Goal: Task Accomplishment & Management: Complete application form

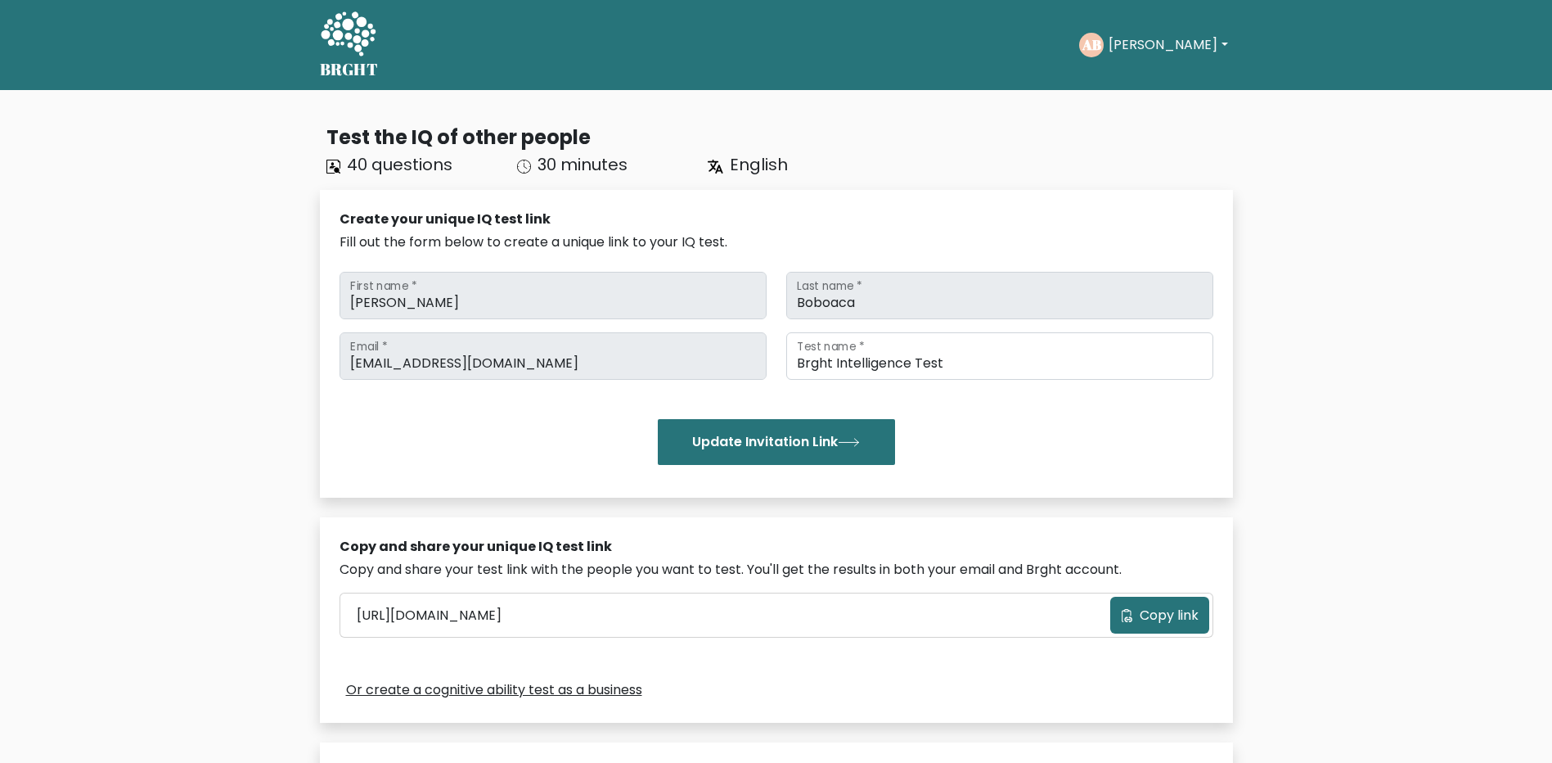
click at [1159, 43] on button "[PERSON_NAME]" at bounding box center [1168, 44] width 128 height 21
click at [1146, 101] on link "Profile" at bounding box center [1144, 105] width 129 height 26
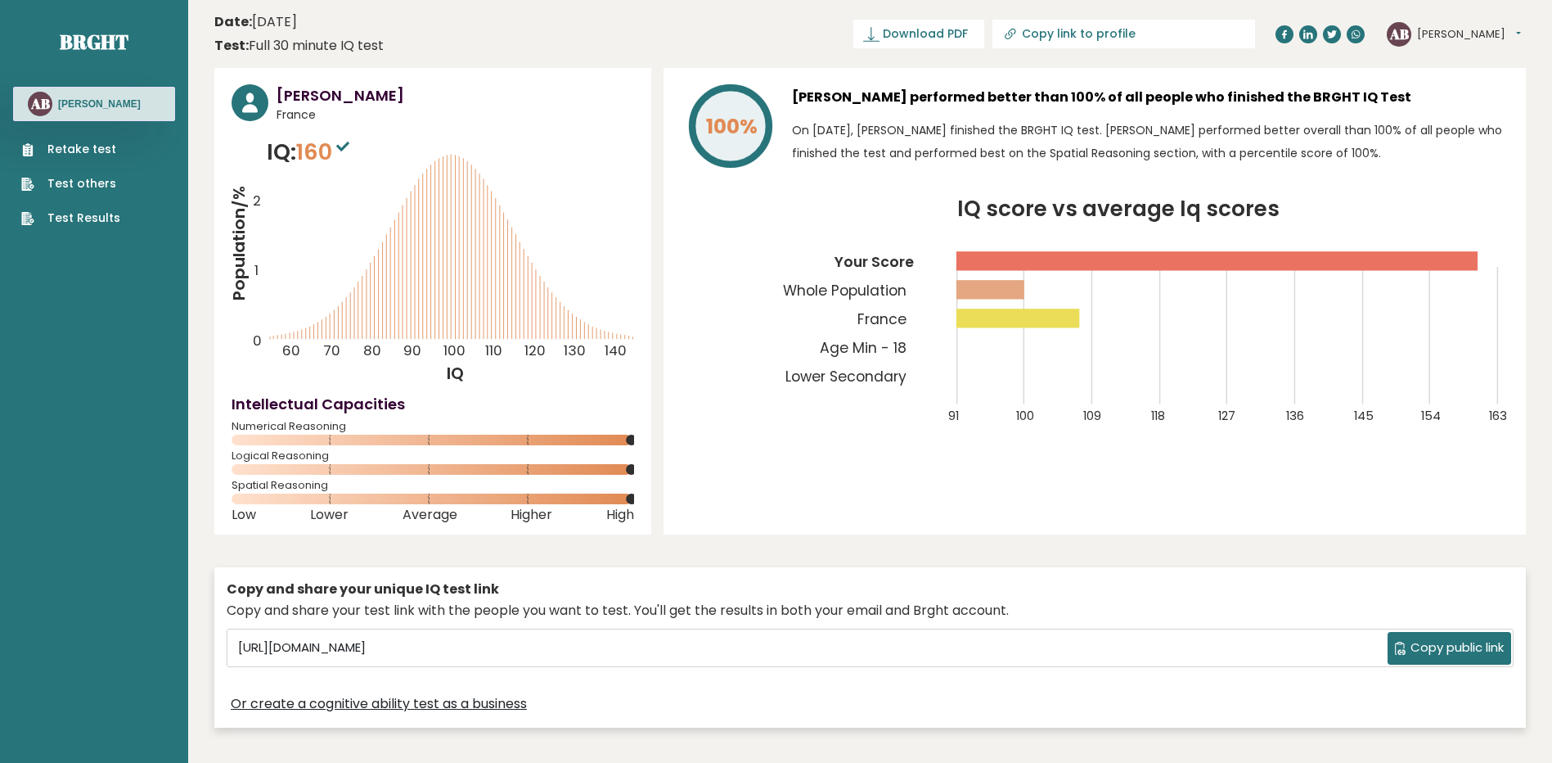
click at [41, 151] on link "Retake test" at bounding box center [70, 149] width 99 height 17
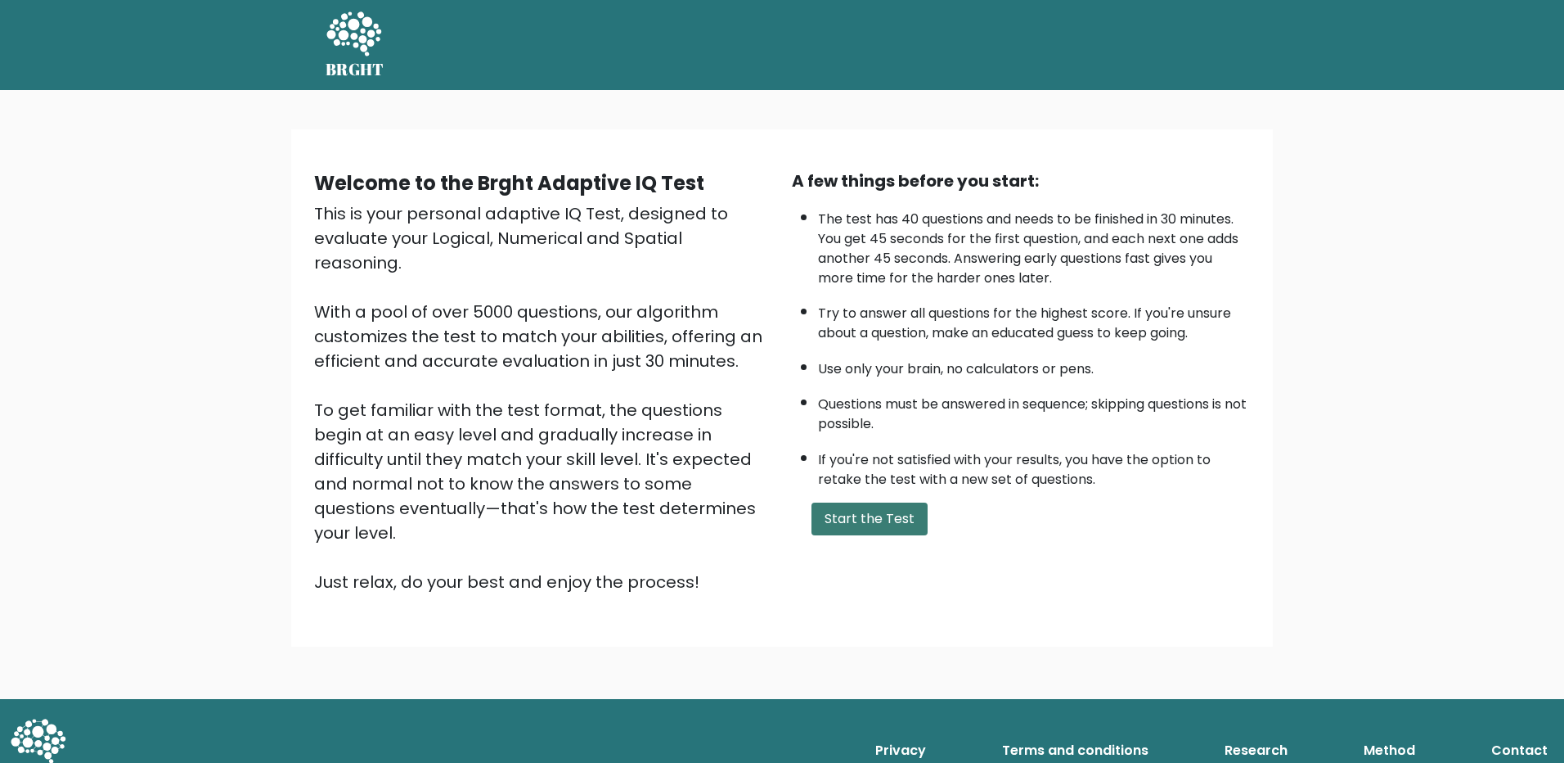
click at [899, 524] on button "Start the Test" at bounding box center [870, 518] width 116 height 33
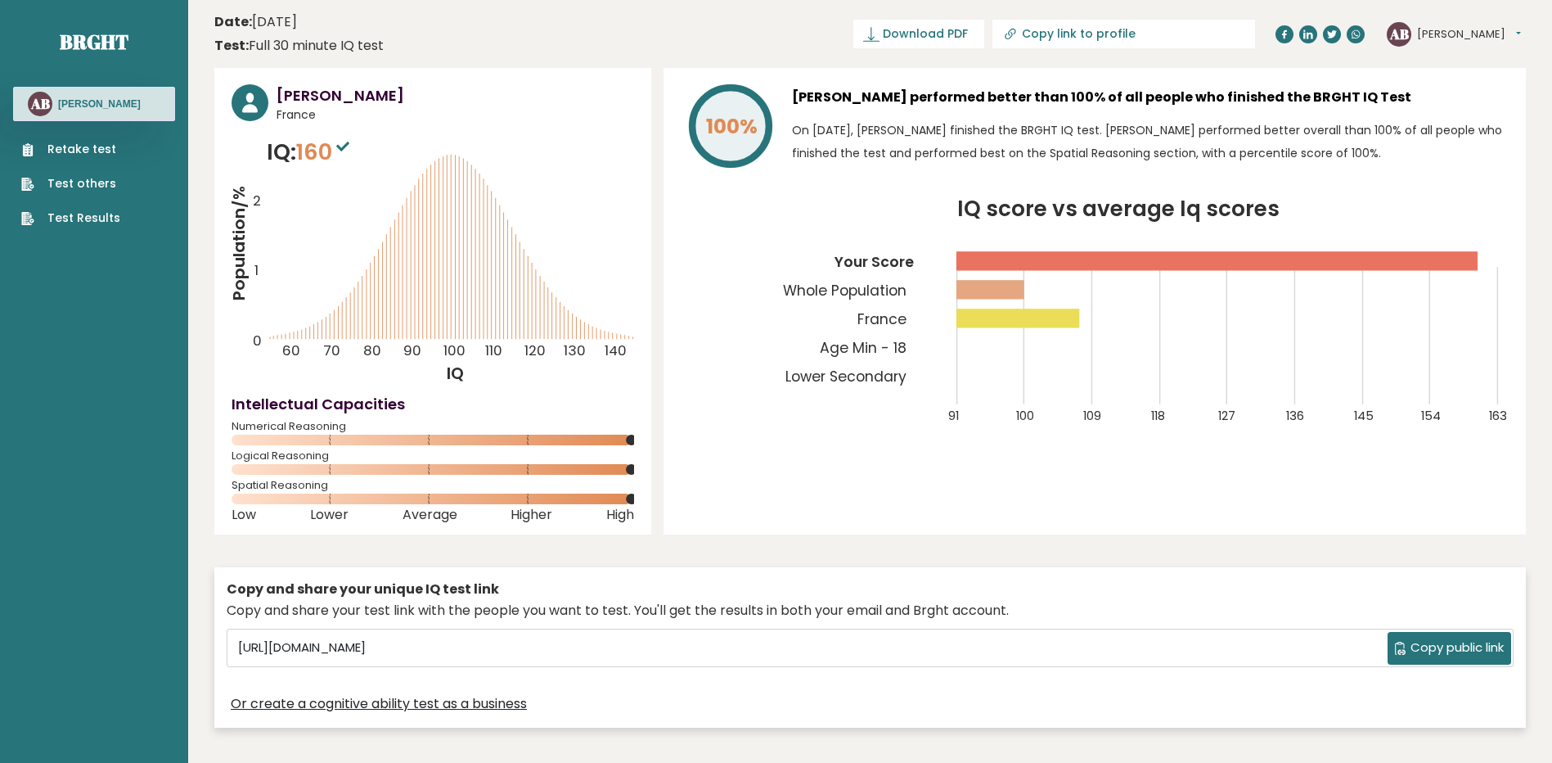
click at [1010, 349] on icon "IQ score vs average Iq scores 91 100 109 118 127 136 145 154 163 Your Score Who…" at bounding box center [1095, 321] width 828 height 245
click at [88, 148] on link "Retake test" at bounding box center [70, 149] width 99 height 17
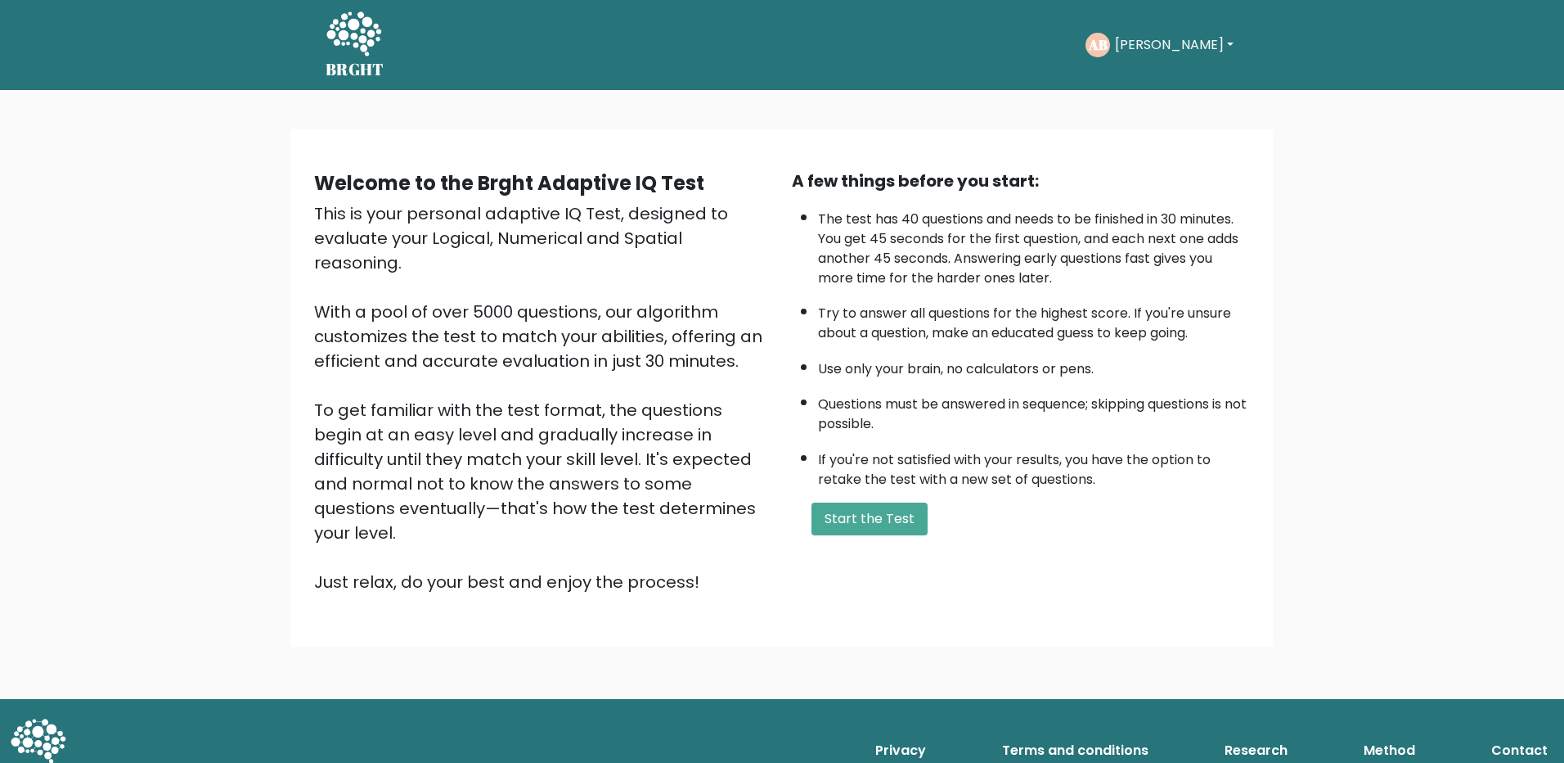
click at [1170, 41] on button "Antonio" at bounding box center [1174, 44] width 128 height 21
click at [1140, 125] on link "Profile" at bounding box center [1151, 121] width 129 height 26
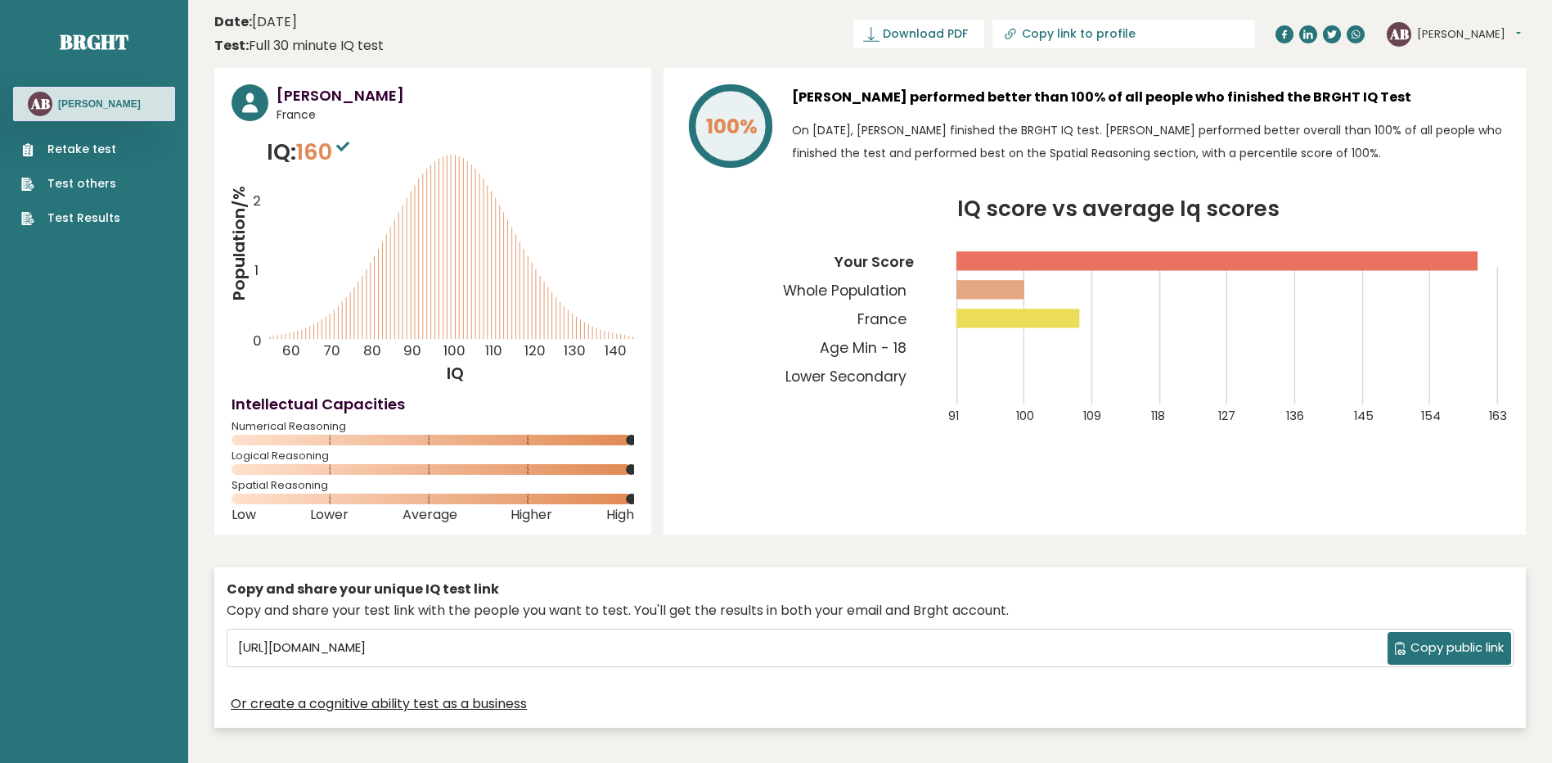
click at [1033, 312] on rect at bounding box center [1019, 317] width 124 height 19
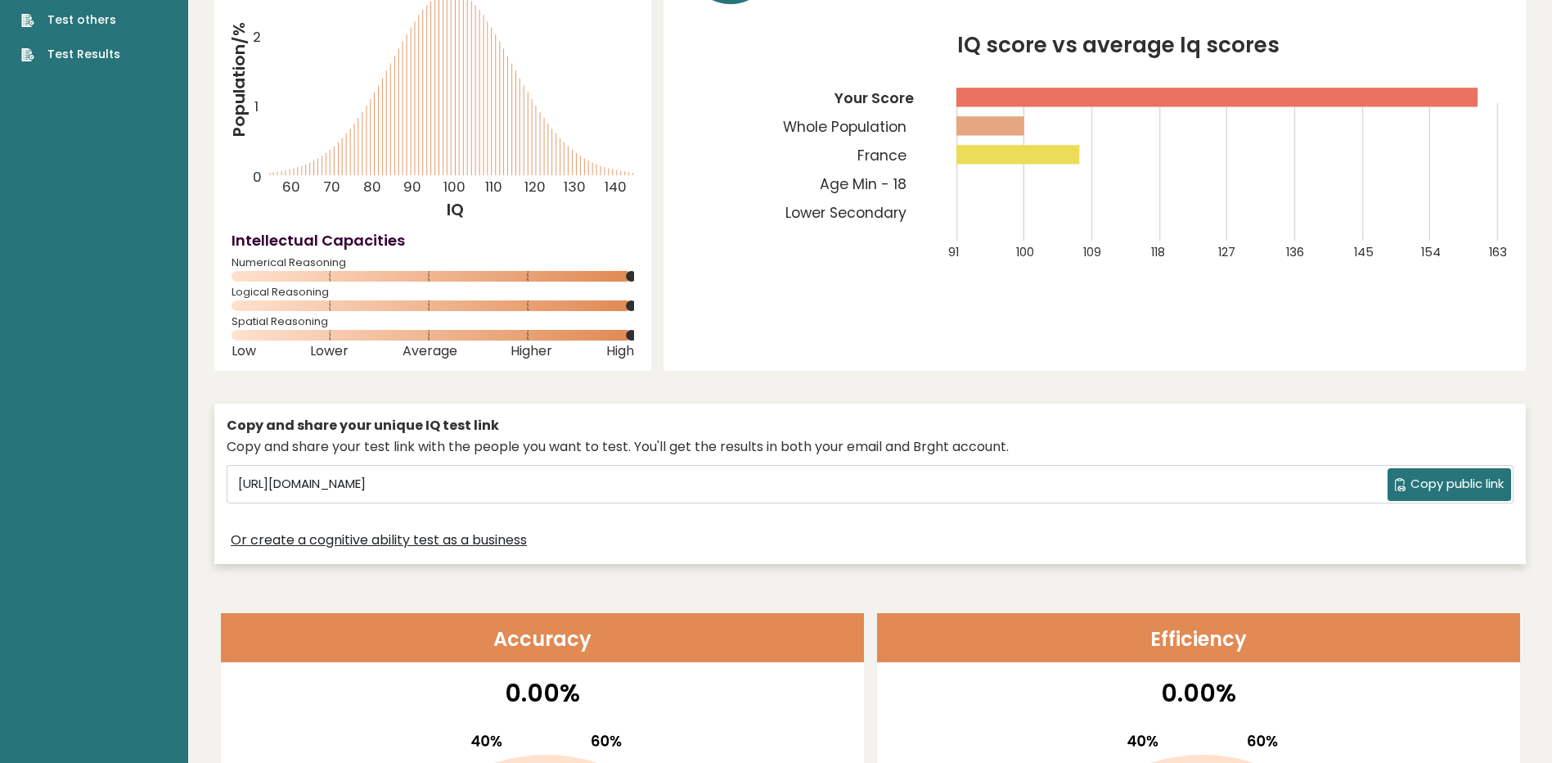
click at [942, 180] on text "Age Min - 18" at bounding box center [841, 119] width 203 height 150
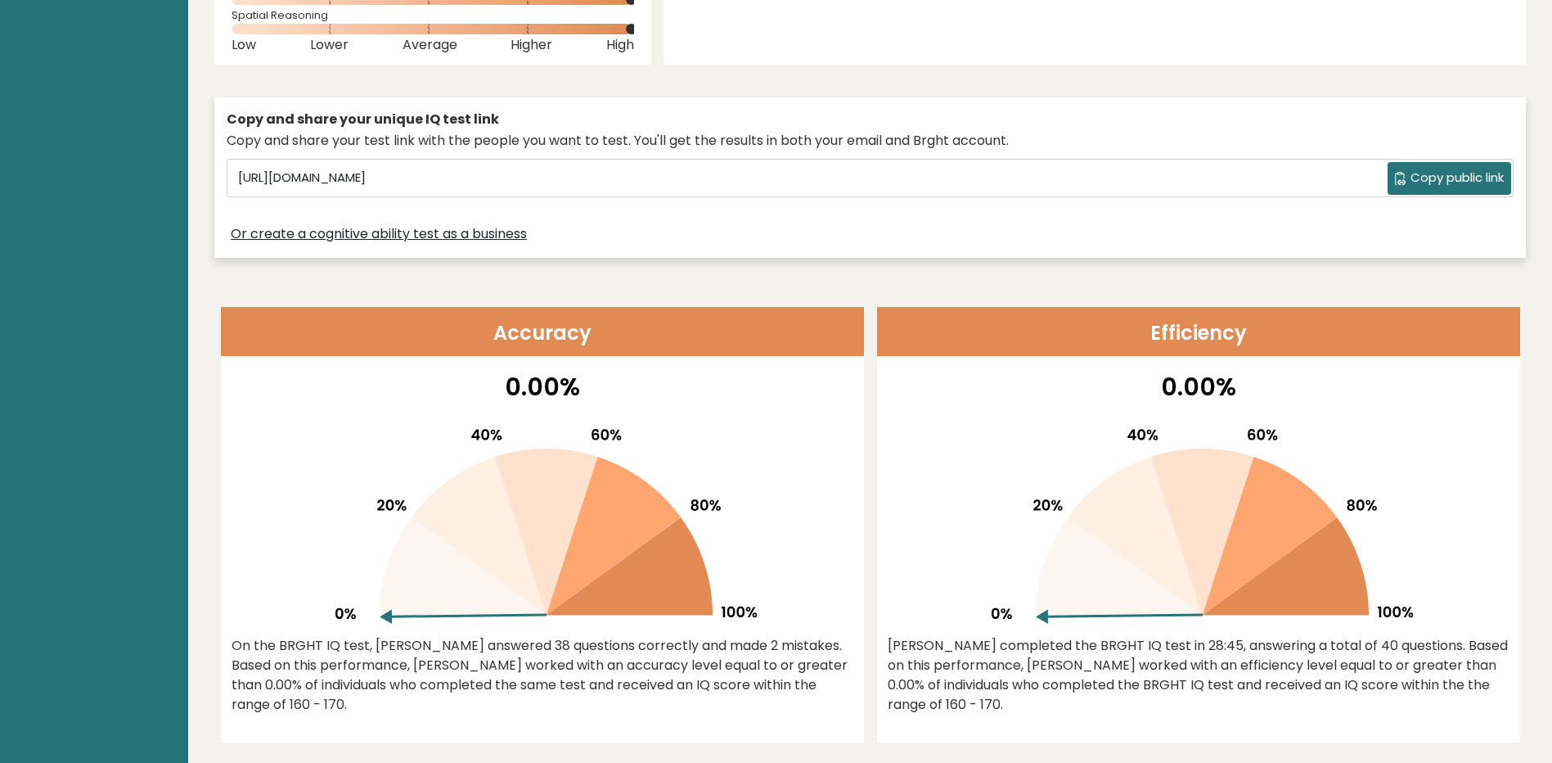
scroll to position [164, 0]
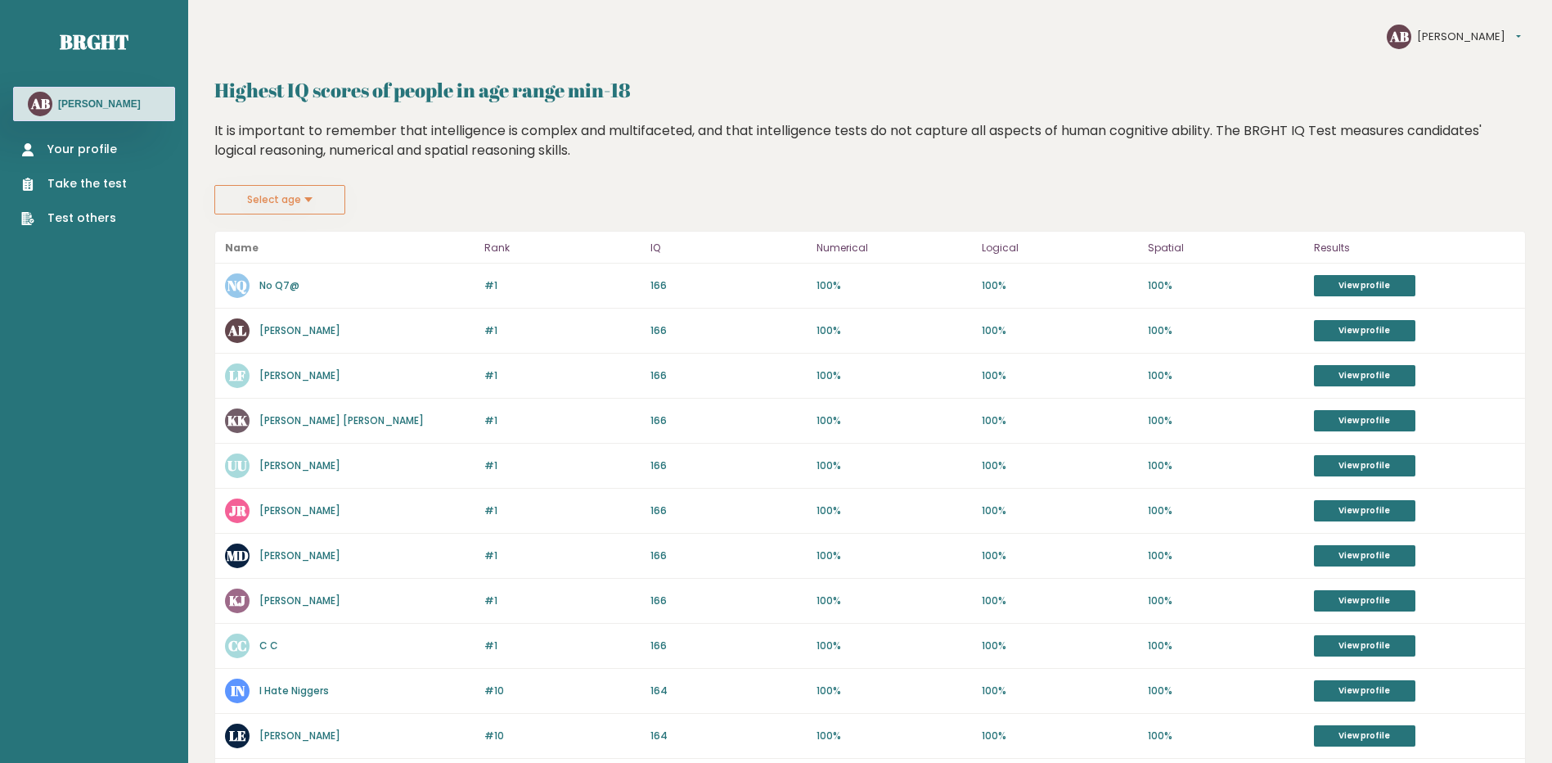
click at [1358, 304] on div "#1 NQ No Q7@ 166 #1 166 100% 100% 100% View profile" at bounding box center [870, 285] width 1310 height 45
click at [1358, 292] on link "View profile" at bounding box center [1364, 285] width 101 height 21
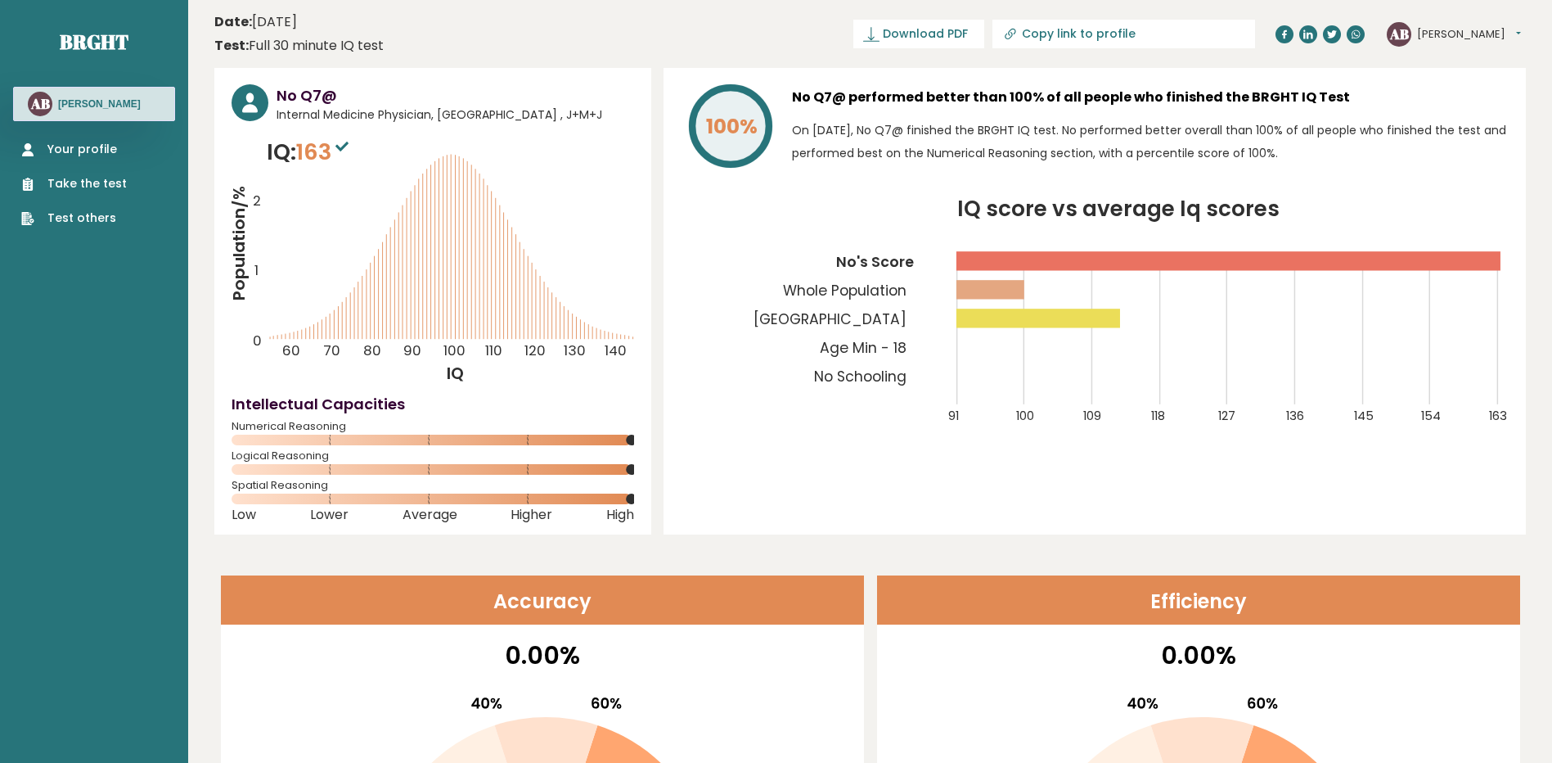
click at [86, 155] on link "Your profile" at bounding box center [74, 149] width 106 height 17
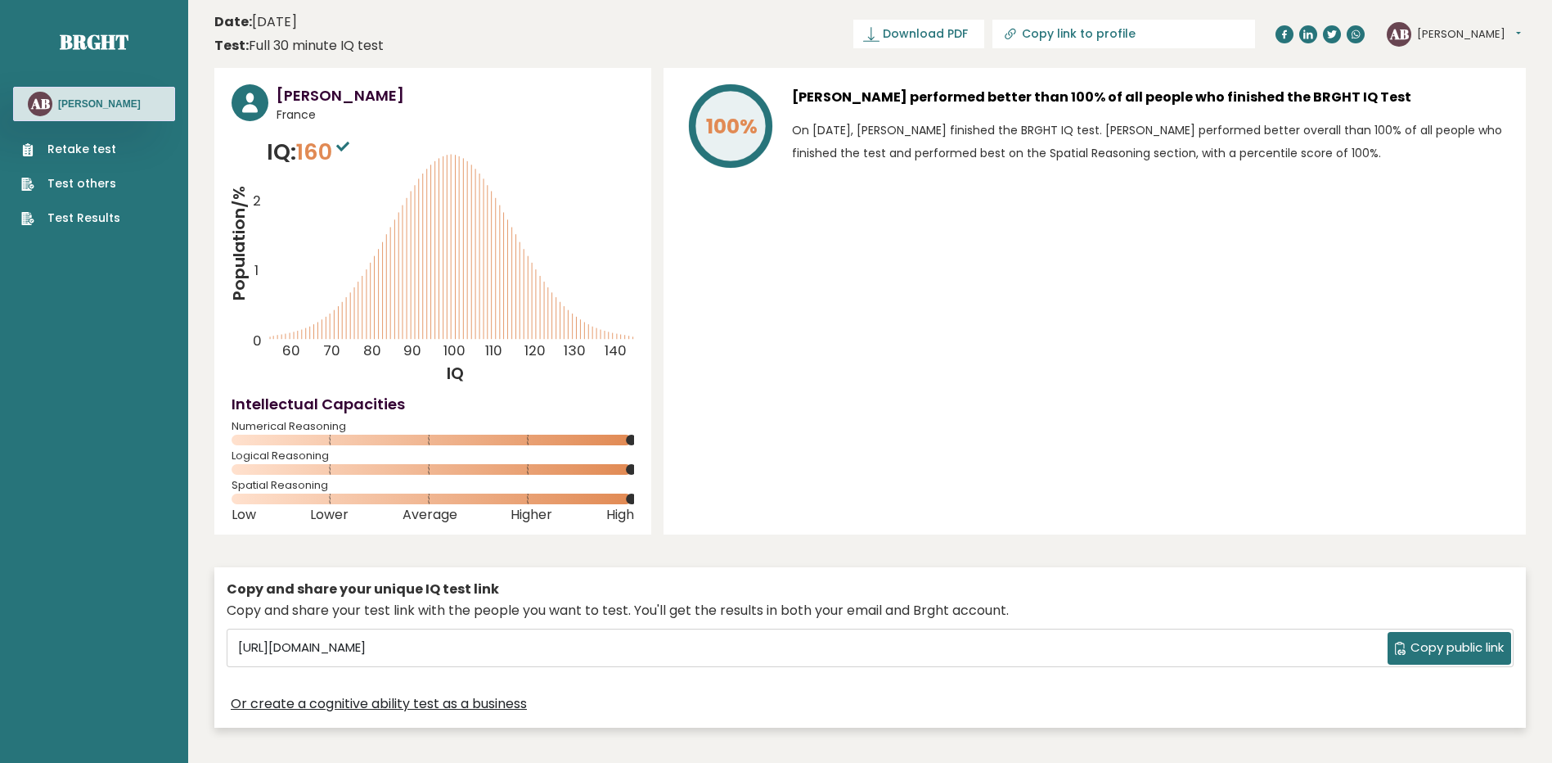
click at [91, 151] on link "Retake test" at bounding box center [70, 149] width 99 height 17
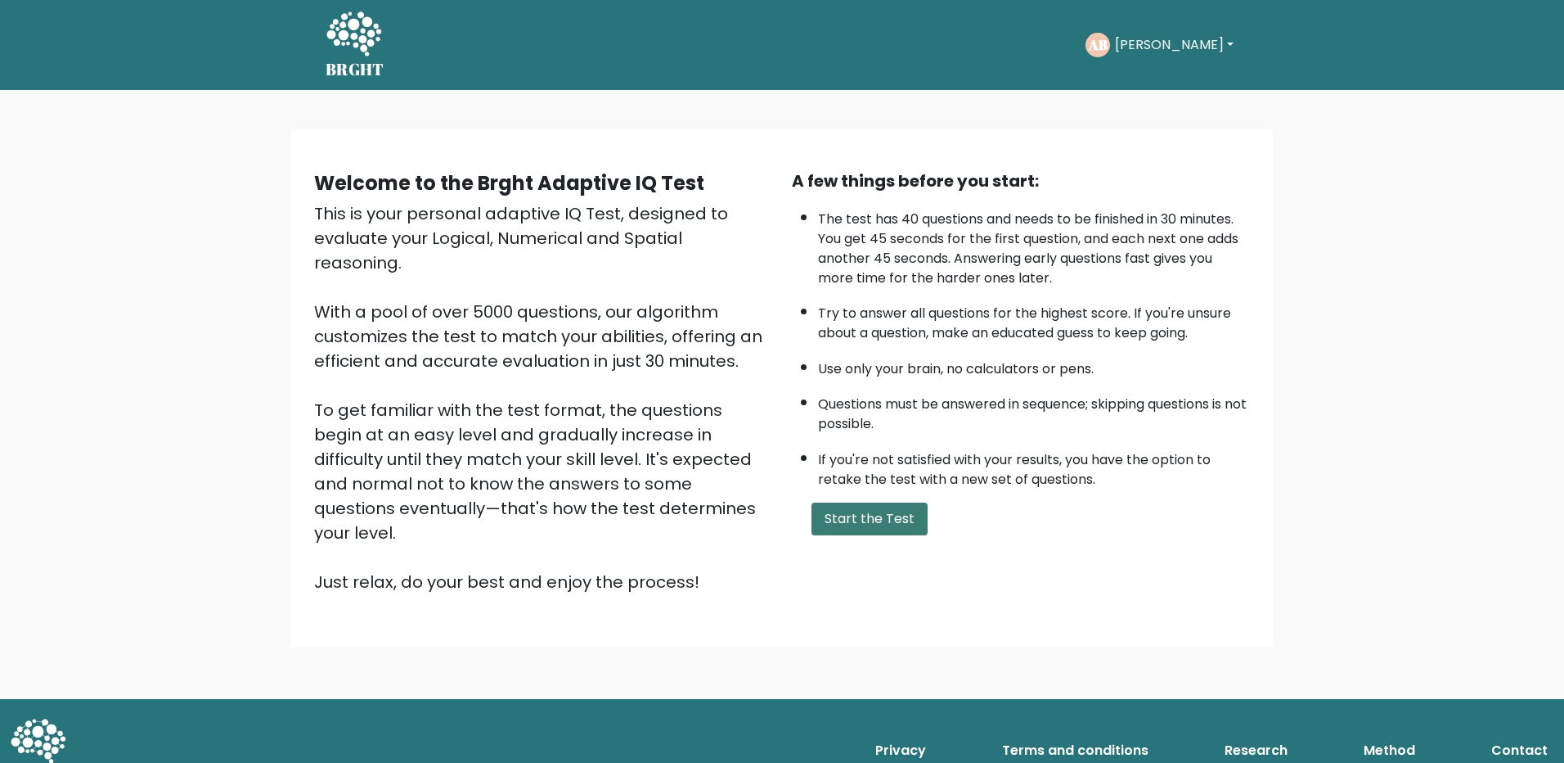
click at [920, 519] on button "Start the Test" at bounding box center [870, 518] width 116 height 33
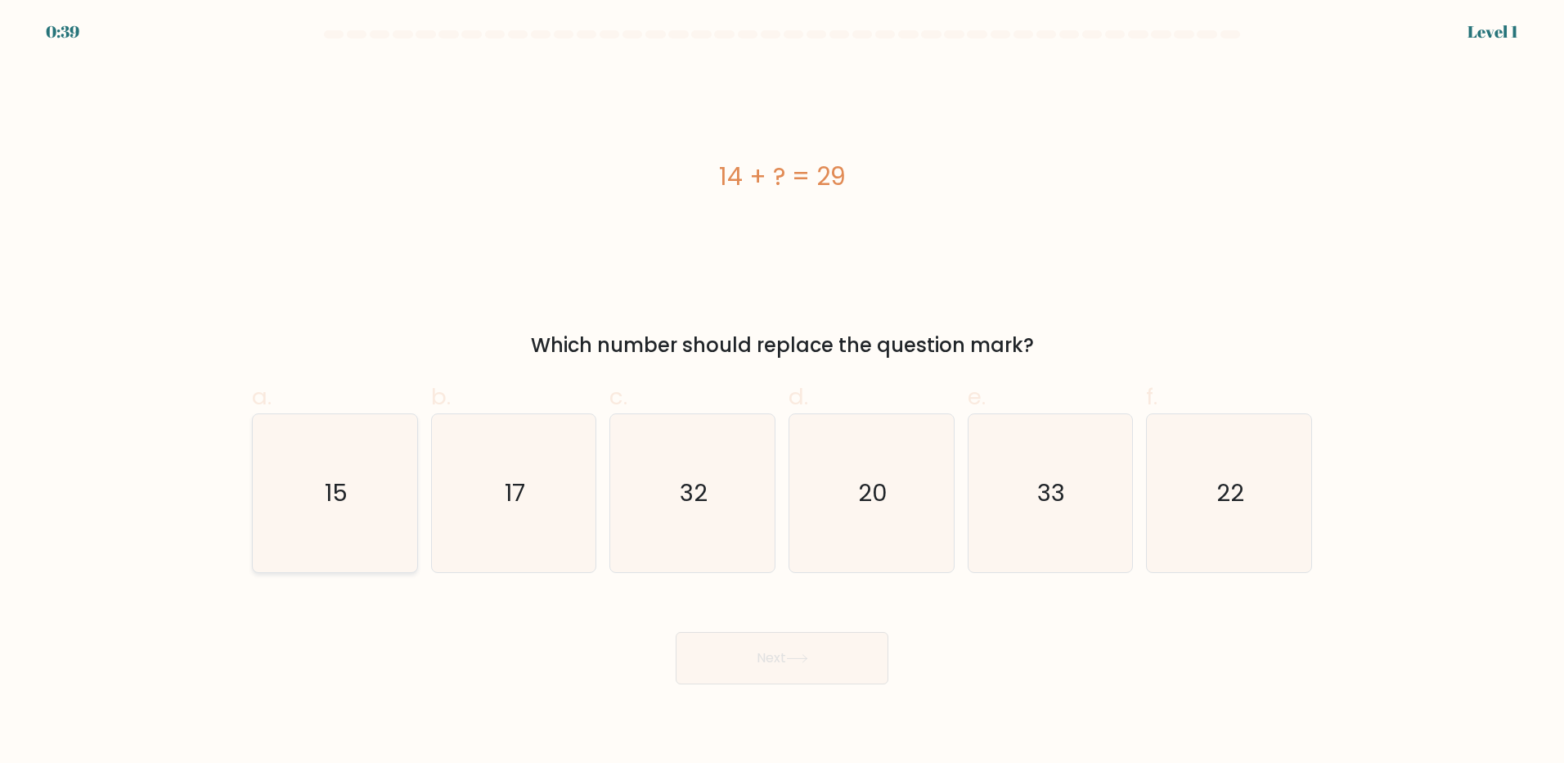
click at [359, 490] on icon "15" at bounding box center [335, 493] width 158 height 158
click at [782, 392] on input "a. 15" at bounding box center [782, 386] width 1 height 11
radio input "true"
click at [778, 628] on div "Next" at bounding box center [782, 638] width 1080 height 92
click at [788, 652] on button "Next" at bounding box center [782, 658] width 213 height 52
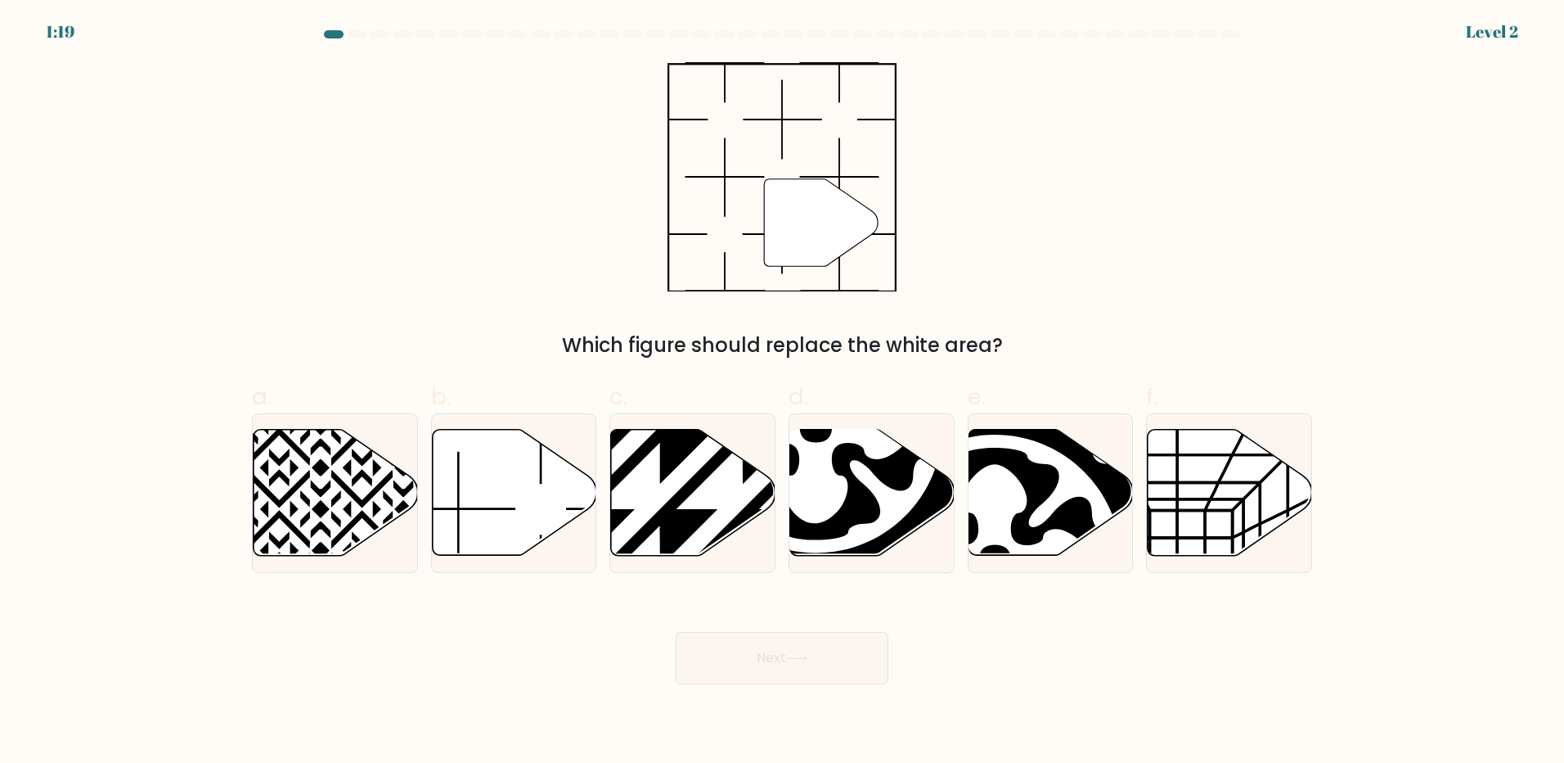
click at [964, 617] on div "Next" at bounding box center [782, 638] width 1080 height 92
click at [447, 530] on icon at bounding box center [514, 493] width 164 height 126
click at [782, 392] on input "b." at bounding box center [782, 386] width 1 height 11
radio input "true"
click at [766, 621] on div "Next" at bounding box center [782, 638] width 1080 height 92
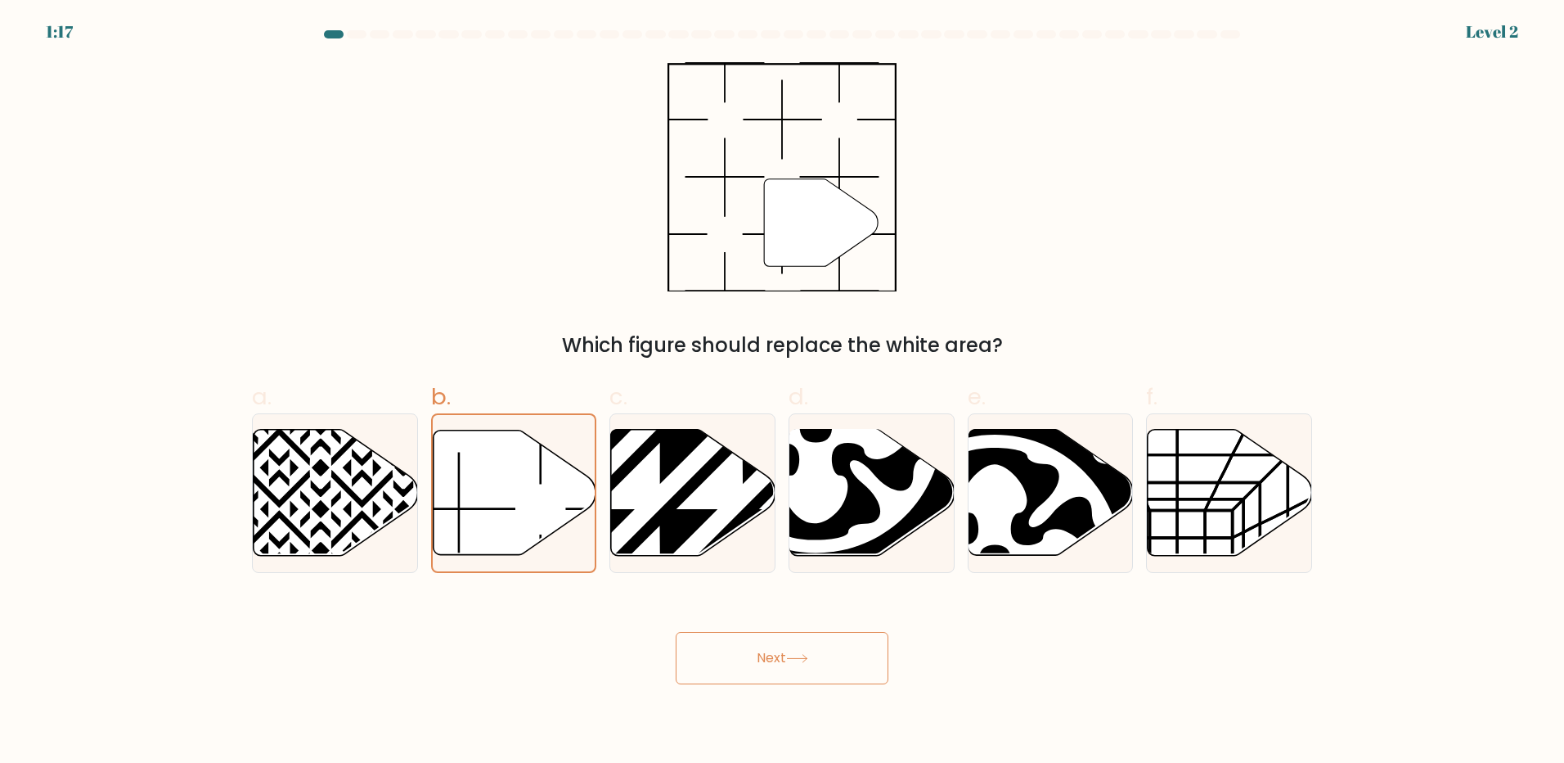
click at [783, 655] on button "Next" at bounding box center [782, 658] width 213 height 52
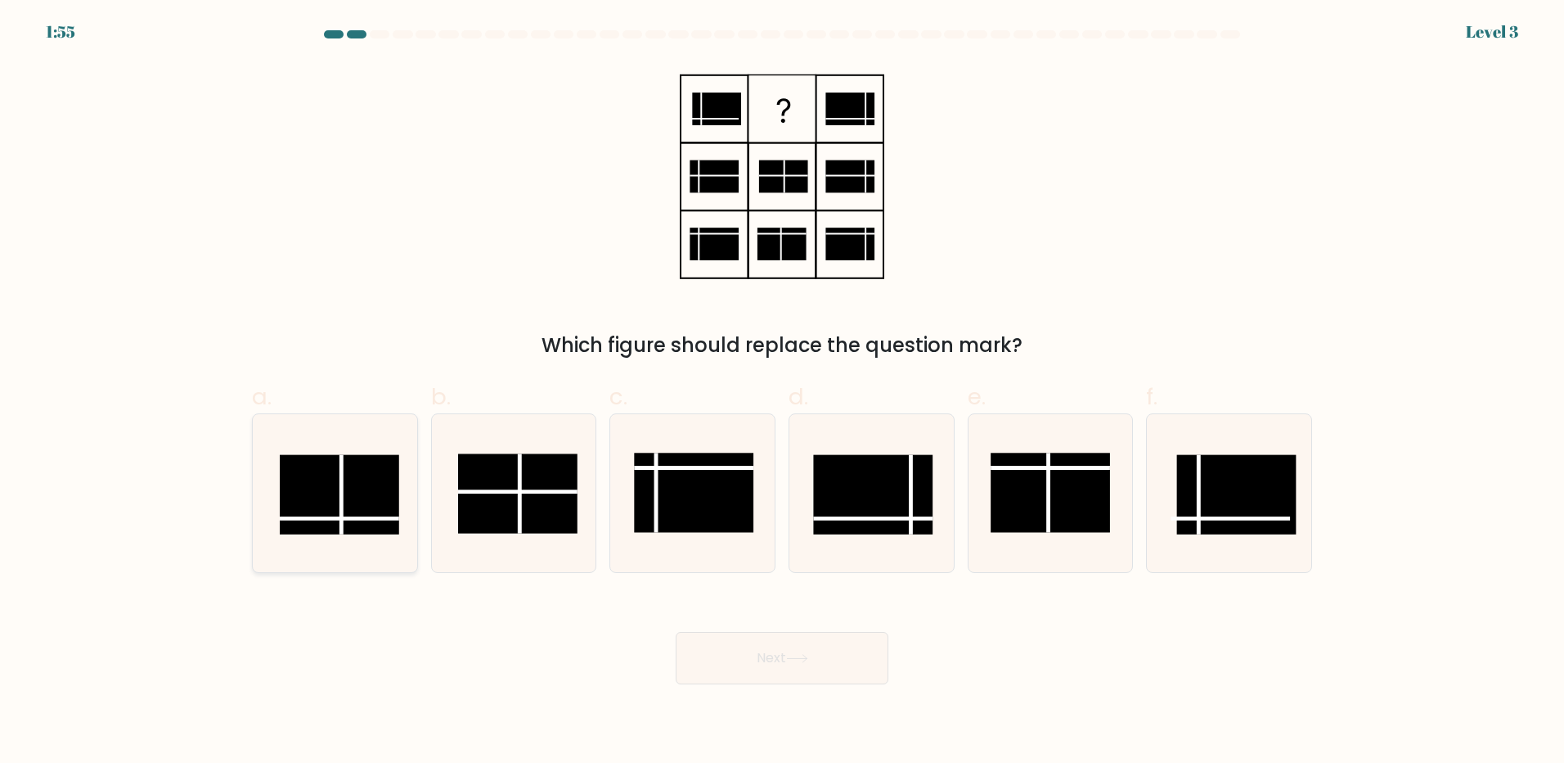
click at [385, 499] on rect at bounding box center [339, 494] width 119 height 79
click at [782, 392] on input "a." at bounding box center [782, 386] width 1 height 11
radio input "true"
click at [772, 669] on button "Next" at bounding box center [782, 658] width 213 height 52
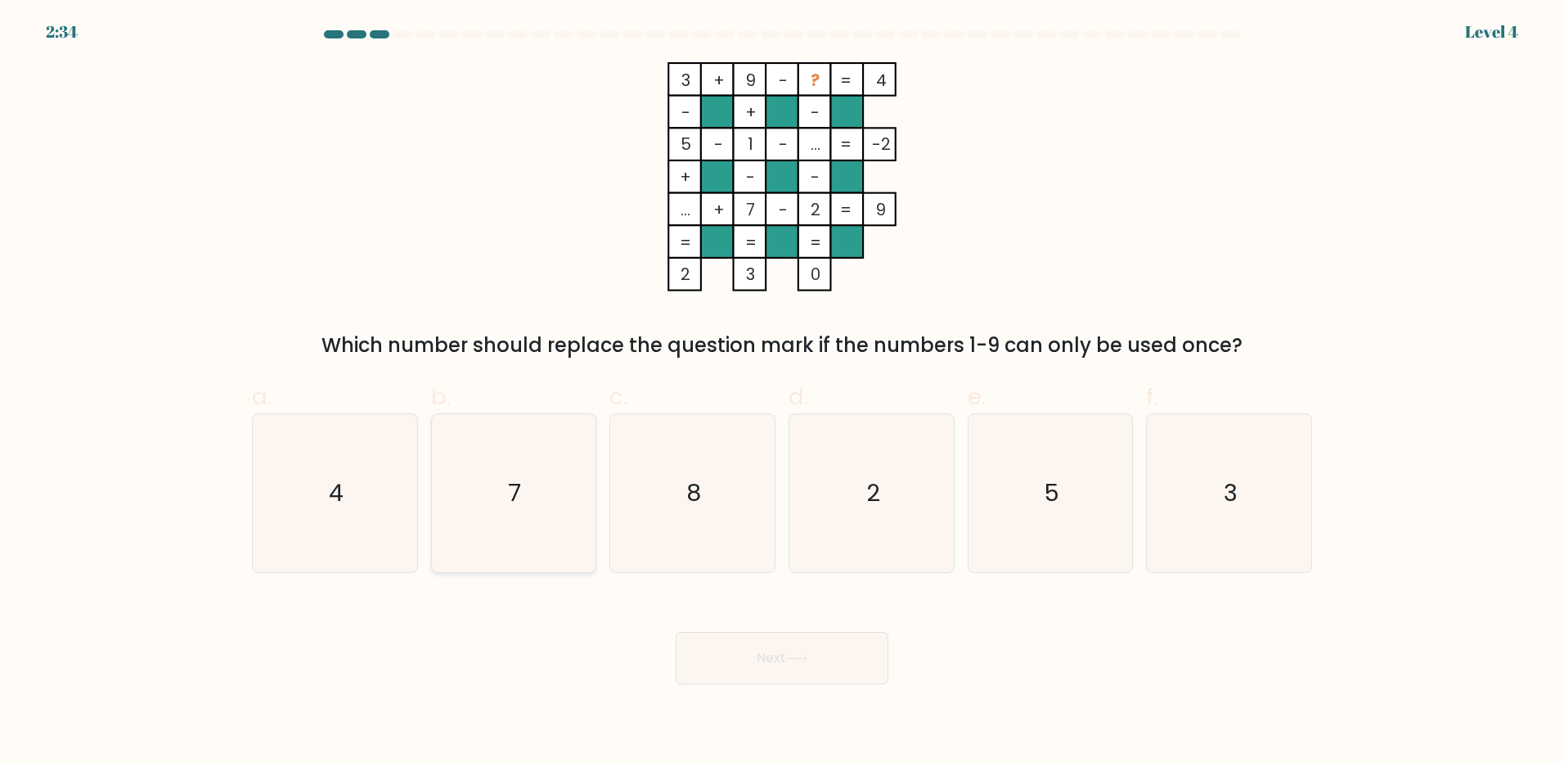
click at [516, 493] on text "7" at bounding box center [515, 492] width 13 height 33
click at [782, 392] on input "b. 7" at bounding box center [782, 386] width 1 height 11
radio input "true"
click at [704, 524] on icon "8" at bounding box center [693, 493] width 158 height 158
click at [782, 392] on input "c. 8" at bounding box center [782, 386] width 1 height 11
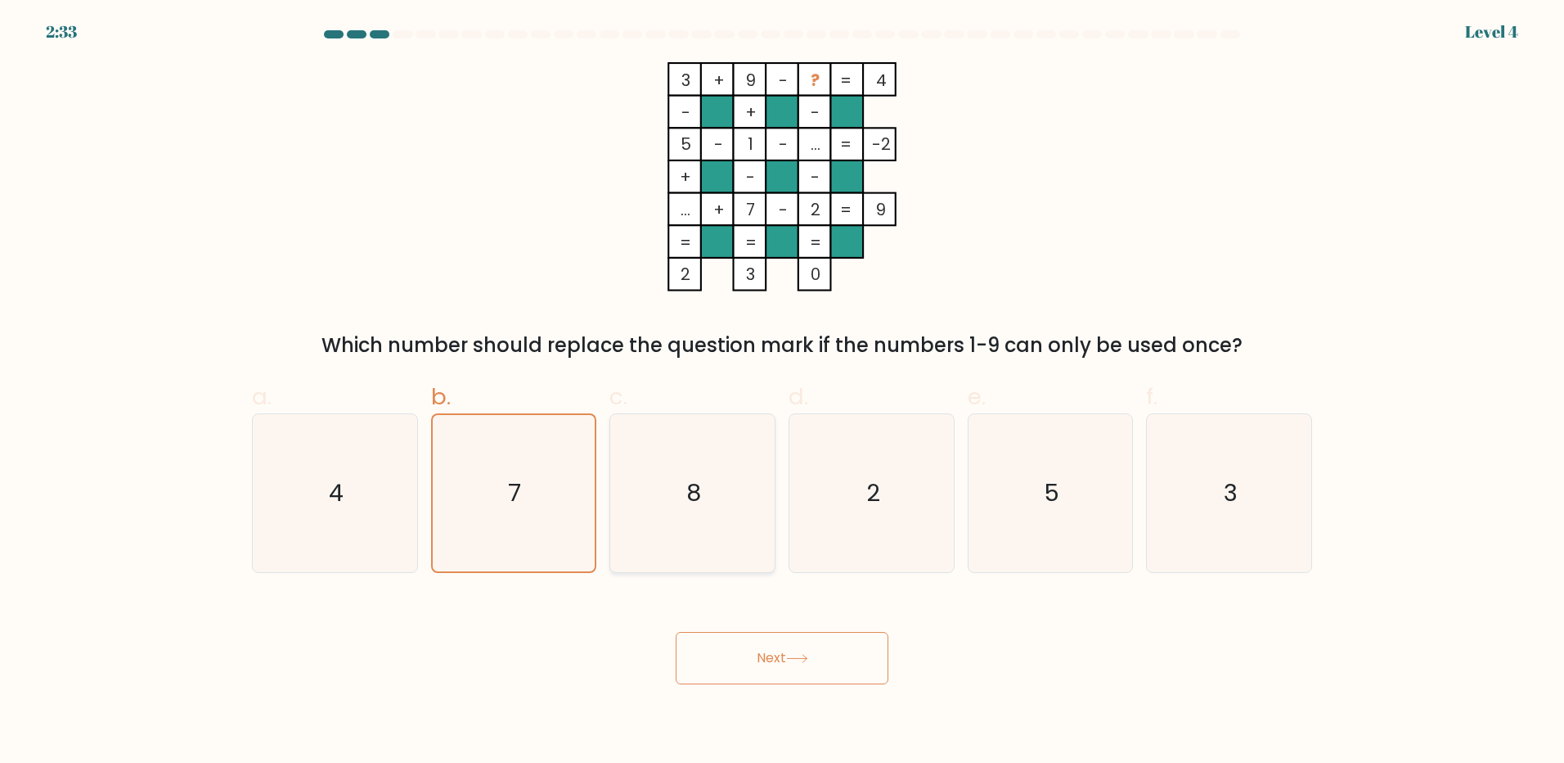
radio input "true"
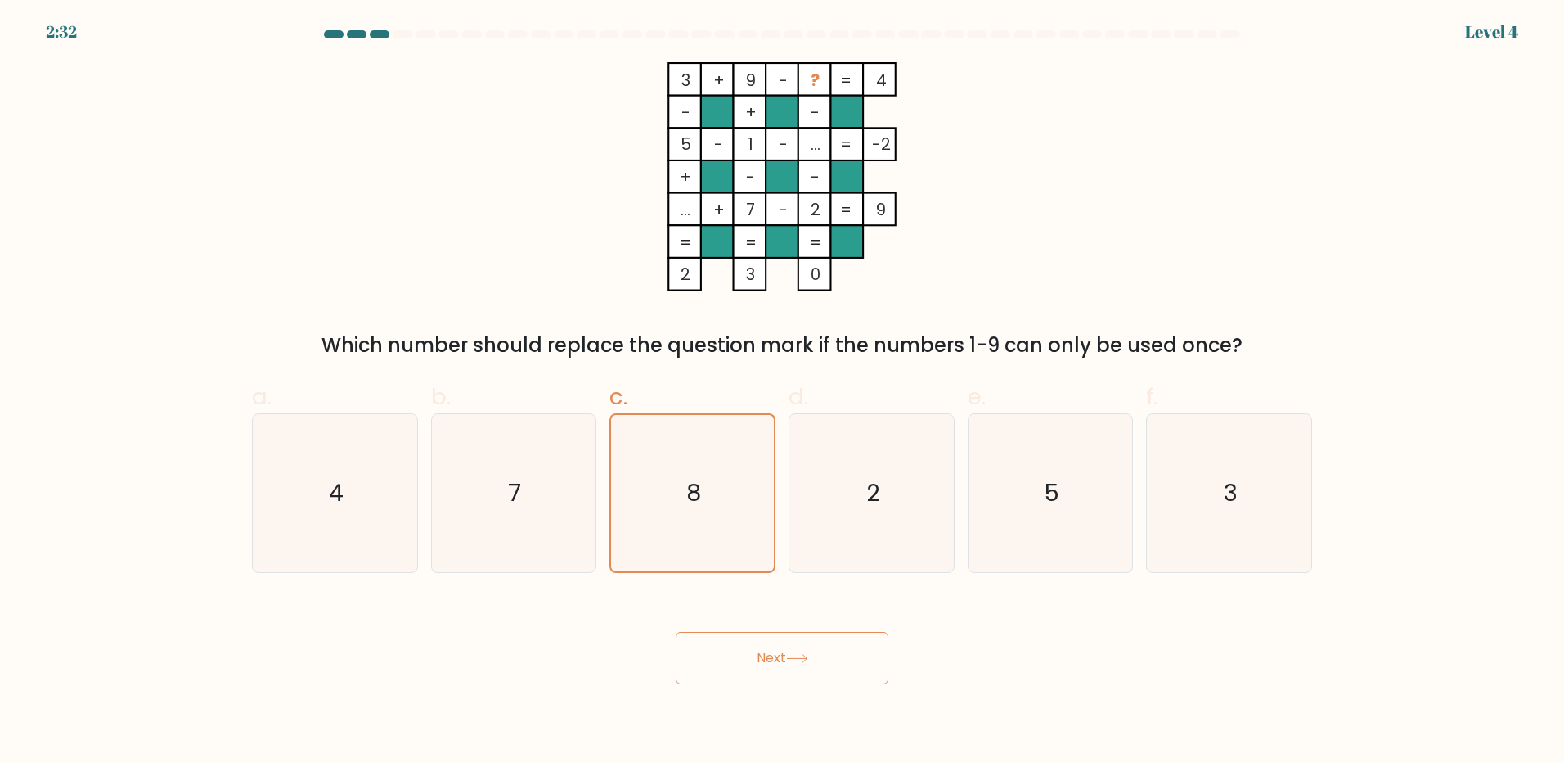
click at [793, 658] on icon at bounding box center [797, 658] width 20 height 7
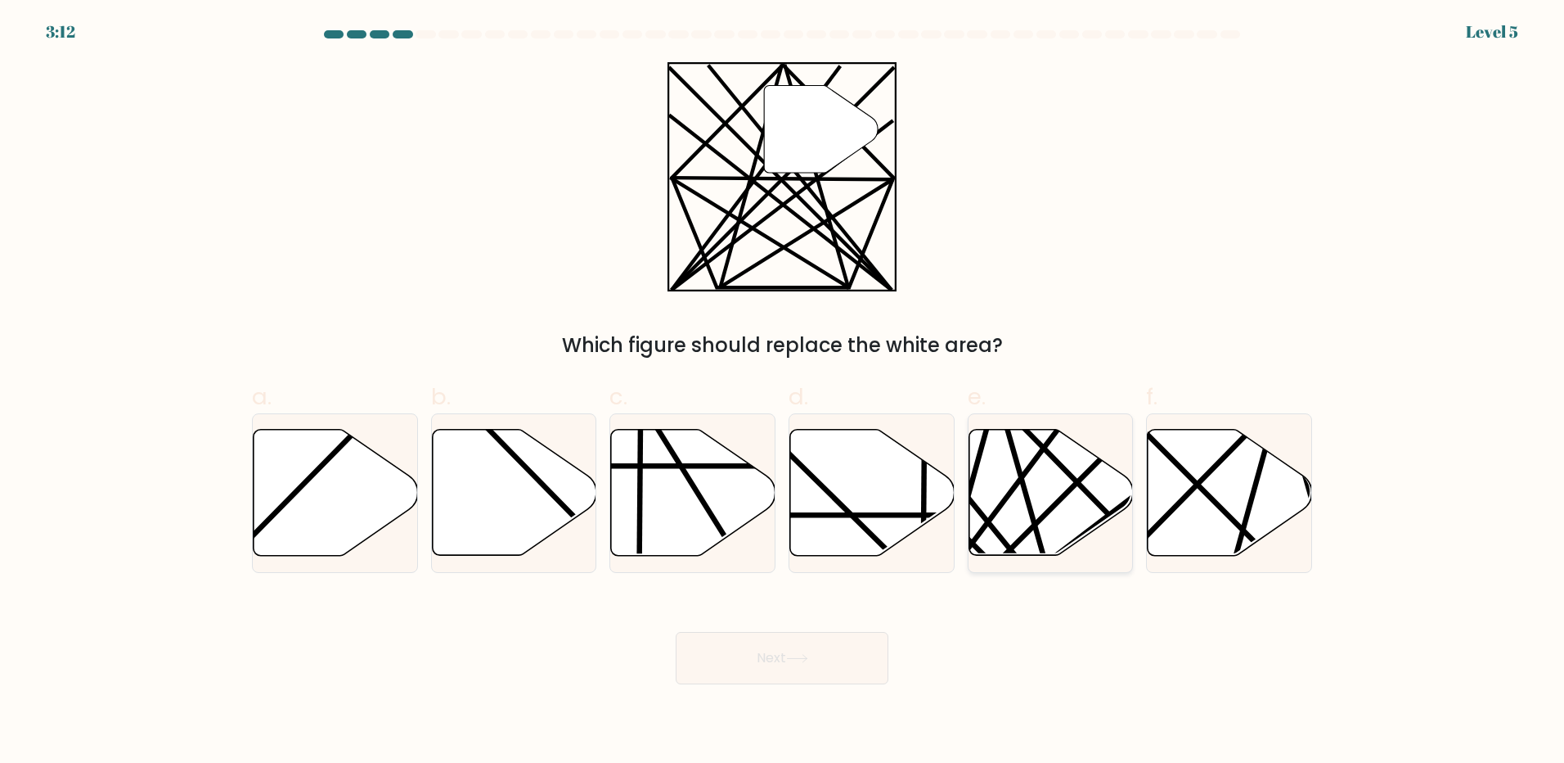
click at [1076, 534] on icon at bounding box center [1051, 493] width 164 height 126
click at [783, 392] on input "e." at bounding box center [782, 386] width 1 height 11
radio input "true"
click at [850, 662] on button "Next" at bounding box center [782, 658] width 213 height 52
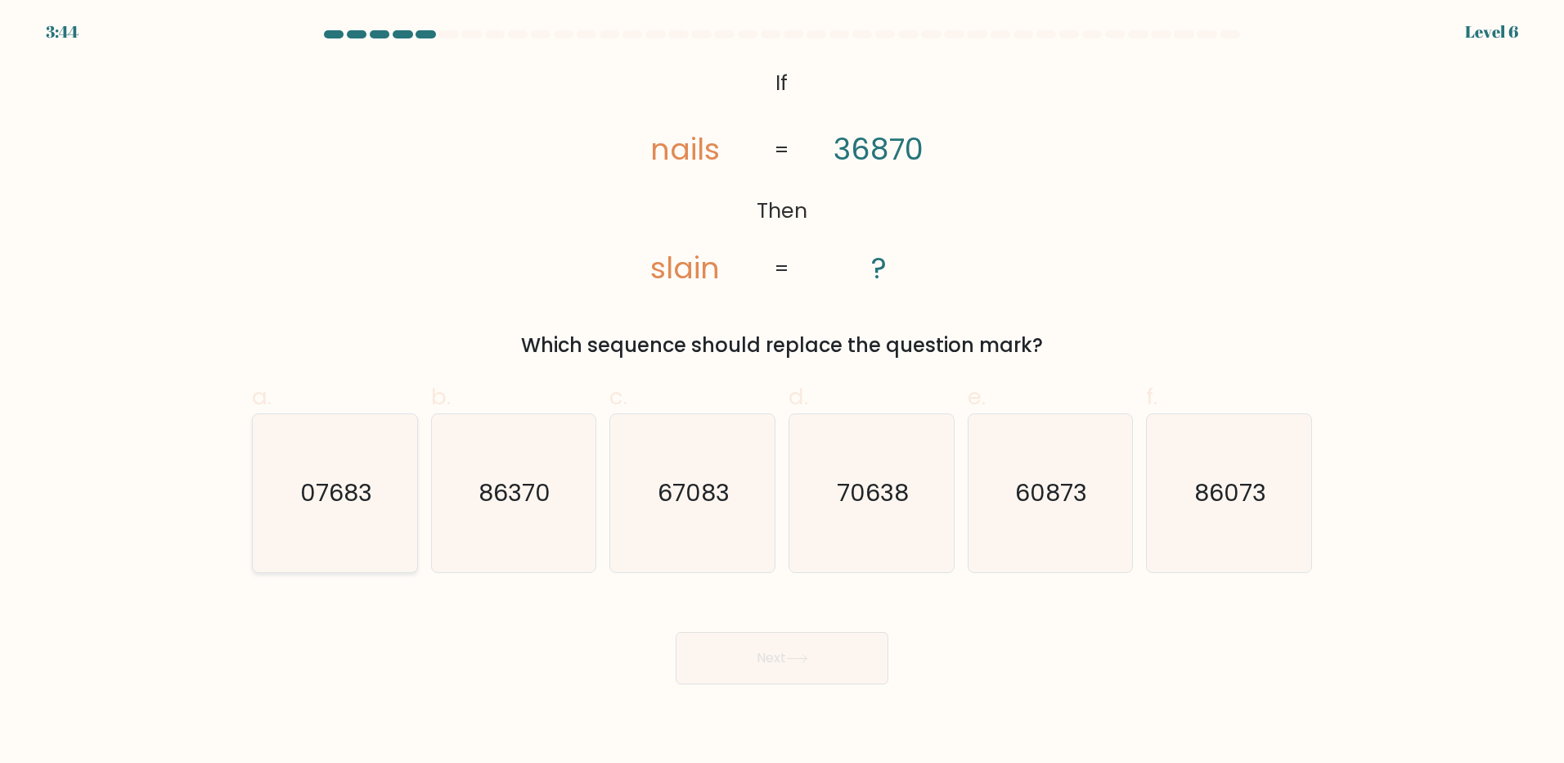
click at [364, 533] on icon "07683" at bounding box center [335, 493] width 158 height 158
click at [782, 392] on input "a. 07683" at bounding box center [782, 386] width 1 height 11
radio input "true"
click at [747, 655] on button "Next" at bounding box center [782, 658] width 213 height 52
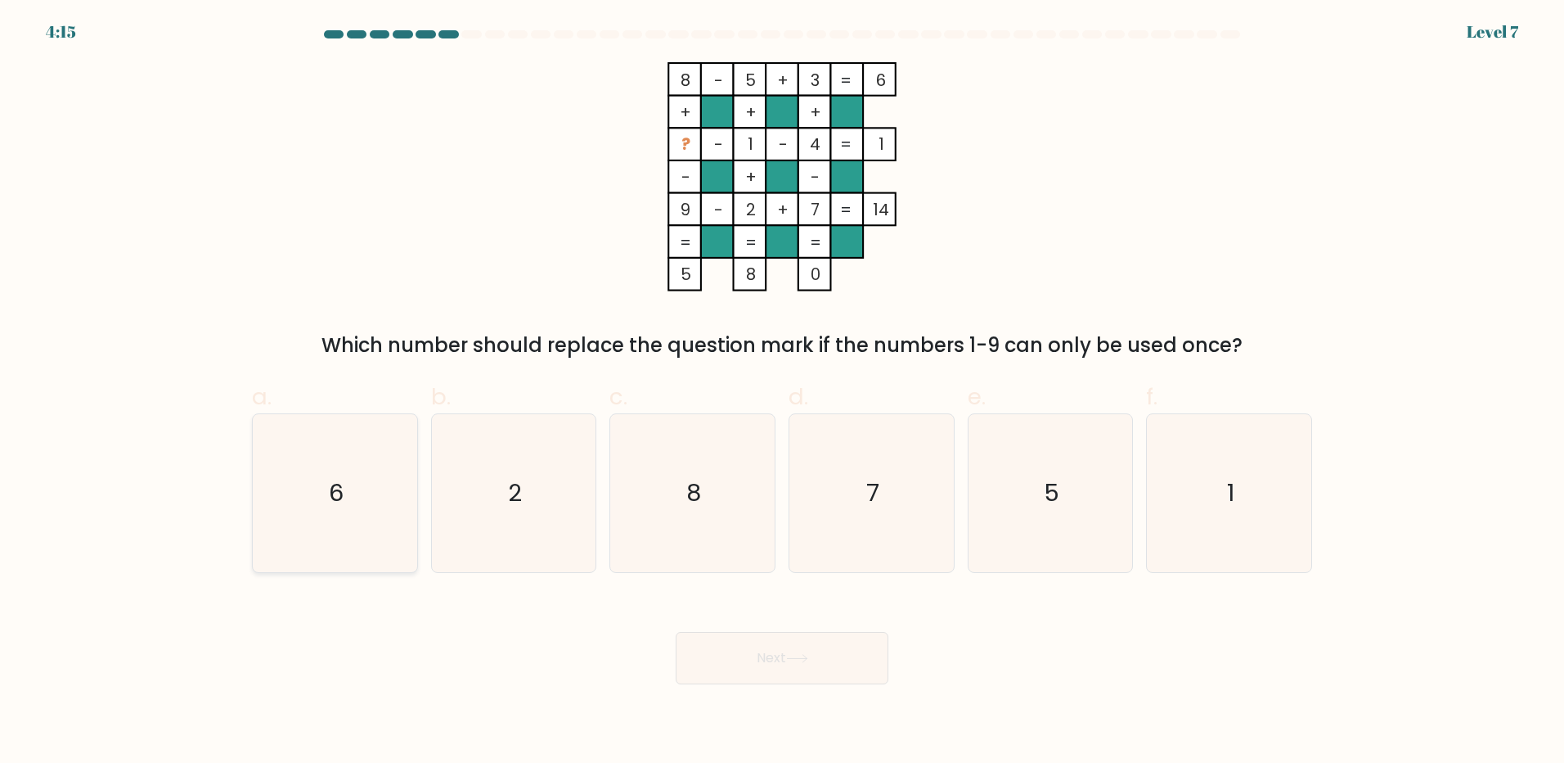
click at [389, 493] on icon "6" at bounding box center [335, 493] width 158 height 158
click at [782, 392] on input "a. 6" at bounding box center [782, 386] width 1 height 11
radio input "true"
click at [740, 656] on button "Next" at bounding box center [782, 658] width 213 height 52
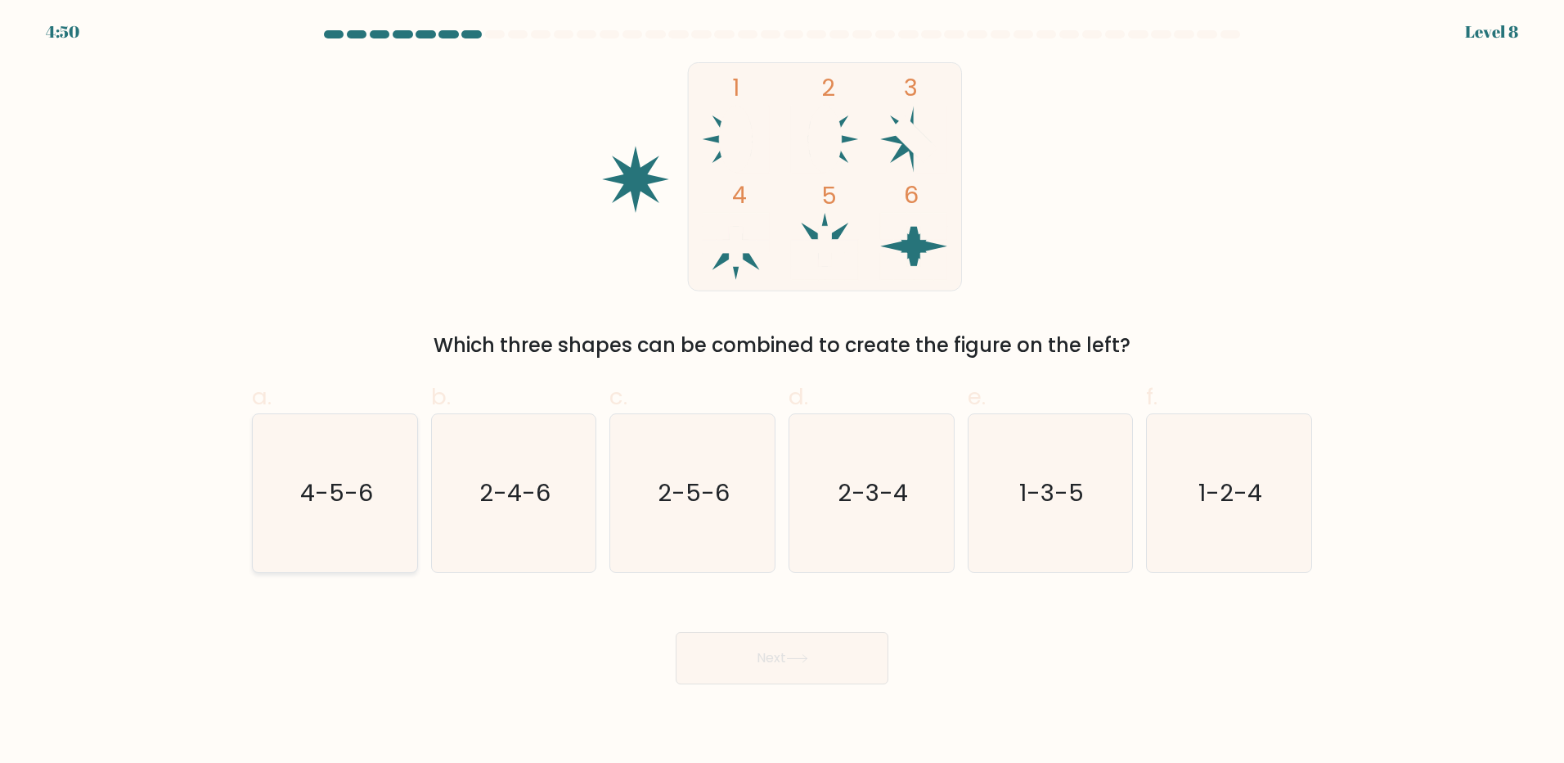
click at [357, 538] on icon "4-5-6" at bounding box center [335, 493] width 158 height 158
click at [782, 392] on input "a. 4-5-6" at bounding box center [782, 386] width 1 height 11
radio input "true"
click at [796, 664] on button "Next" at bounding box center [782, 658] width 213 height 52
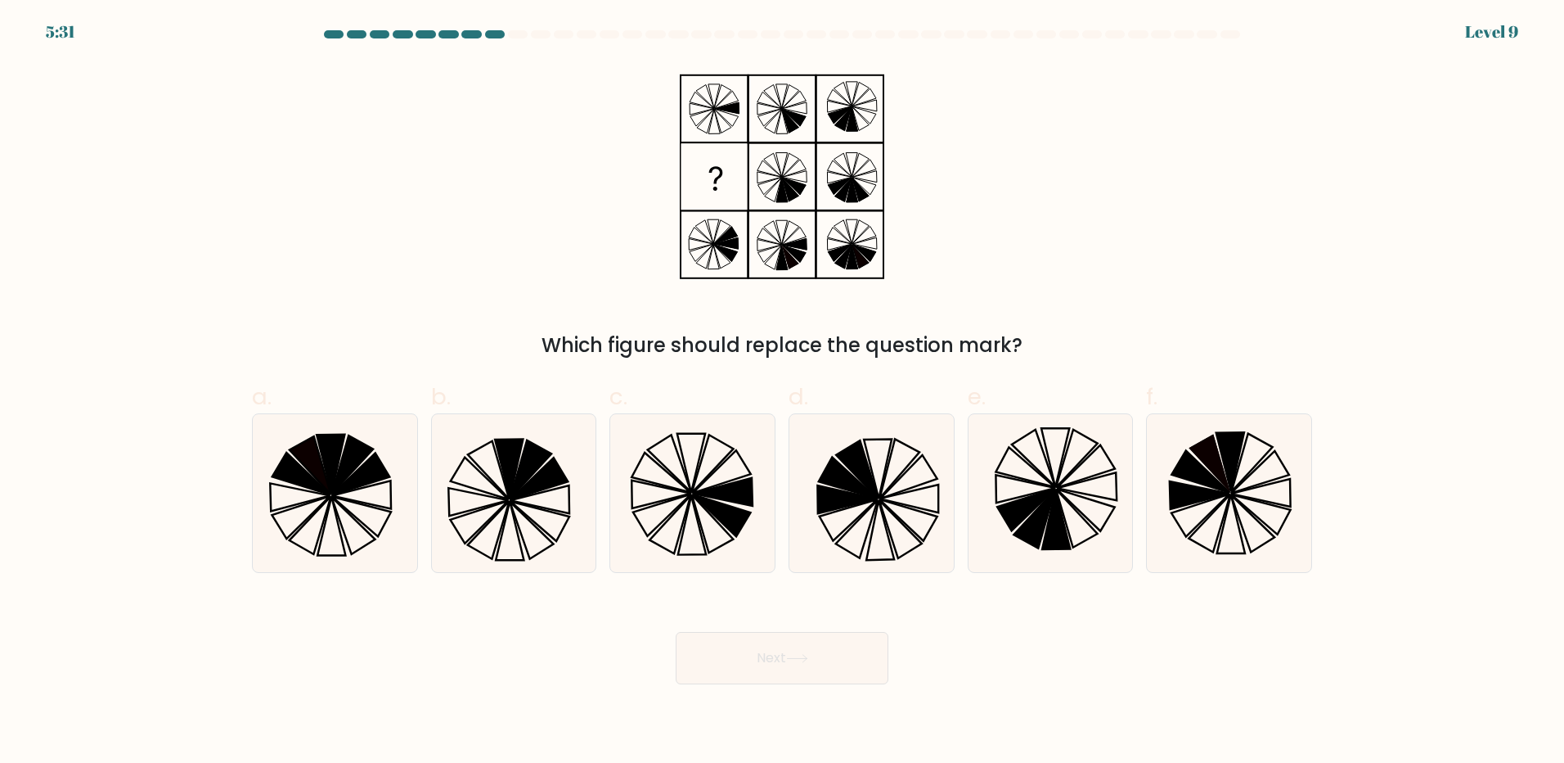
click at [1391, 544] on form at bounding box center [782, 357] width 1564 height 654
click at [714, 494] on icon at bounding box center [723, 492] width 60 height 28
click at [782, 392] on input "c." at bounding box center [782, 386] width 1 height 11
radio input "true"
click at [822, 665] on button "Next" at bounding box center [782, 658] width 213 height 52
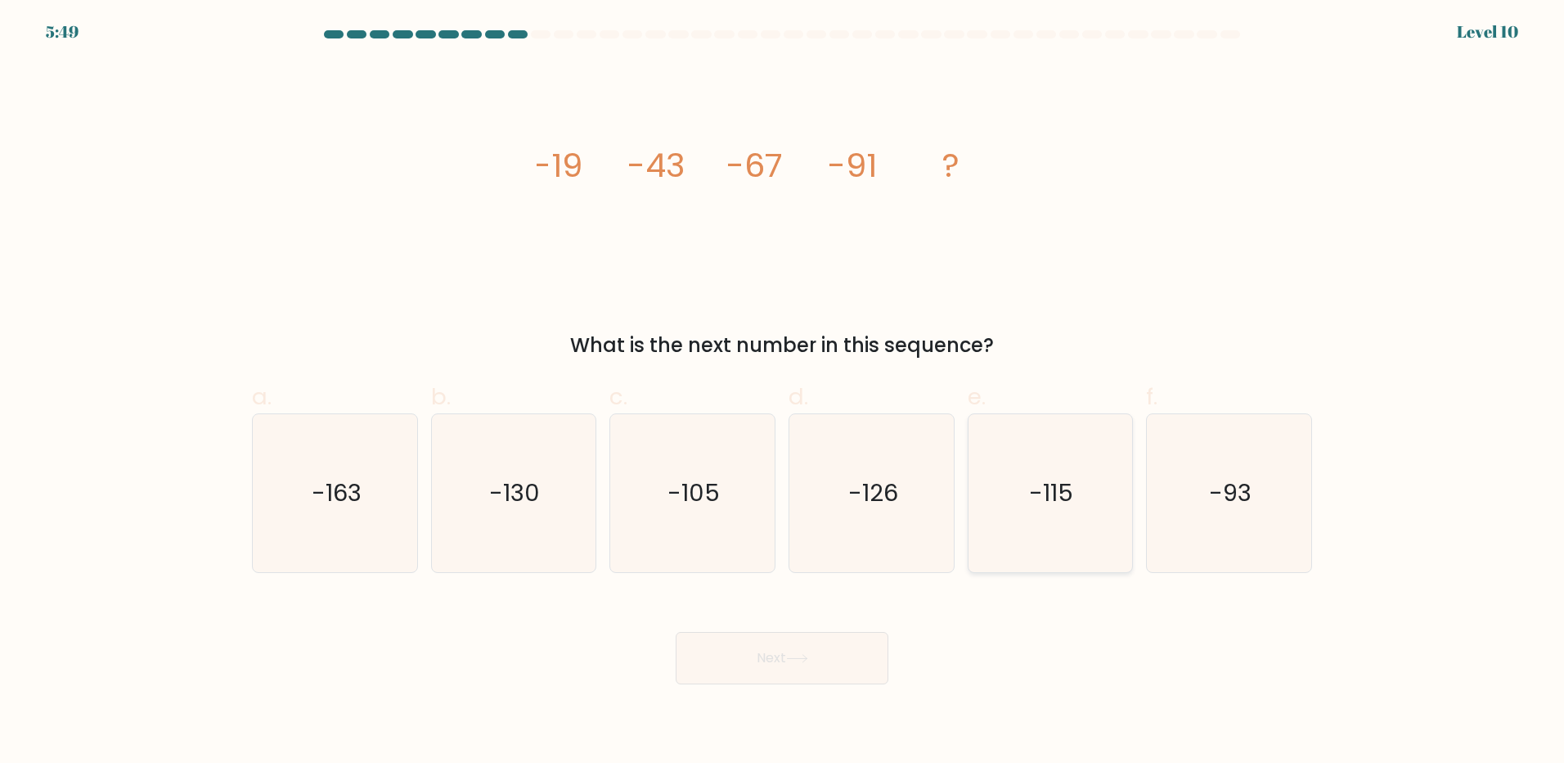
click at [1046, 490] on text "-115" at bounding box center [1052, 492] width 44 height 33
click at [783, 392] on input "e. -115" at bounding box center [782, 386] width 1 height 11
radio input "true"
click at [836, 650] on button "Next" at bounding box center [782, 658] width 213 height 52
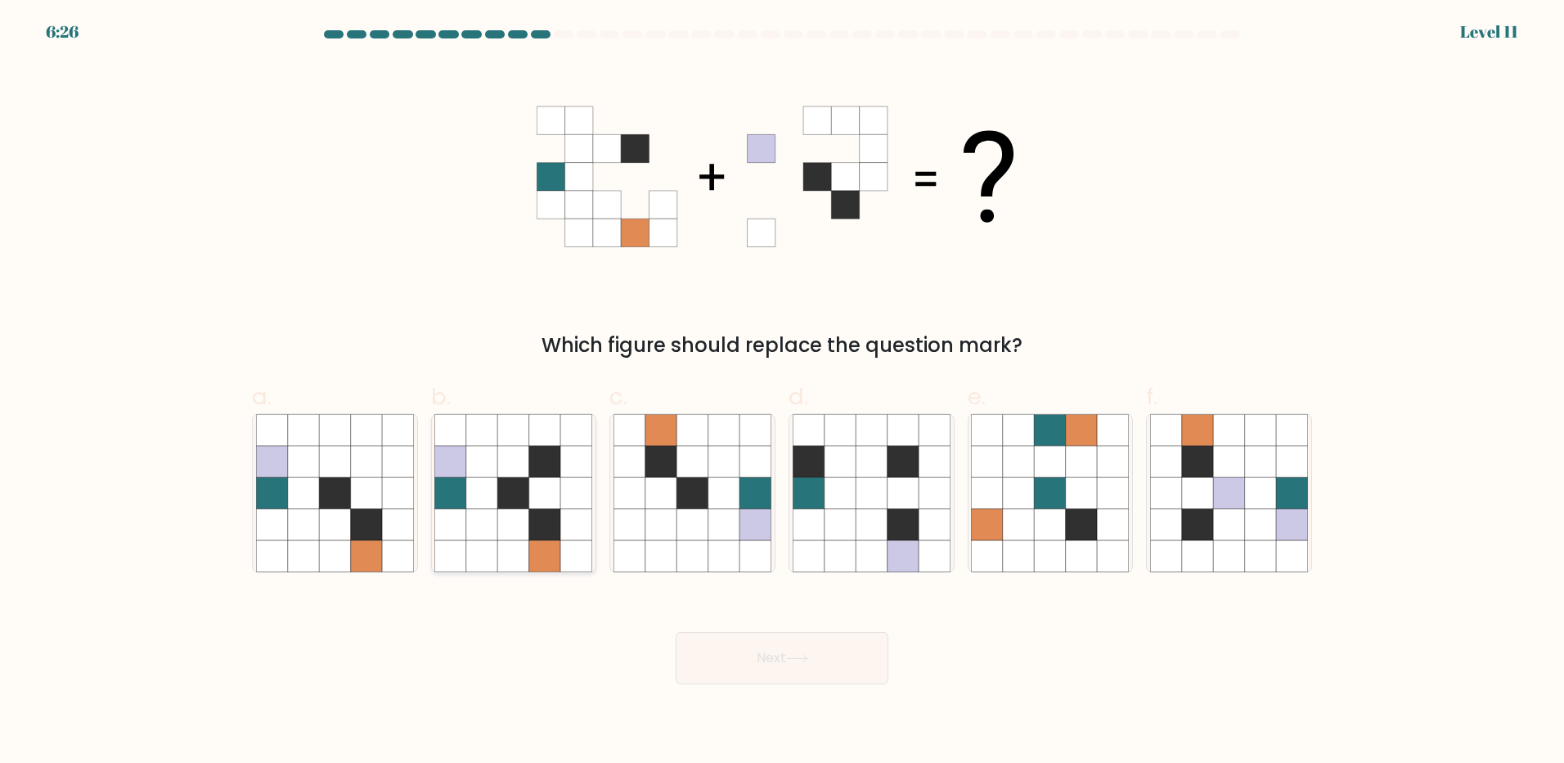
click at [525, 526] on icon at bounding box center [513, 524] width 31 height 31
click at [782, 392] on input "b." at bounding box center [782, 386] width 1 height 11
radio input "true"
click at [736, 656] on button "Next" at bounding box center [782, 658] width 213 height 52
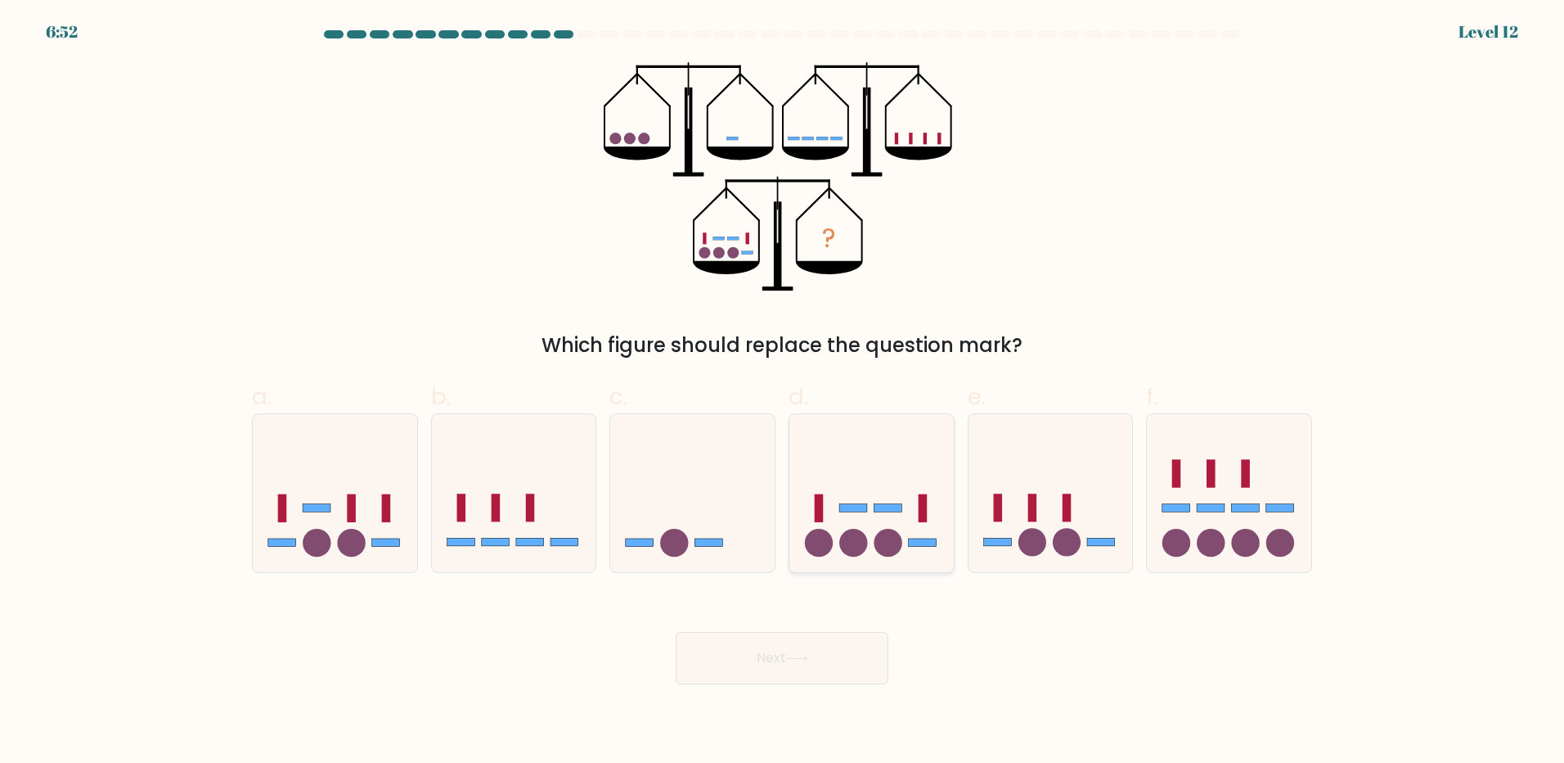
click at [901, 547] on circle at bounding box center [888, 543] width 28 height 28
click at [783, 392] on input "d." at bounding box center [782, 386] width 1 height 11
radio input "true"
click at [822, 641] on button "Next" at bounding box center [782, 658] width 213 height 52
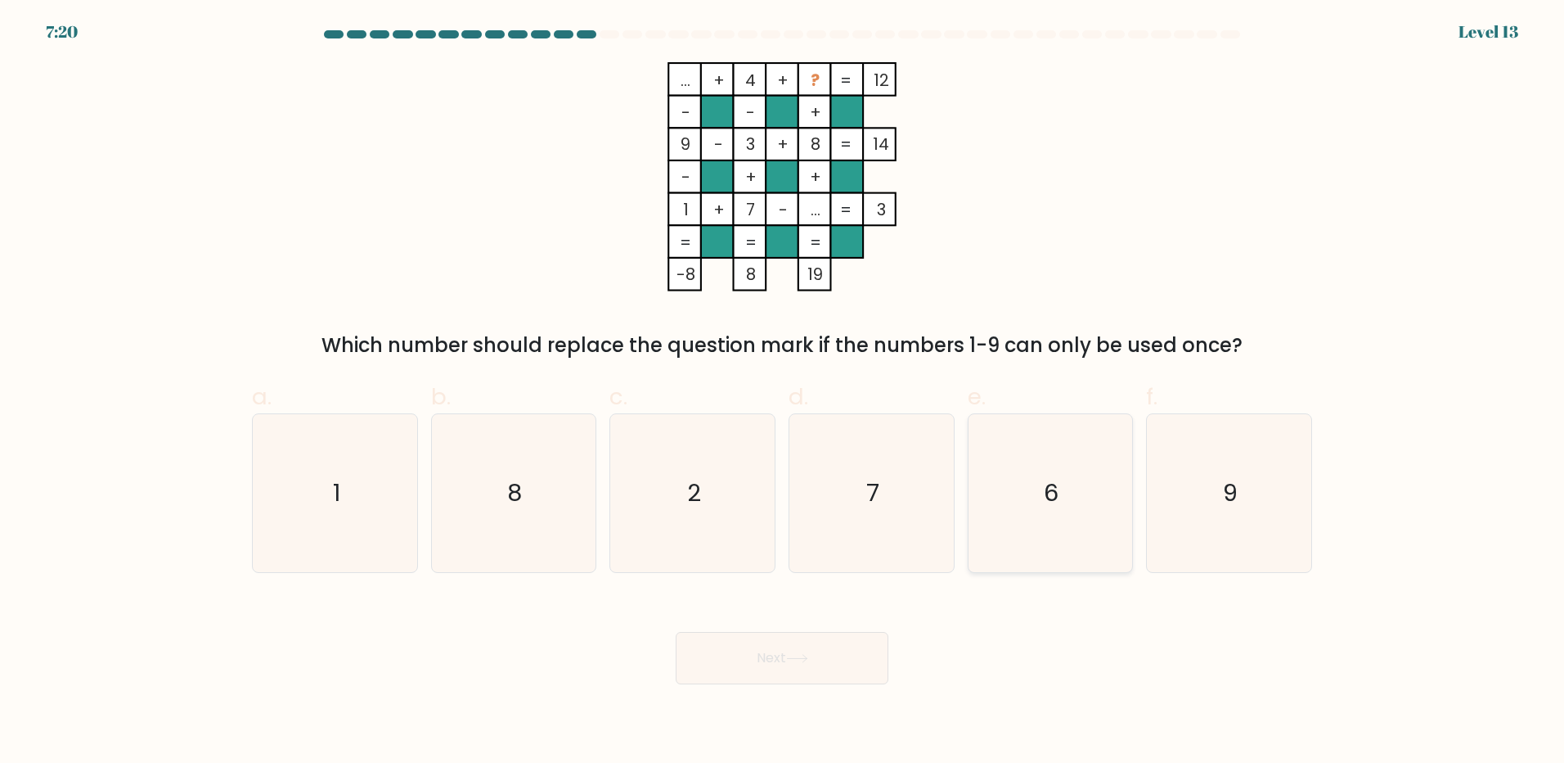
click at [1079, 502] on icon "6" at bounding box center [1050, 493] width 158 height 158
click at [783, 392] on input "e. 6" at bounding box center [782, 386] width 1 height 11
radio input "true"
click at [790, 655] on icon at bounding box center [797, 658] width 22 height 9
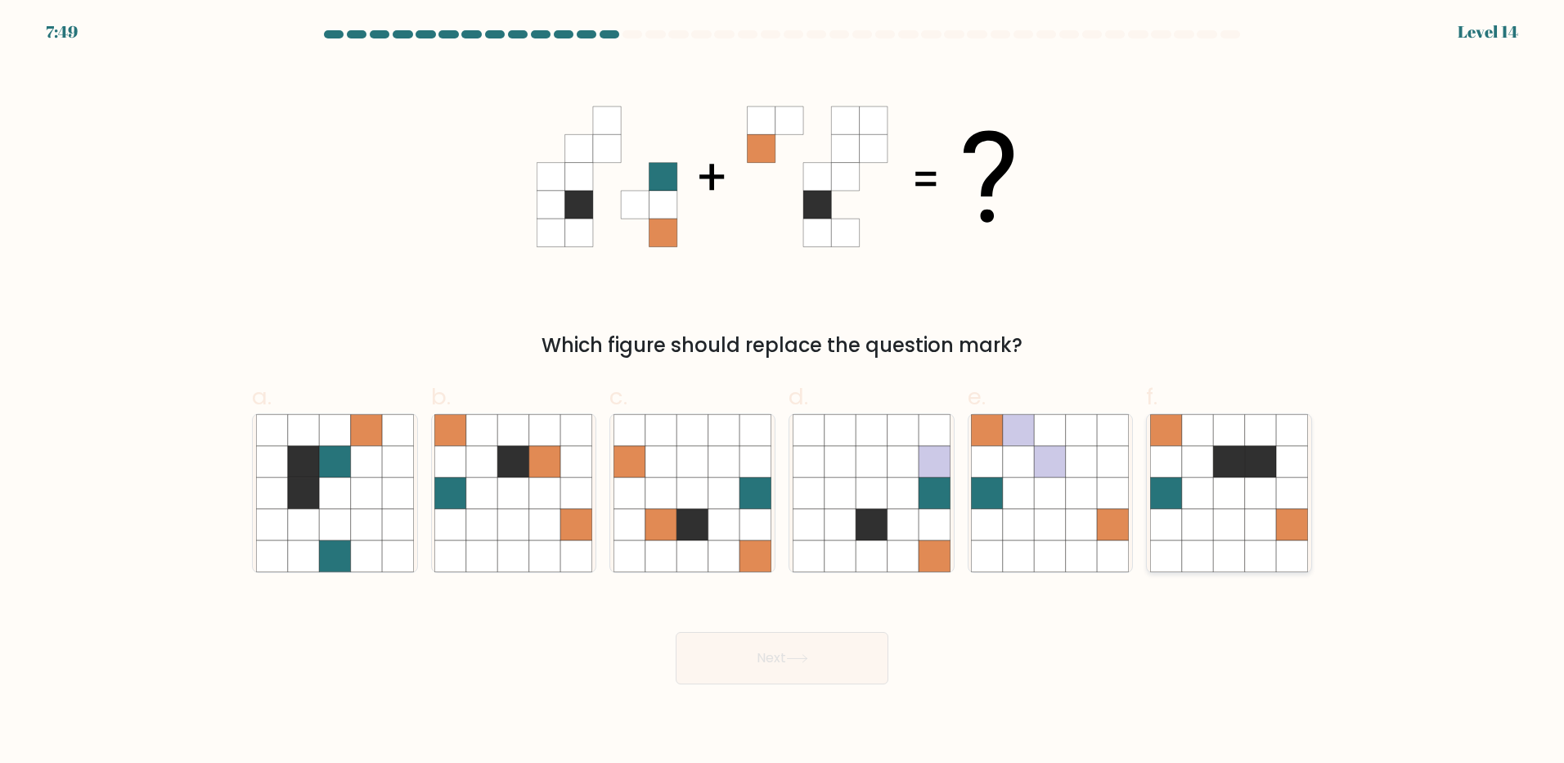
click at [1220, 496] on icon at bounding box center [1228, 492] width 31 height 31
click at [783, 392] on input "f." at bounding box center [782, 386] width 1 height 11
radio input "true"
click at [826, 643] on button "Next" at bounding box center [782, 658] width 213 height 52
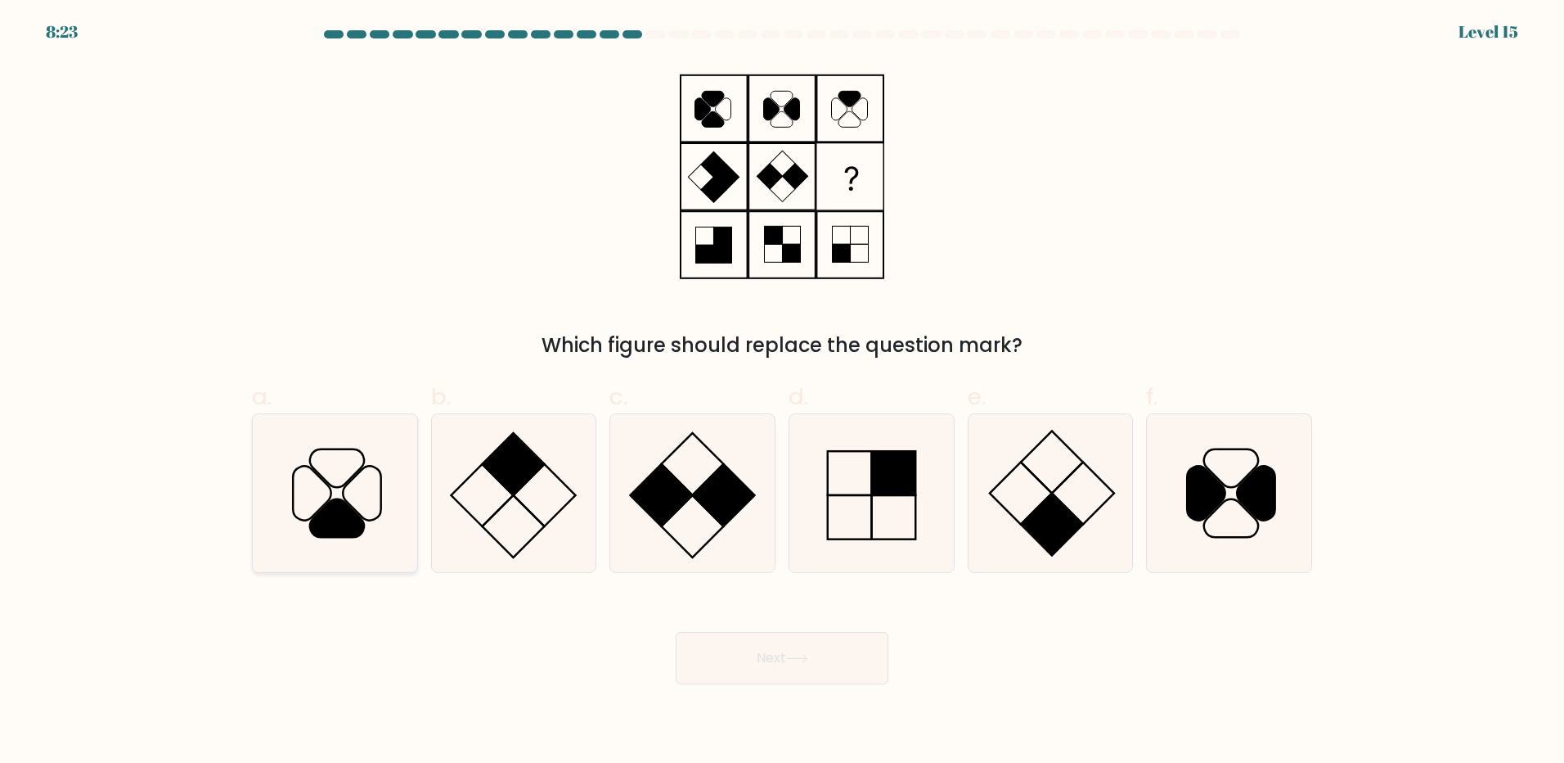
click at [354, 511] on icon at bounding box center [337, 518] width 54 height 38
click at [782, 392] on input "a." at bounding box center [782, 386] width 1 height 11
radio input "true"
click at [1042, 529] on rect at bounding box center [1052, 524] width 62 height 62
click at [783, 392] on input "e." at bounding box center [782, 386] width 1 height 11
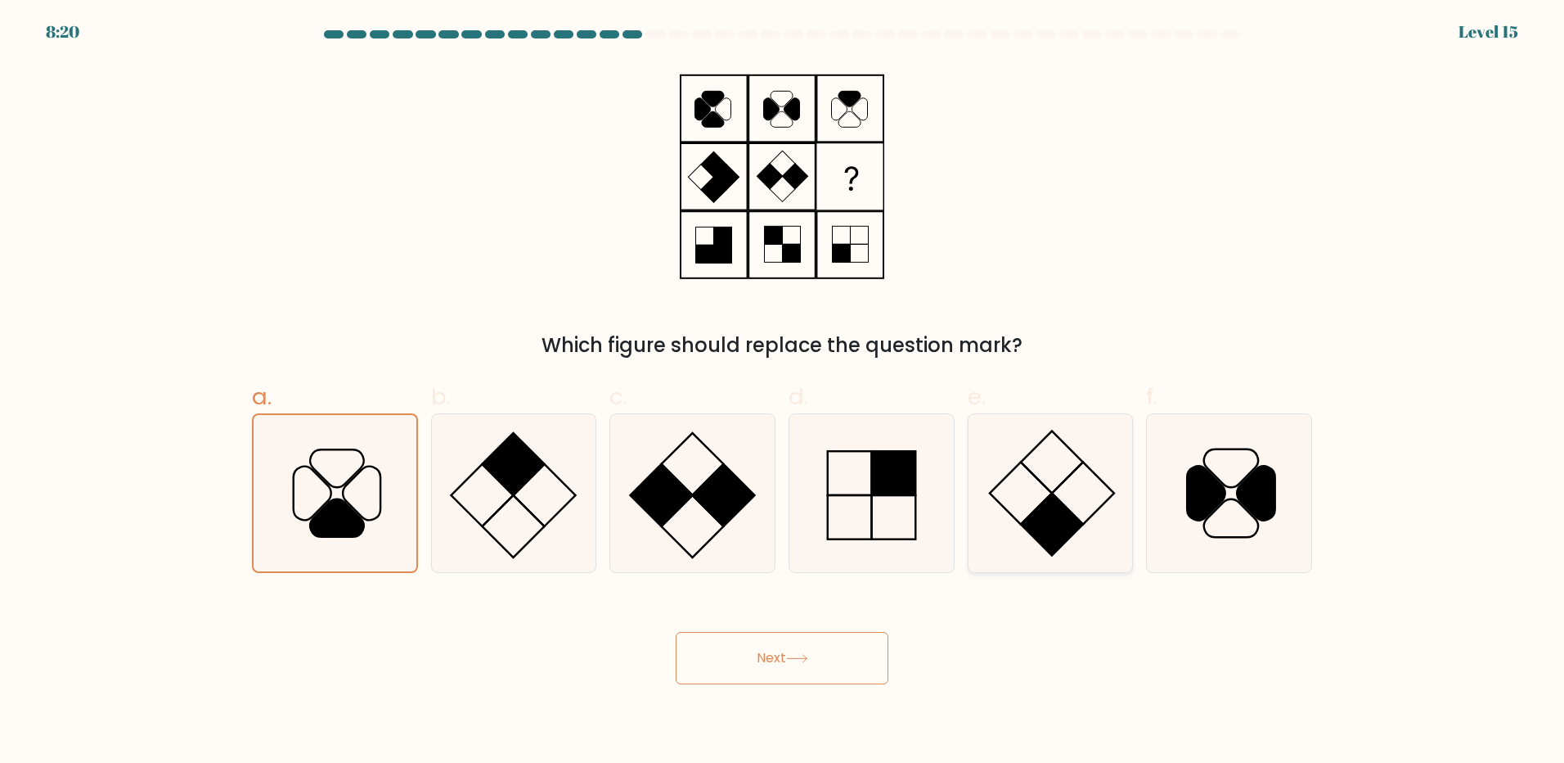
radio input "true"
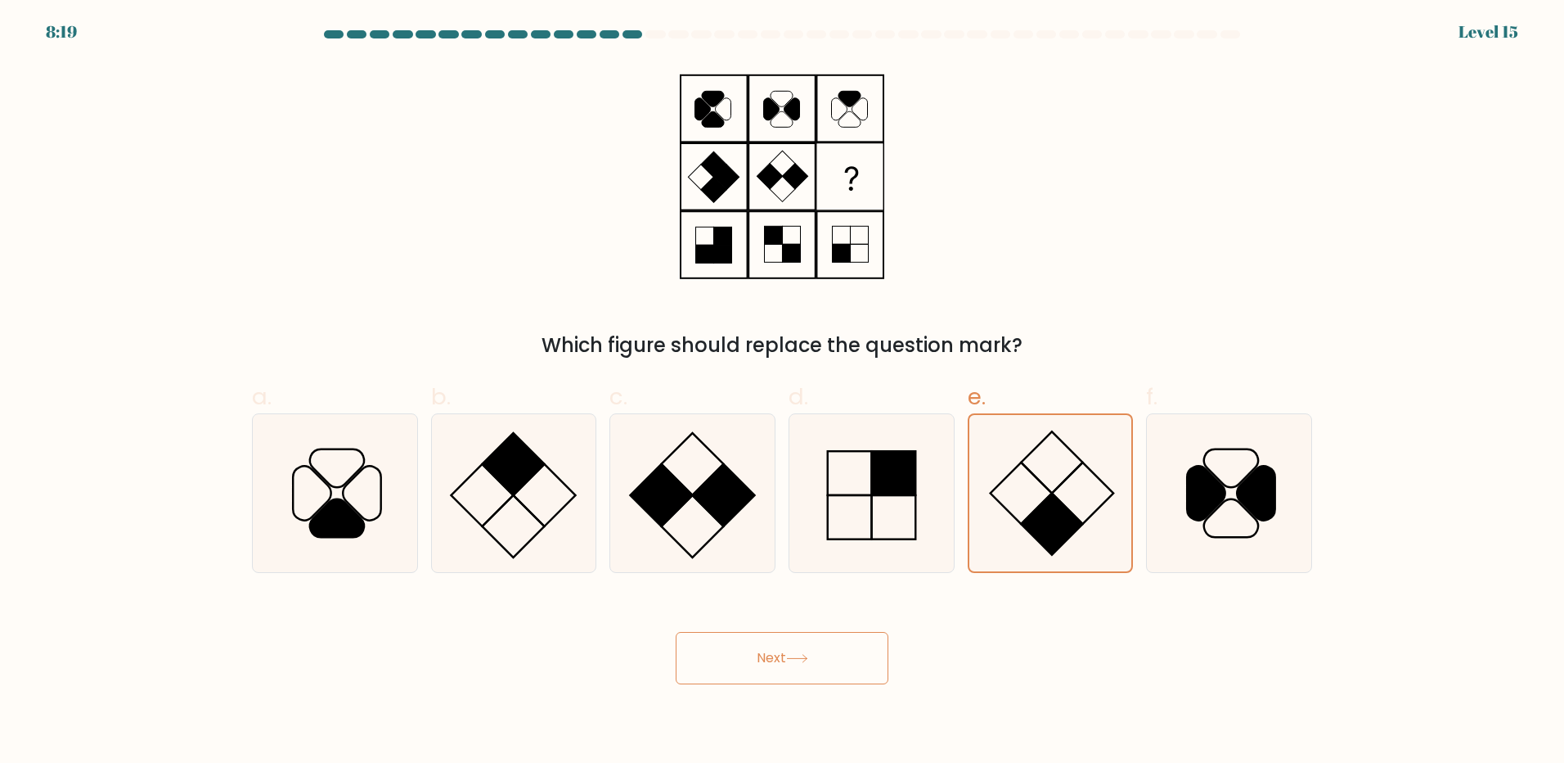
click at [819, 659] on button "Next" at bounding box center [782, 658] width 213 height 52
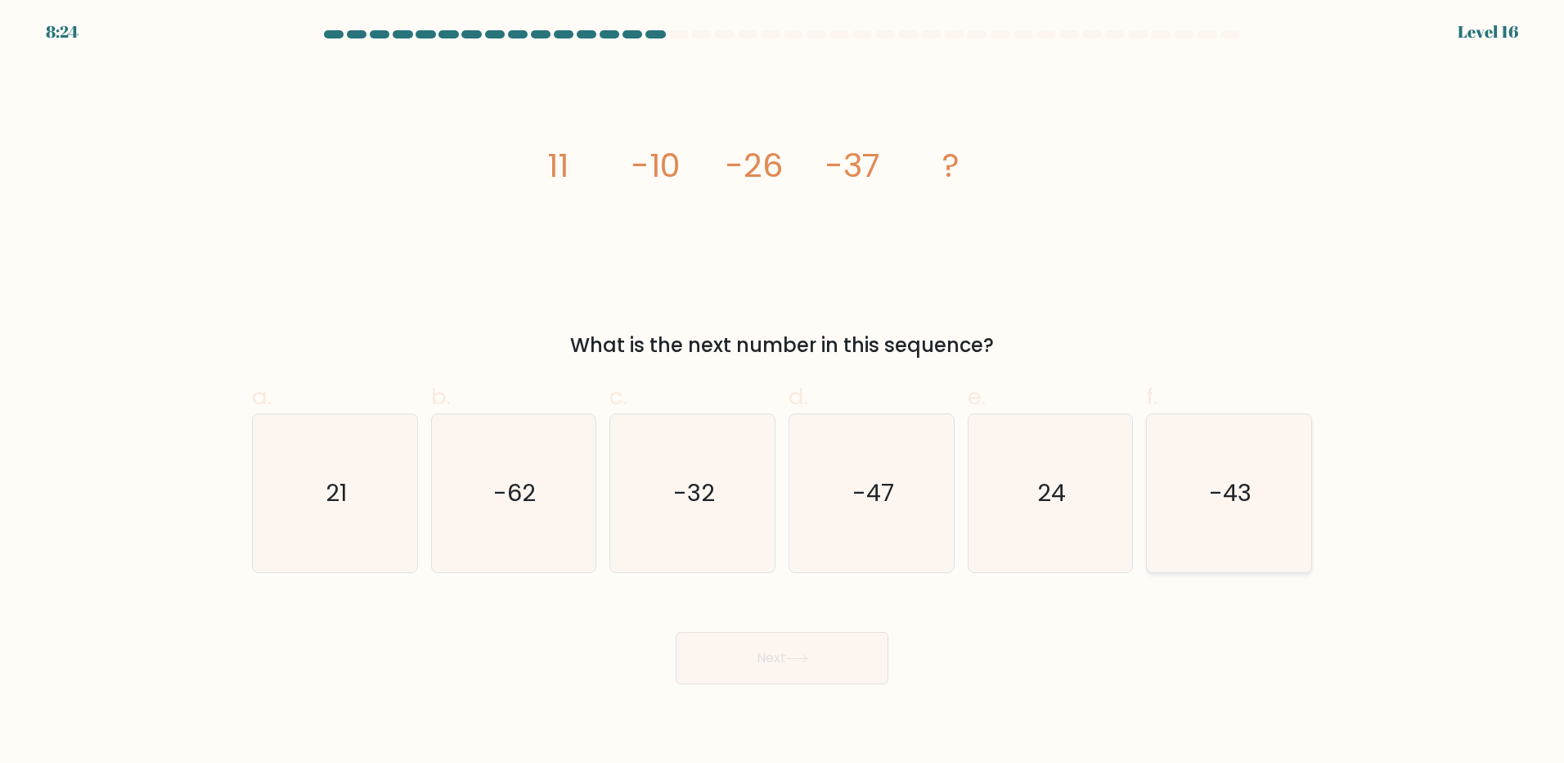
click at [1218, 525] on icon "-43" at bounding box center [1229, 493] width 158 height 158
click at [783, 392] on input "f. -43" at bounding box center [782, 386] width 1 height 11
radio input "true"
click at [770, 659] on button "Next" at bounding box center [782, 658] width 213 height 52
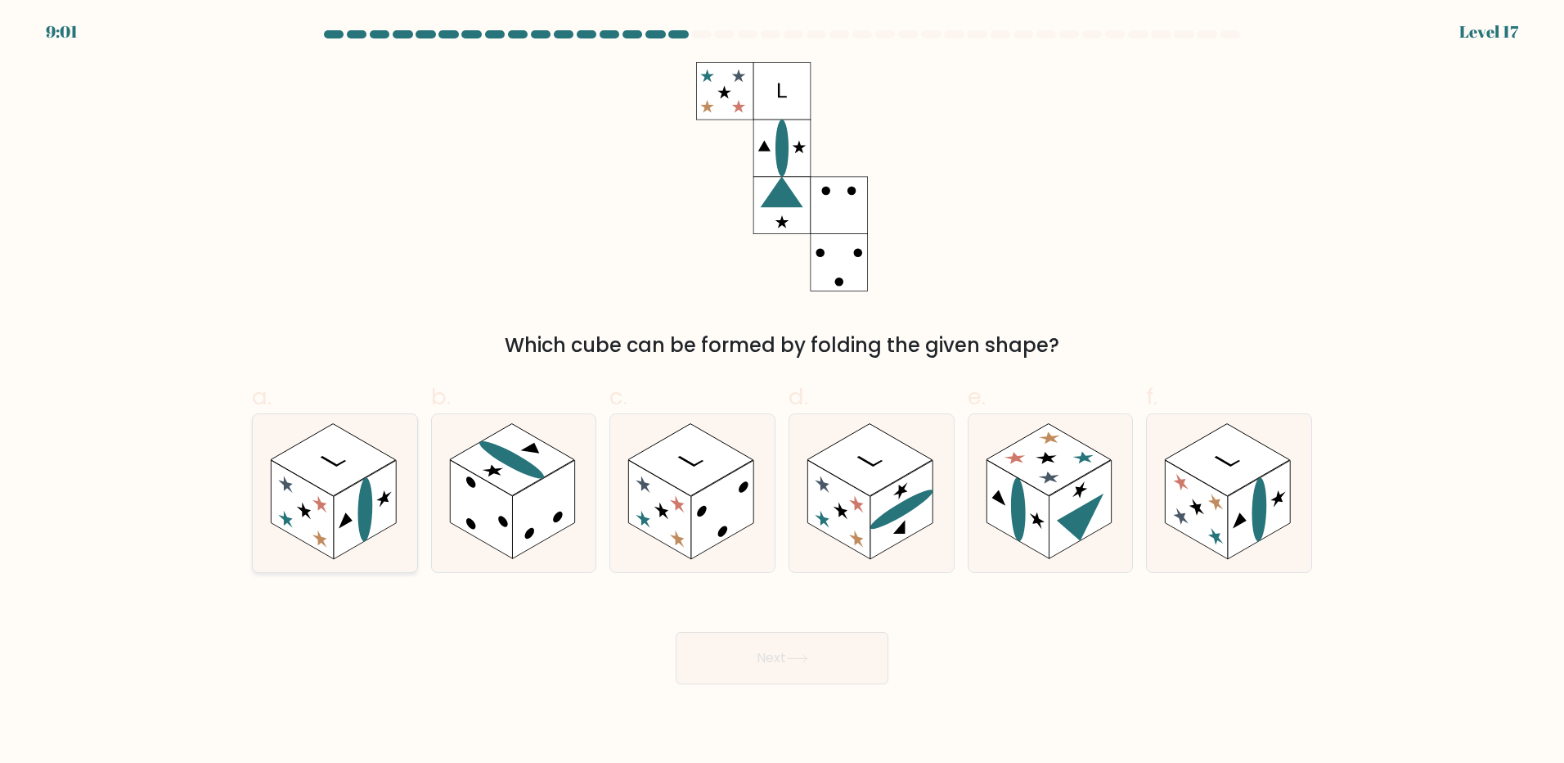
click at [376, 530] on rect at bounding box center [365, 509] width 62 height 99
click at [782, 392] on input "a." at bounding box center [782, 386] width 1 height 11
radio input "true"
click at [789, 676] on button "Next" at bounding box center [782, 658] width 213 height 52
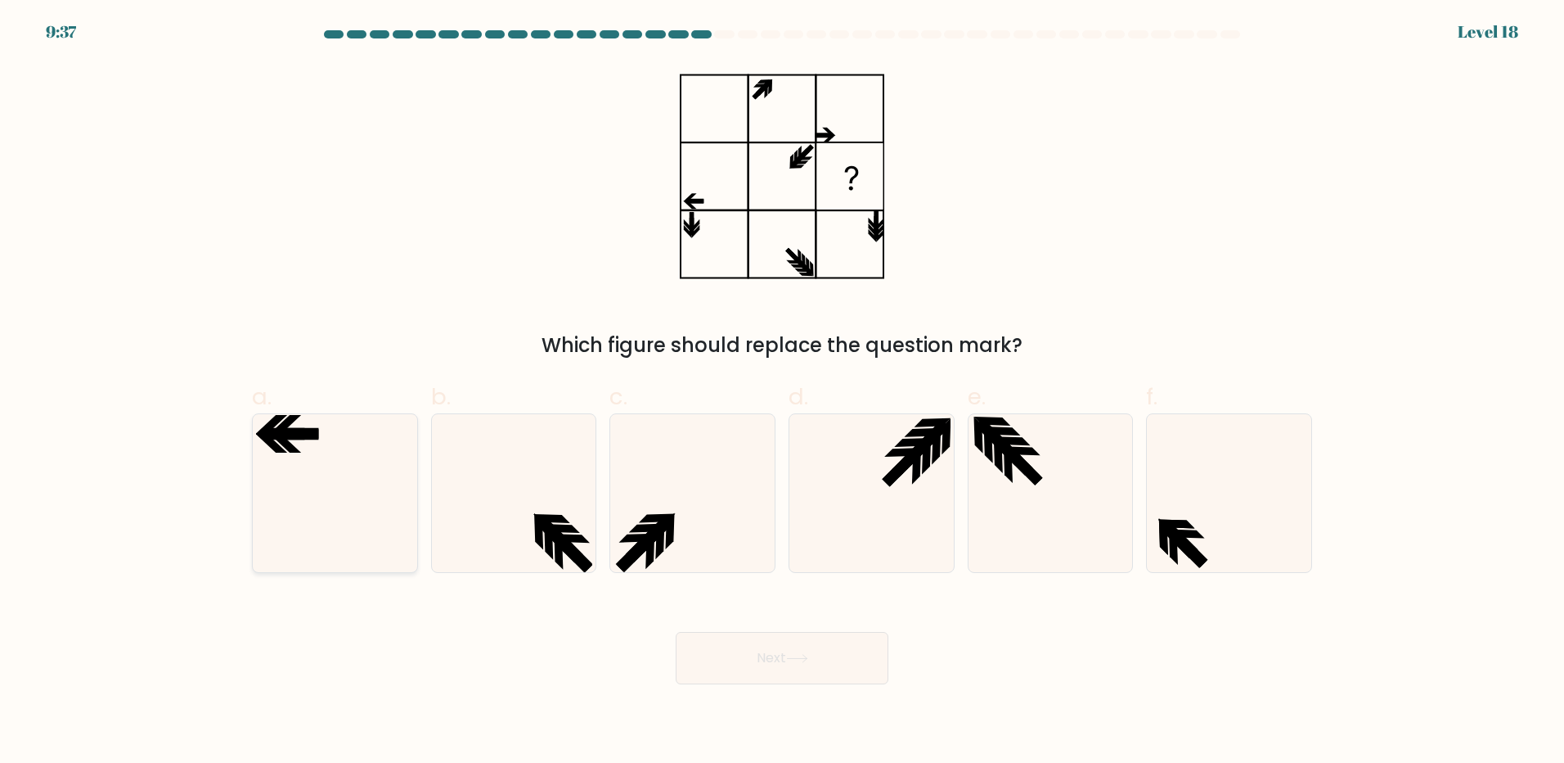
click at [254, 439] on div at bounding box center [335, 493] width 166 height 160
click at [782, 392] on input "a." at bounding box center [782, 386] width 1 height 11
radio input "true"
click at [740, 646] on button "Next" at bounding box center [782, 658] width 213 height 52
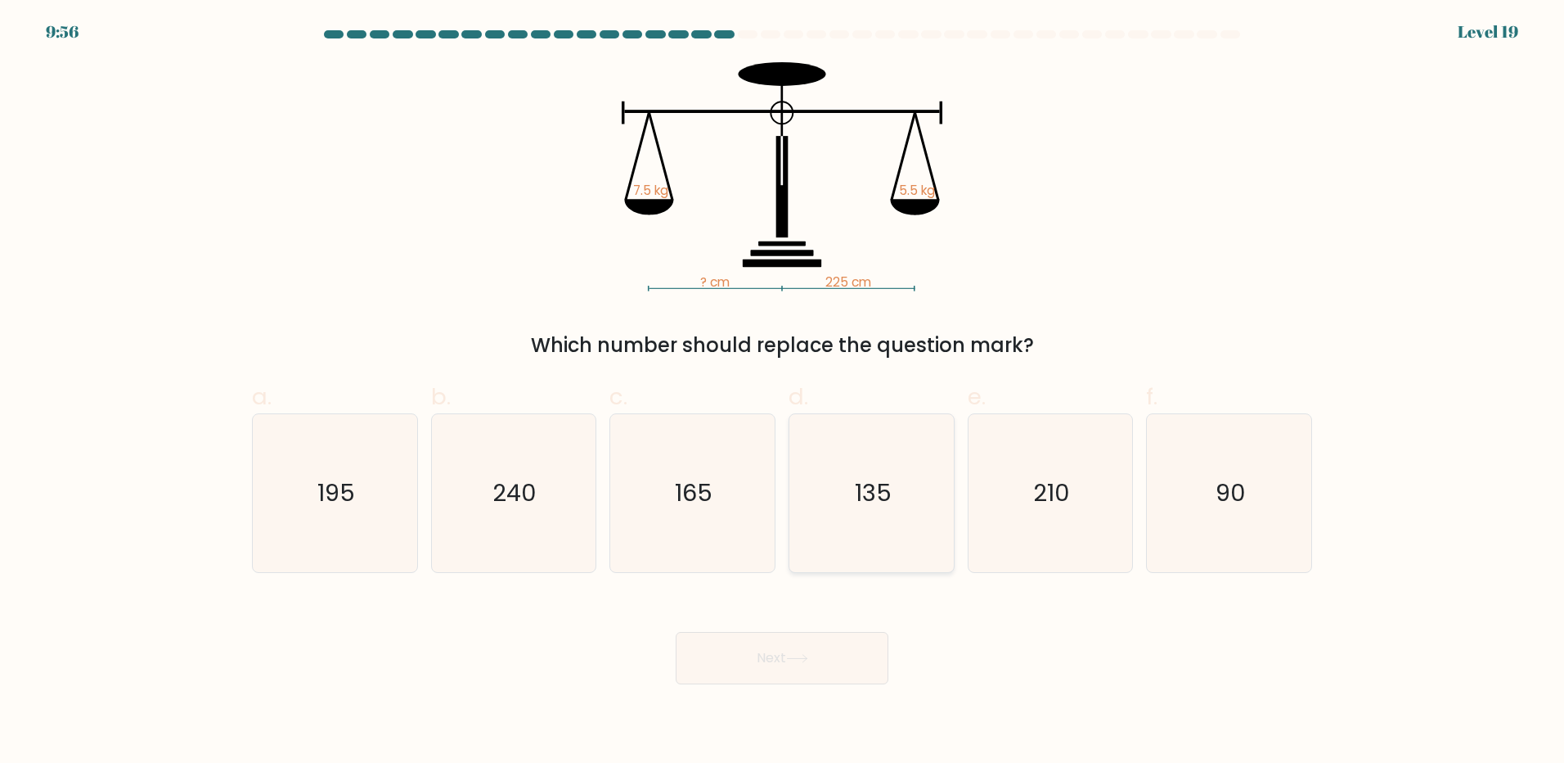
click at [885, 484] on text "135" at bounding box center [873, 492] width 37 height 33
click at [783, 392] on input "d. 135" at bounding box center [782, 386] width 1 height 11
radio input "true"
click at [776, 668] on button "Next" at bounding box center [782, 658] width 213 height 52
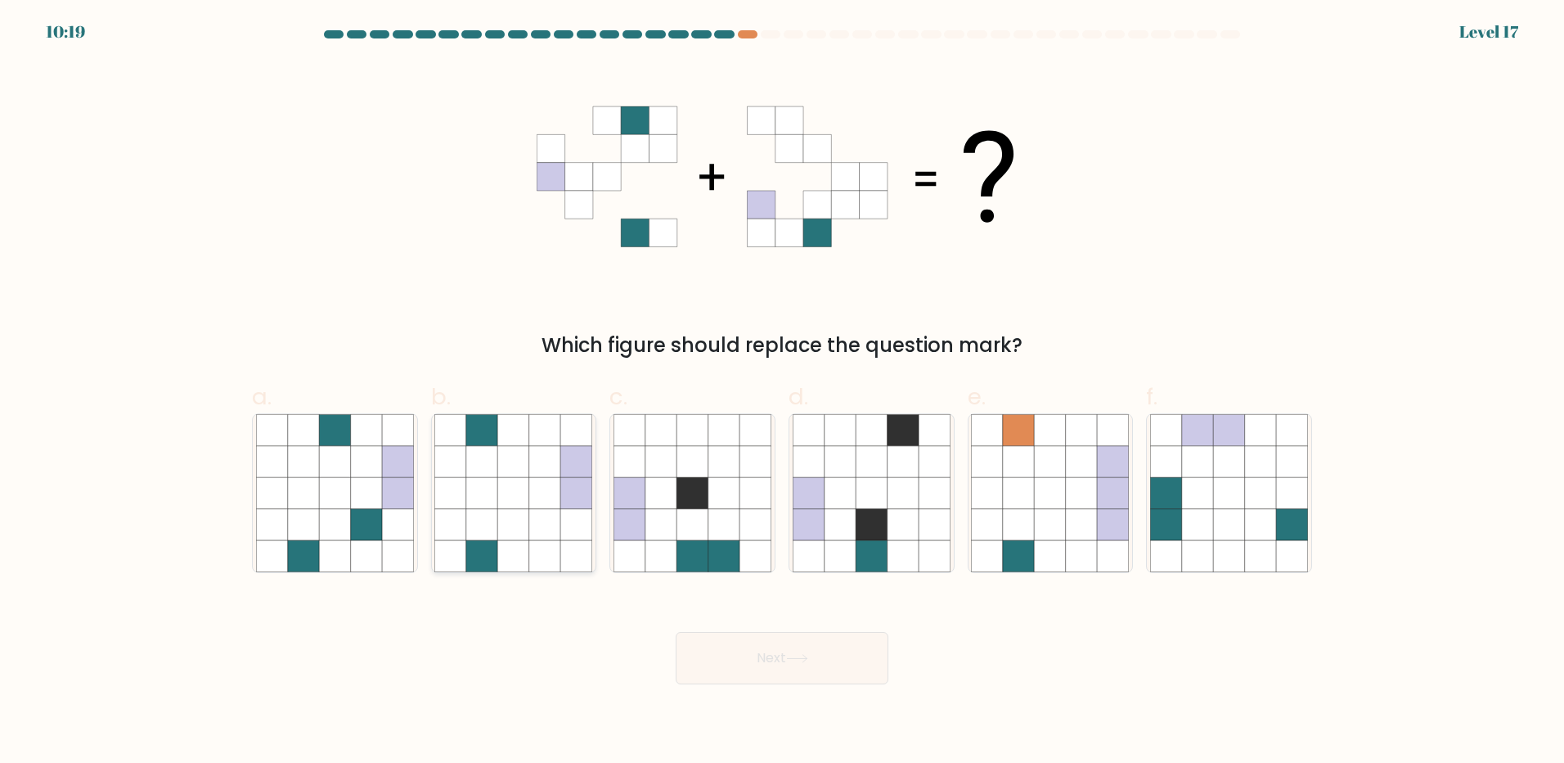
click at [551, 551] on icon at bounding box center [544, 555] width 31 height 31
click at [782, 392] on input "b." at bounding box center [782, 386] width 1 height 11
radio input "true"
click at [1222, 524] on icon at bounding box center [1228, 524] width 31 height 31
click at [783, 392] on input "f." at bounding box center [782, 386] width 1 height 11
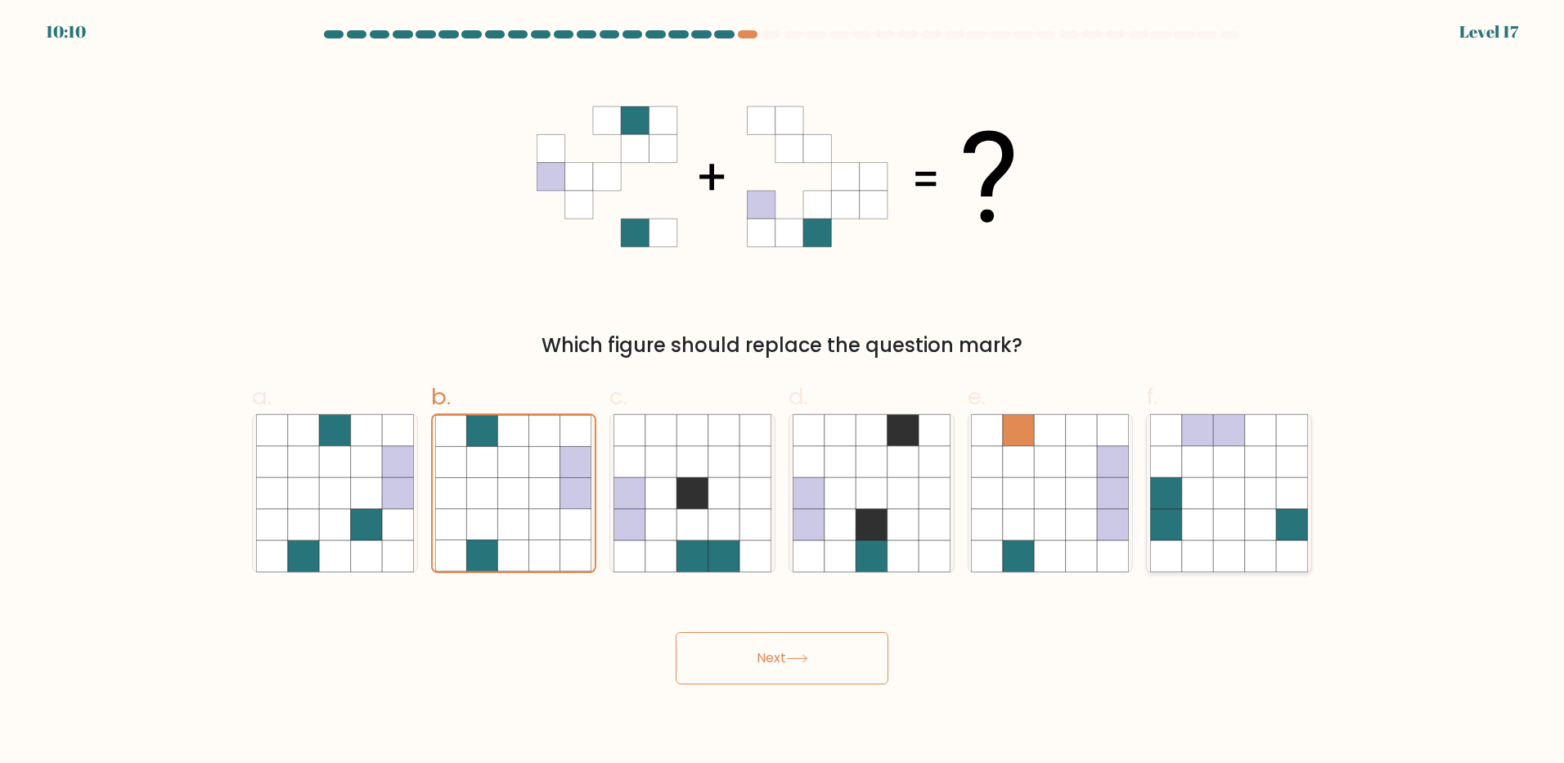
radio input "true"
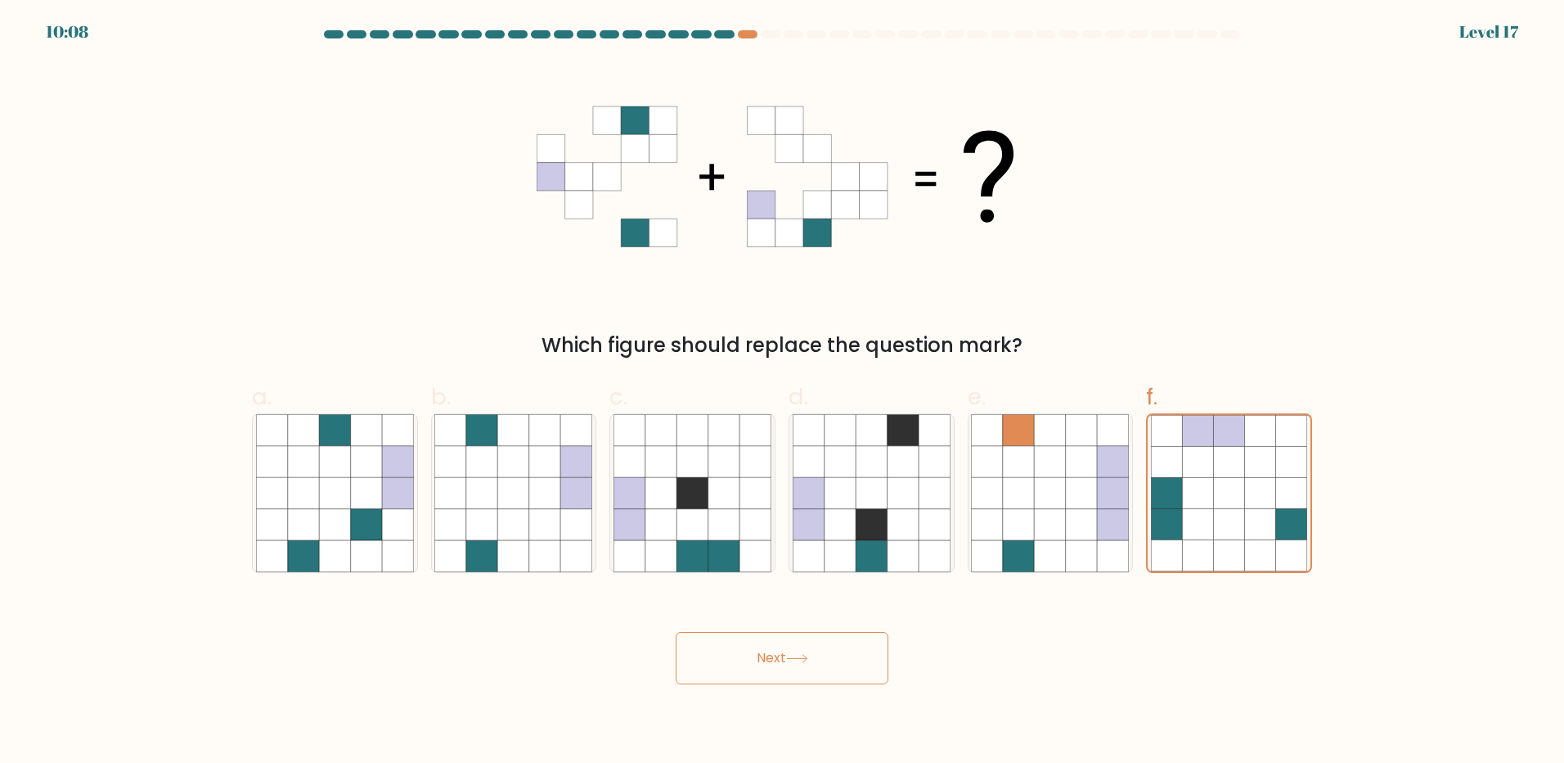
click at [831, 660] on button "Next" at bounding box center [782, 658] width 213 height 52
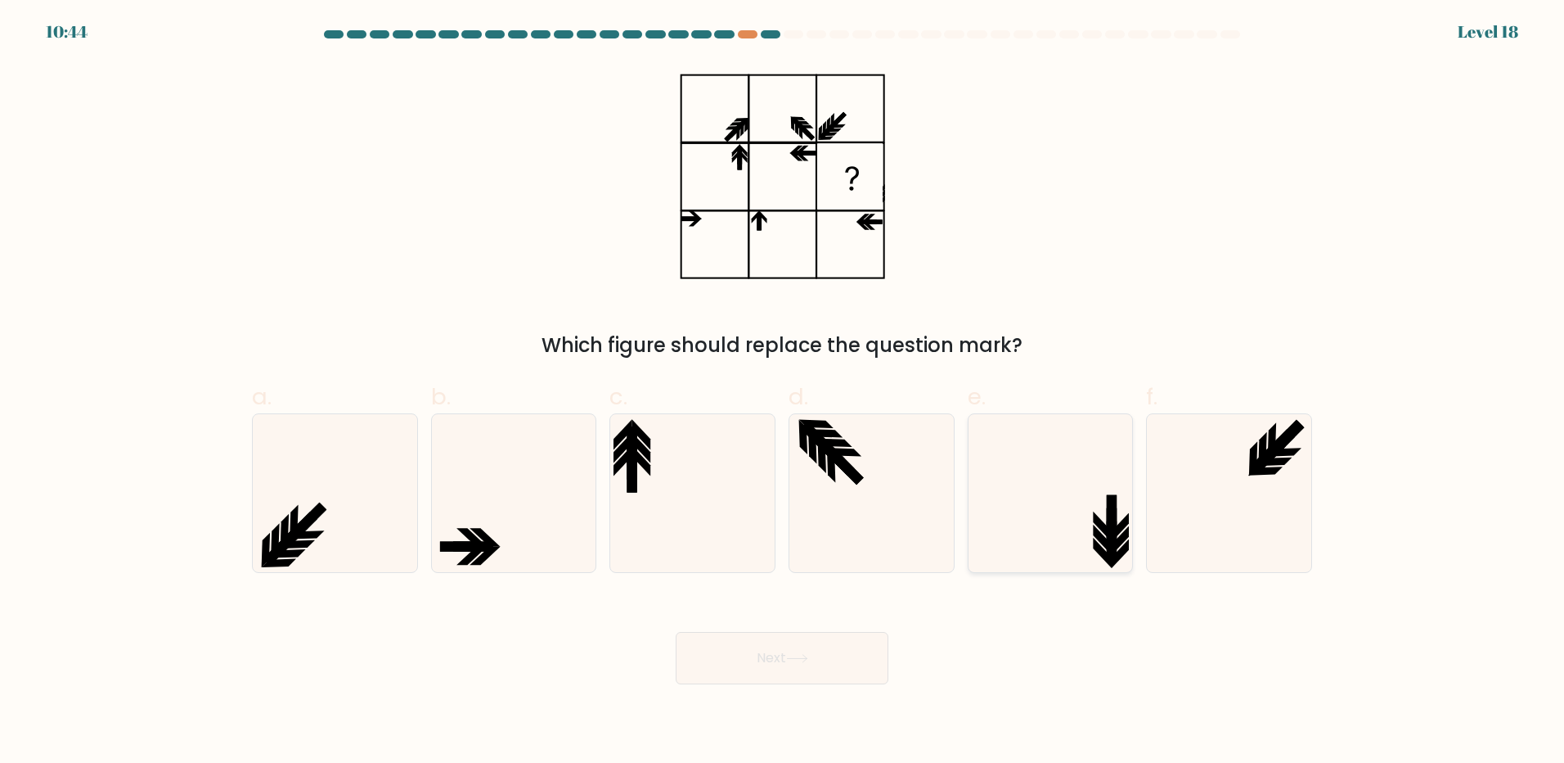
click at [1038, 490] on icon at bounding box center [1050, 493] width 158 height 158
click at [783, 392] on input "e." at bounding box center [782, 386] width 1 height 11
radio input "true"
click at [821, 645] on button "Next" at bounding box center [782, 658] width 213 height 52
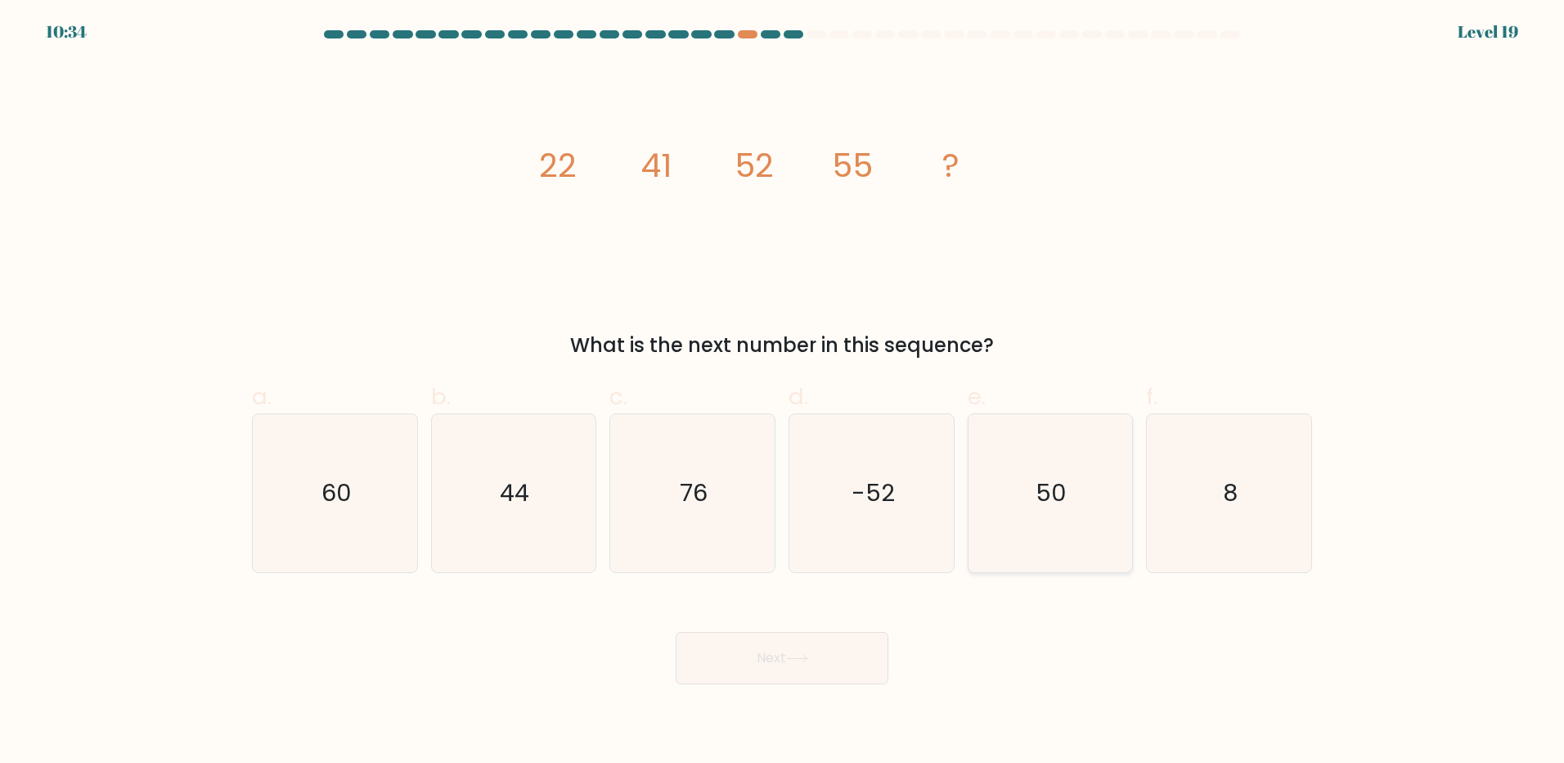
click at [1008, 476] on icon "50" at bounding box center [1050, 493] width 158 height 158
click at [783, 392] on input "e. 50" at bounding box center [782, 386] width 1 height 11
radio input "true"
drag, startPoint x: 826, startPoint y: 691, endPoint x: 822, endPoint y: 683, distance: 8.8
click at [823, 688] on body "10:33 Level 19" at bounding box center [782, 381] width 1564 height 763
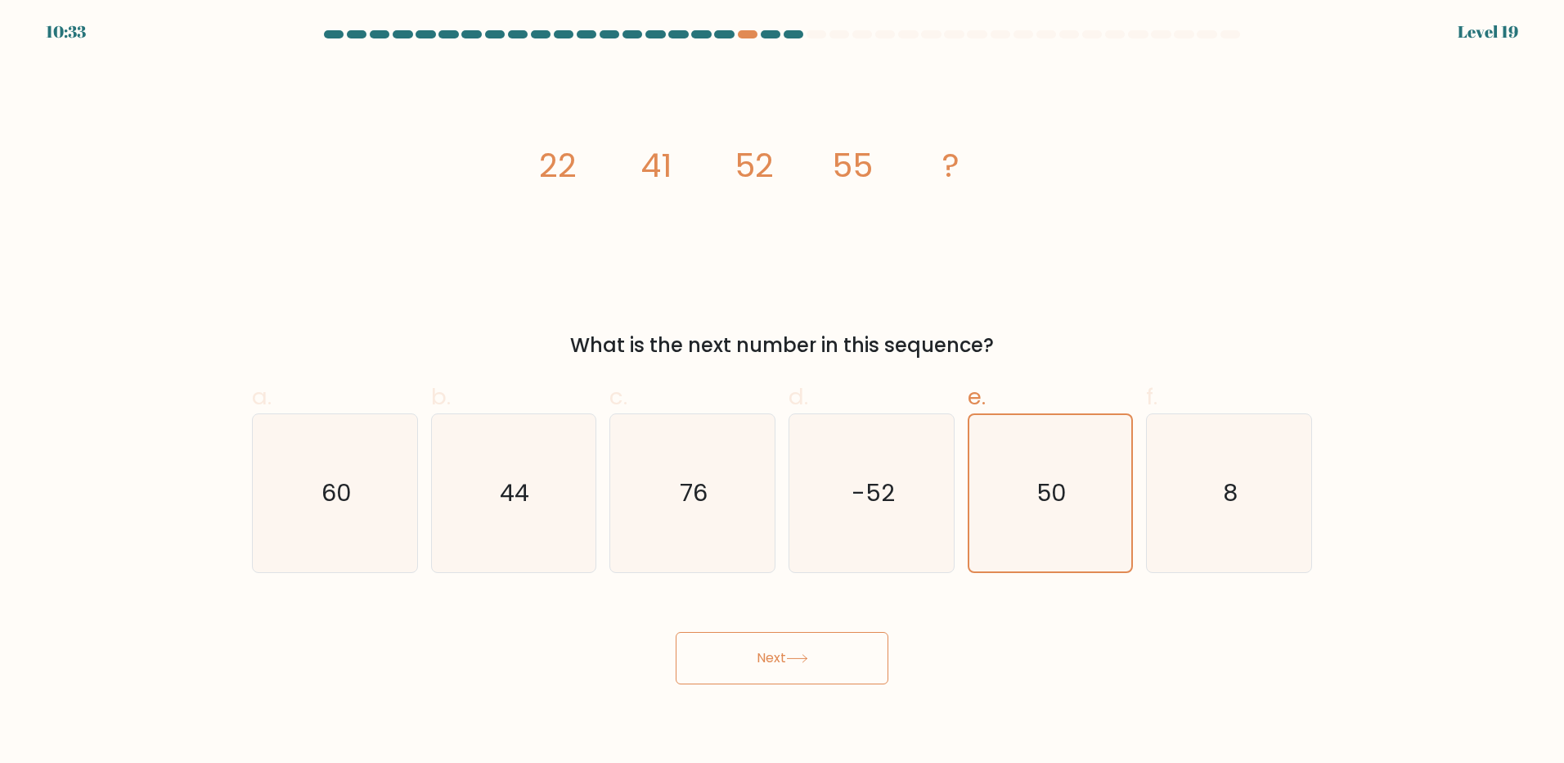
click at [822, 676] on button "Next" at bounding box center [782, 658] width 213 height 52
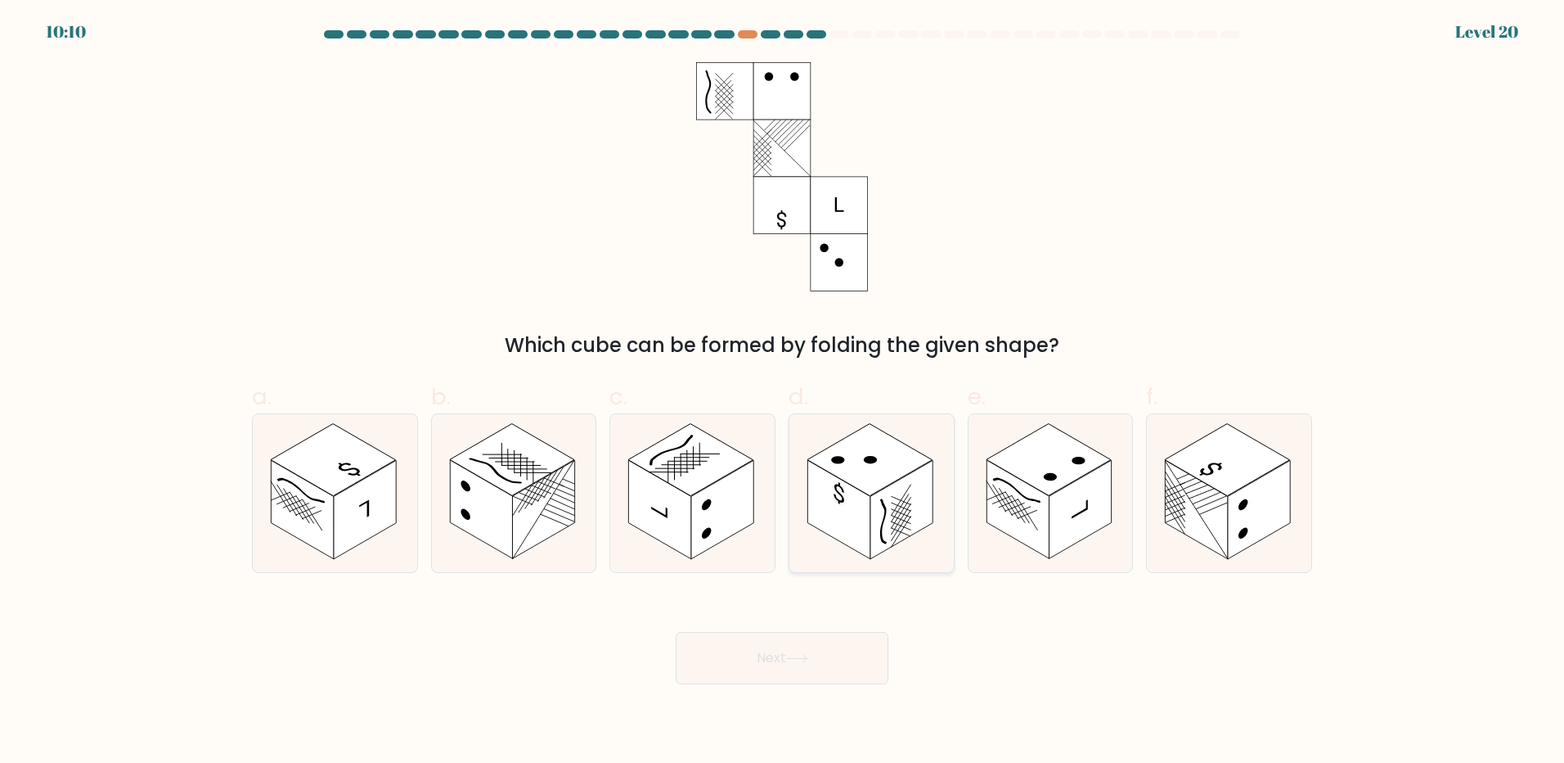
click at [916, 544] on icon at bounding box center [872, 493] width 164 height 158
click at [783, 392] on input "d." at bounding box center [782, 386] width 1 height 11
radio input "true"
click at [822, 655] on button "Next" at bounding box center [782, 658] width 213 height 52
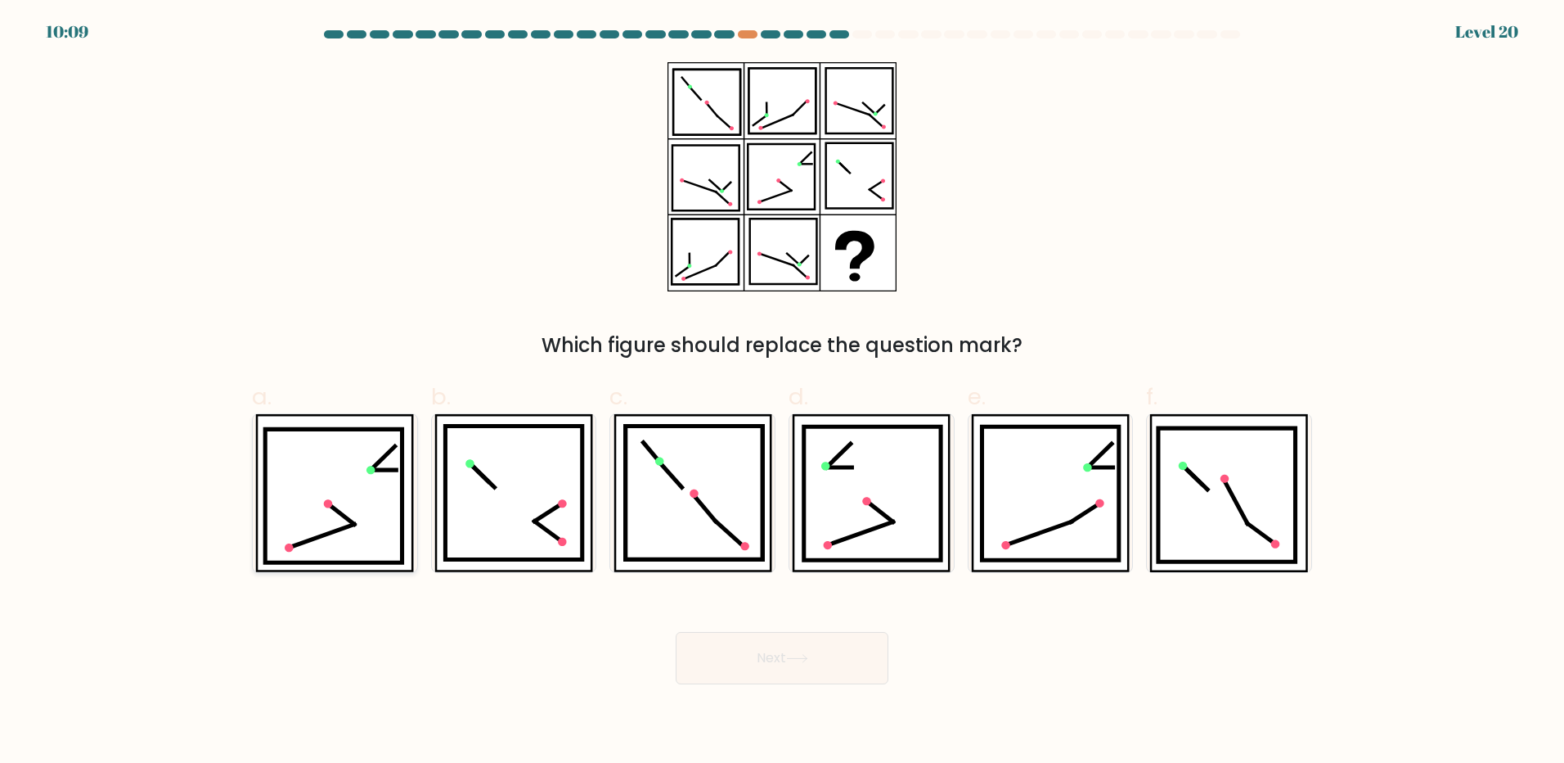
click at [297, 508] on icon at bounding box center [333, 495] width 137 height 133
click at [782, 392] on input "a." at bounding box center [782, 386] width 1 height 11
radio input "true"
click at [785, 650] on button "Next" at bounding box center [782, 658] width 213 height 52
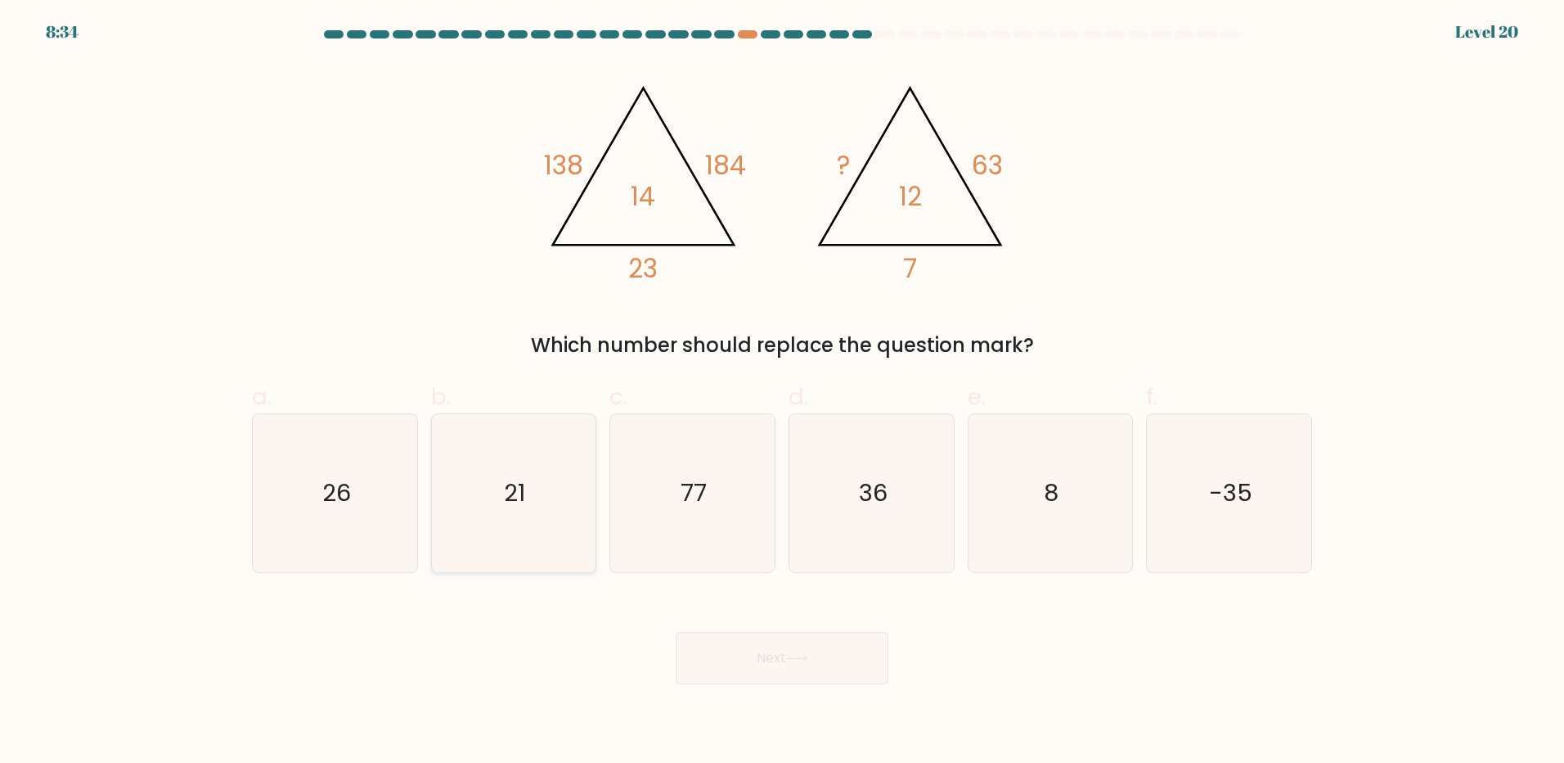
click at [547, 514] on icon "21" at bounding box center [513, 493] width 158 height 158
click at [782, 392] on input "b. 21" at bounding box center [782, 386] width 1 height 11
radio input "true"
click at [722, 650] on button "Next" at bounding box center [782, 658] width 213 height 52
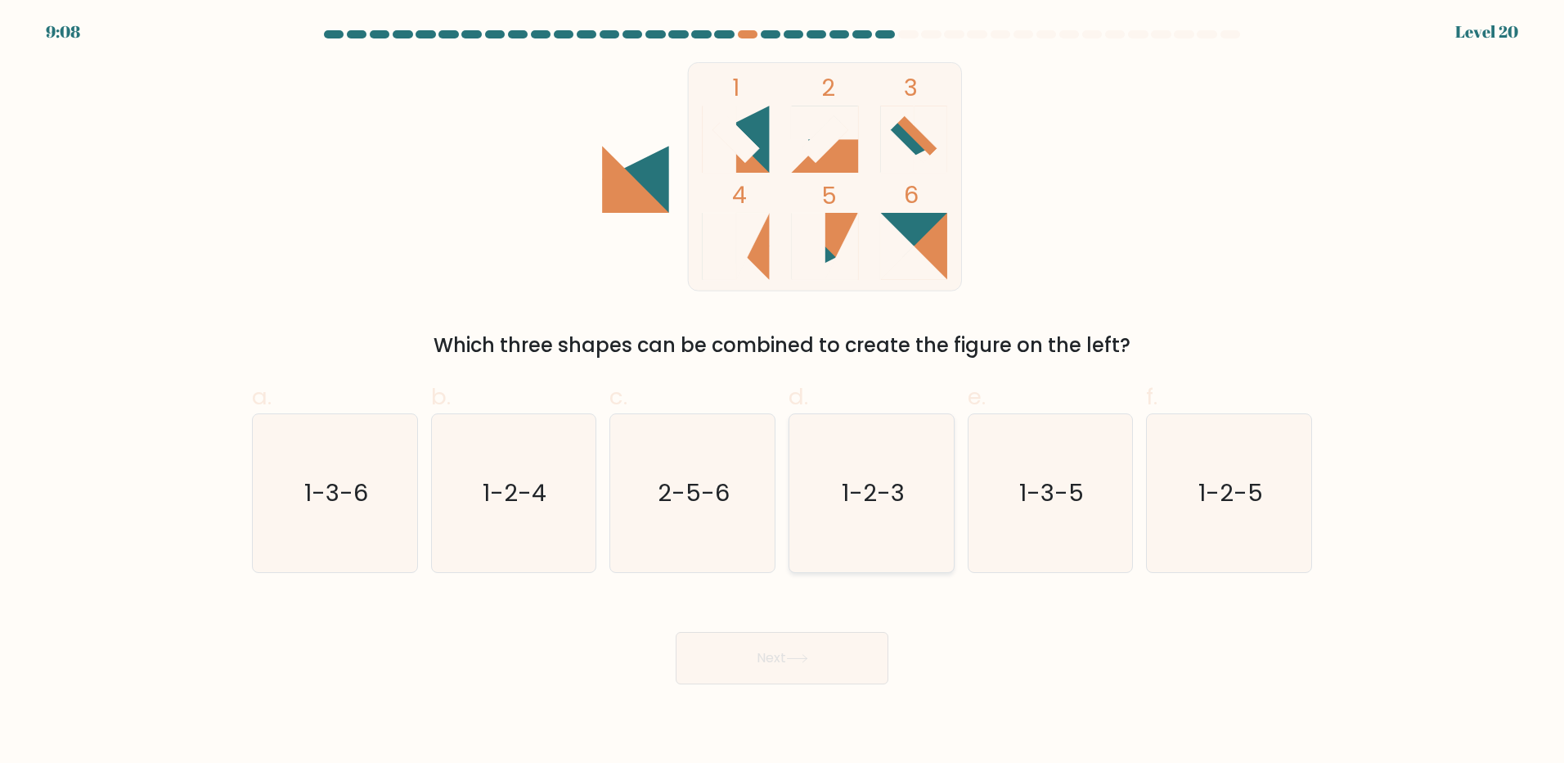
click at [897, 506] on text "1-2-3" at bounding box center [873, 492] width 63 height 33
click at [783, 392] on input "d. 1-2-3" at bounding box center [782, 386] width 1 height 11
radio input "true"
click at [796, 662] on icon at bounding box center [797, 658] width 22 height 9
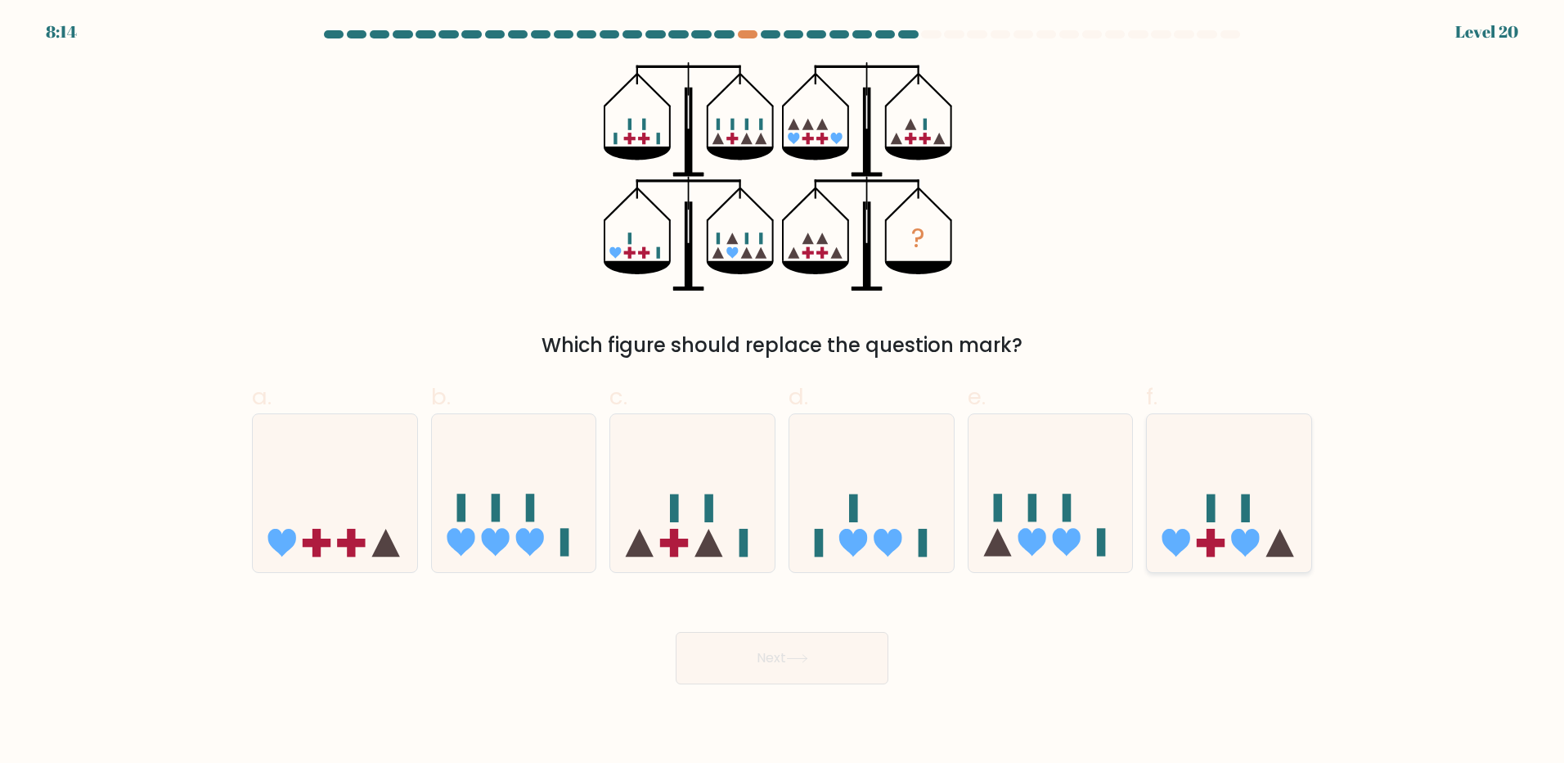
click at [1259, 546] on icon at bounding box center [1229, 493] width 164 height 136
click at [783, 392] on input "f." at bounding box center [782, 386] width 1 height 11
radio input "true"
click at [794, 657] on icon at bounding box center [797, 658] width 22 height 9
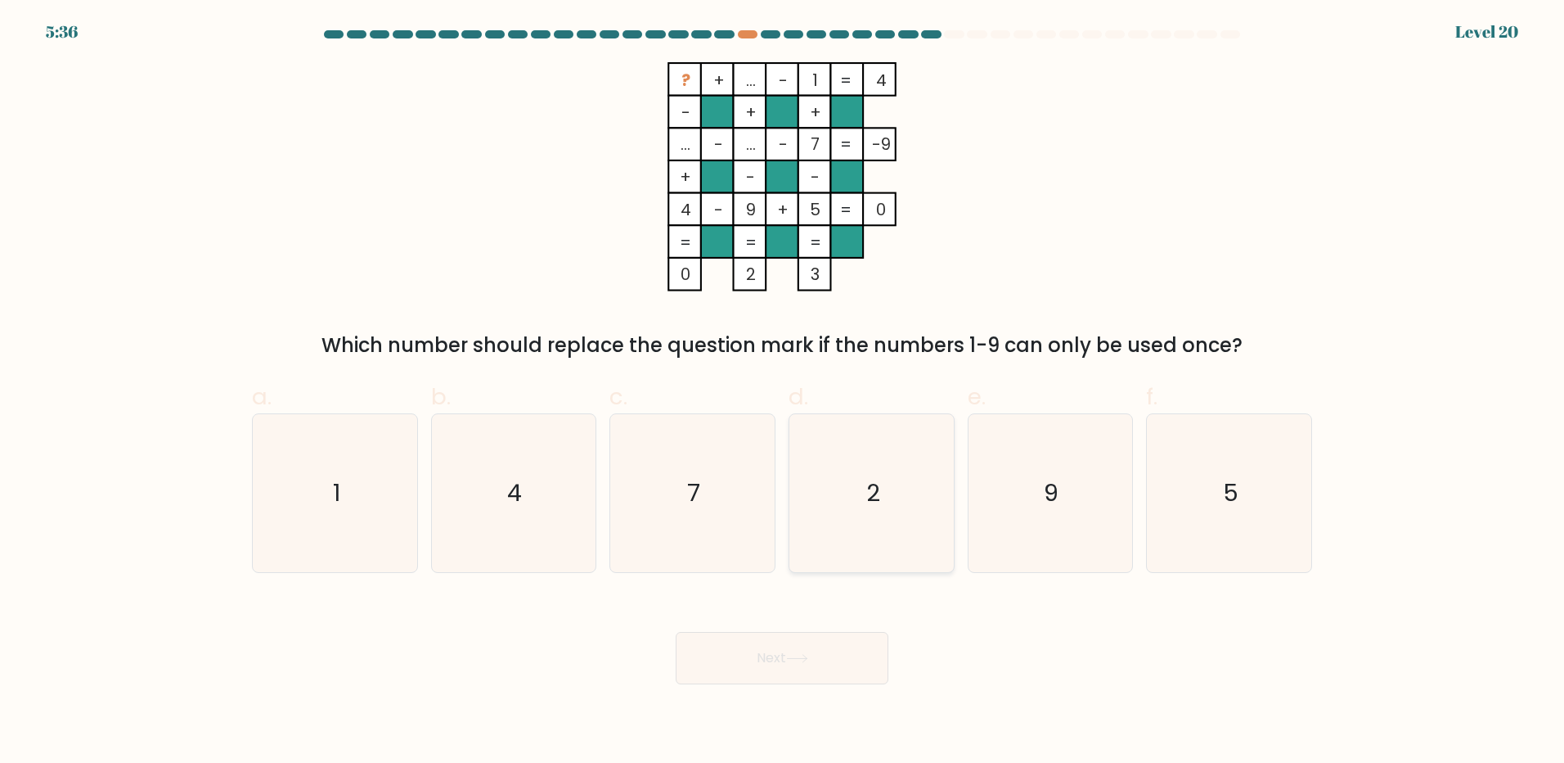
click at [907, 531] on icon "2" at bounding box center [872, 493] width 158 height 158
click at [783, 392] on input "d. 2" at bounding box center [782, 386] width 1 height 11
radio input "true"
click at [798, 664] on button "Next" at bounding box center [782, 658] width 213 height 52
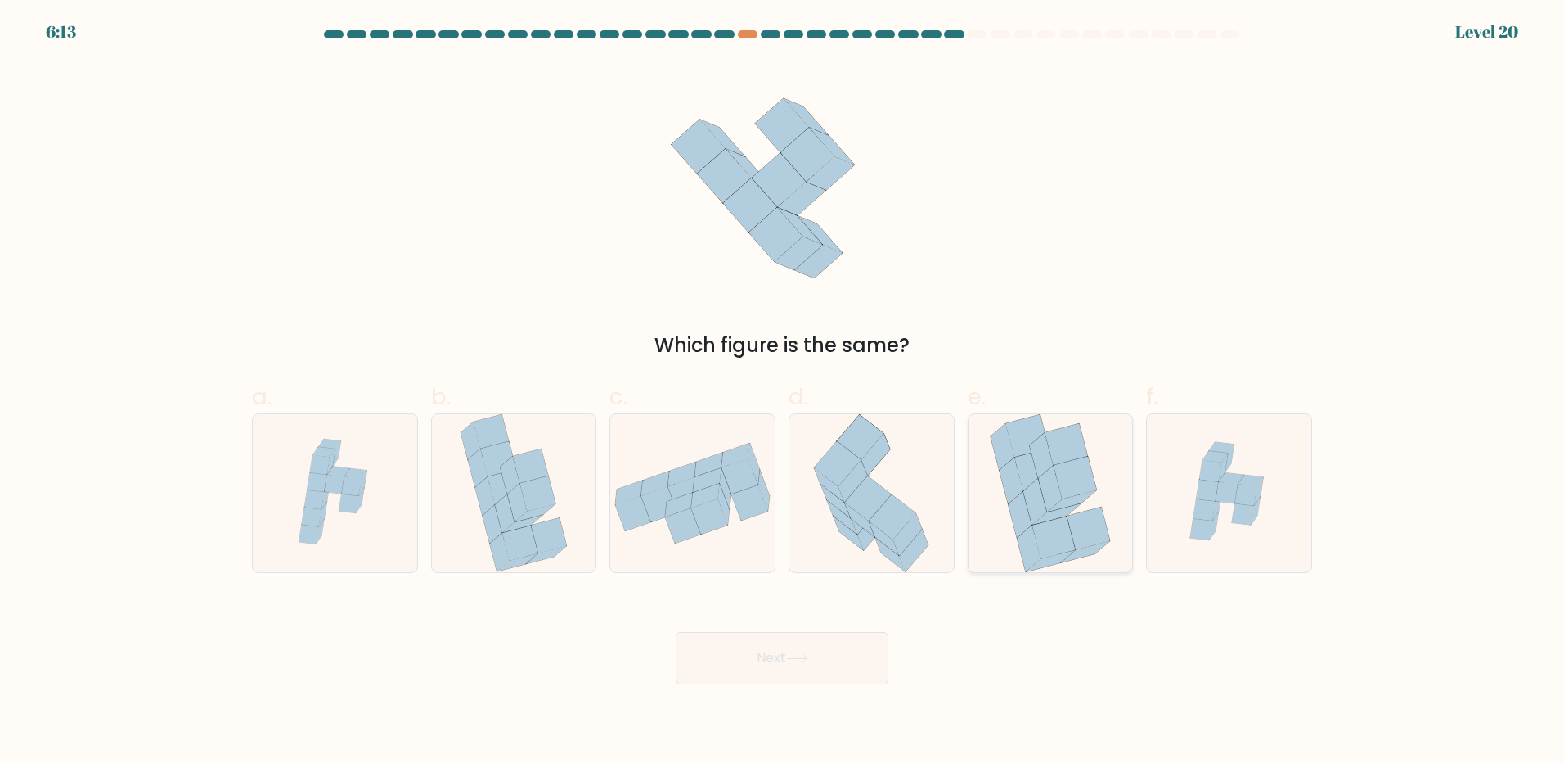
click at [1056, 506] on icon at bounding box center [1072, 500] width 48 height 21
click at [783, 392] on input "e." at bounding box center [782, 386] width 1 height 11
radio input "true"
click at [804, 648] on button "Next" at bounding box center [782, 658] width 213 height 52
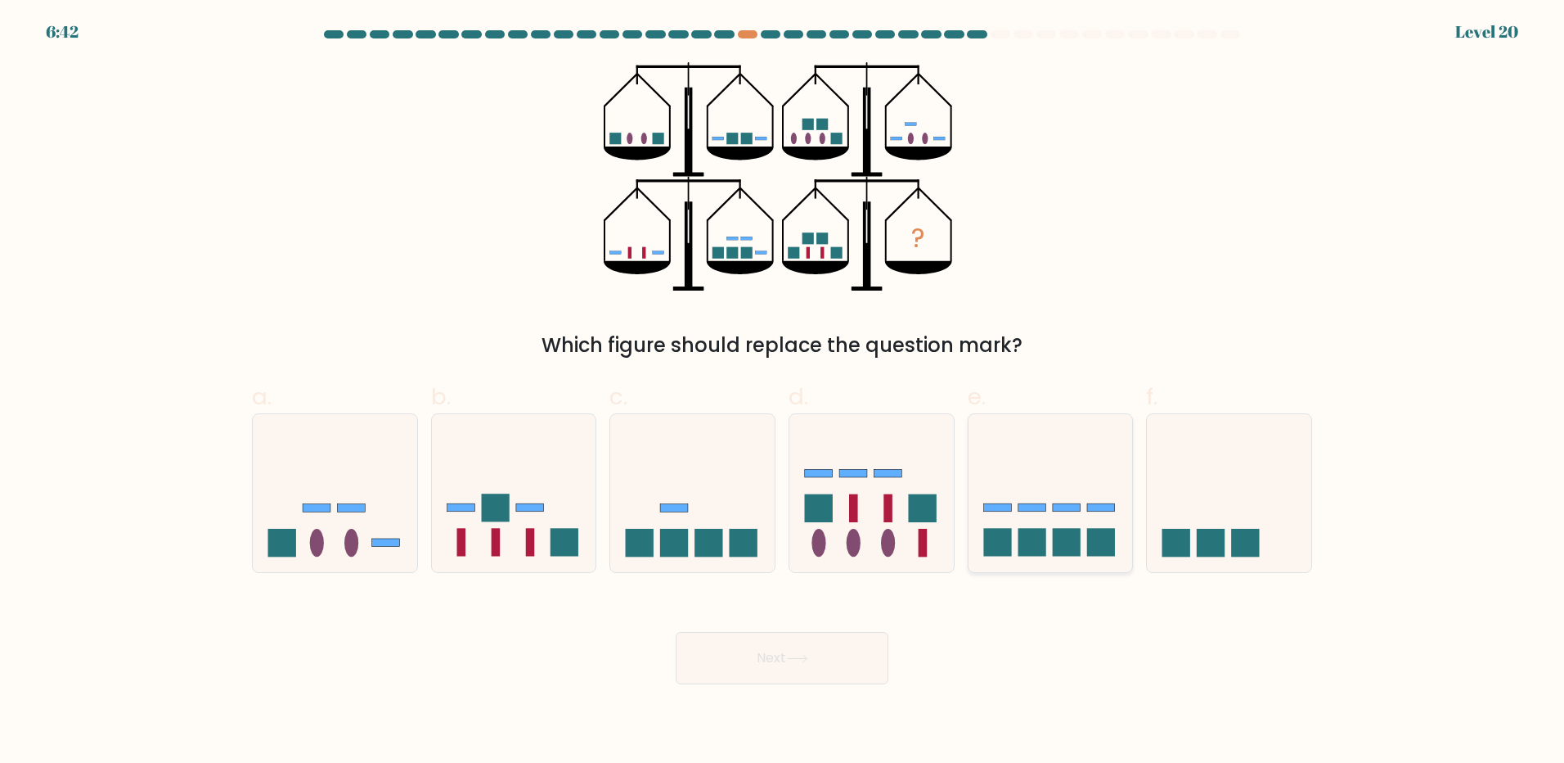
click at [1030, 535] on rect at bounding box center [1032, 543] width 28 height 28
click at [783, 392] on input "e." at bounding box center [782, 386] width 1 height 11
radio input "true"
click at [831, 637] on button "Next" at bounding box center [782, 658] width 213 height 52
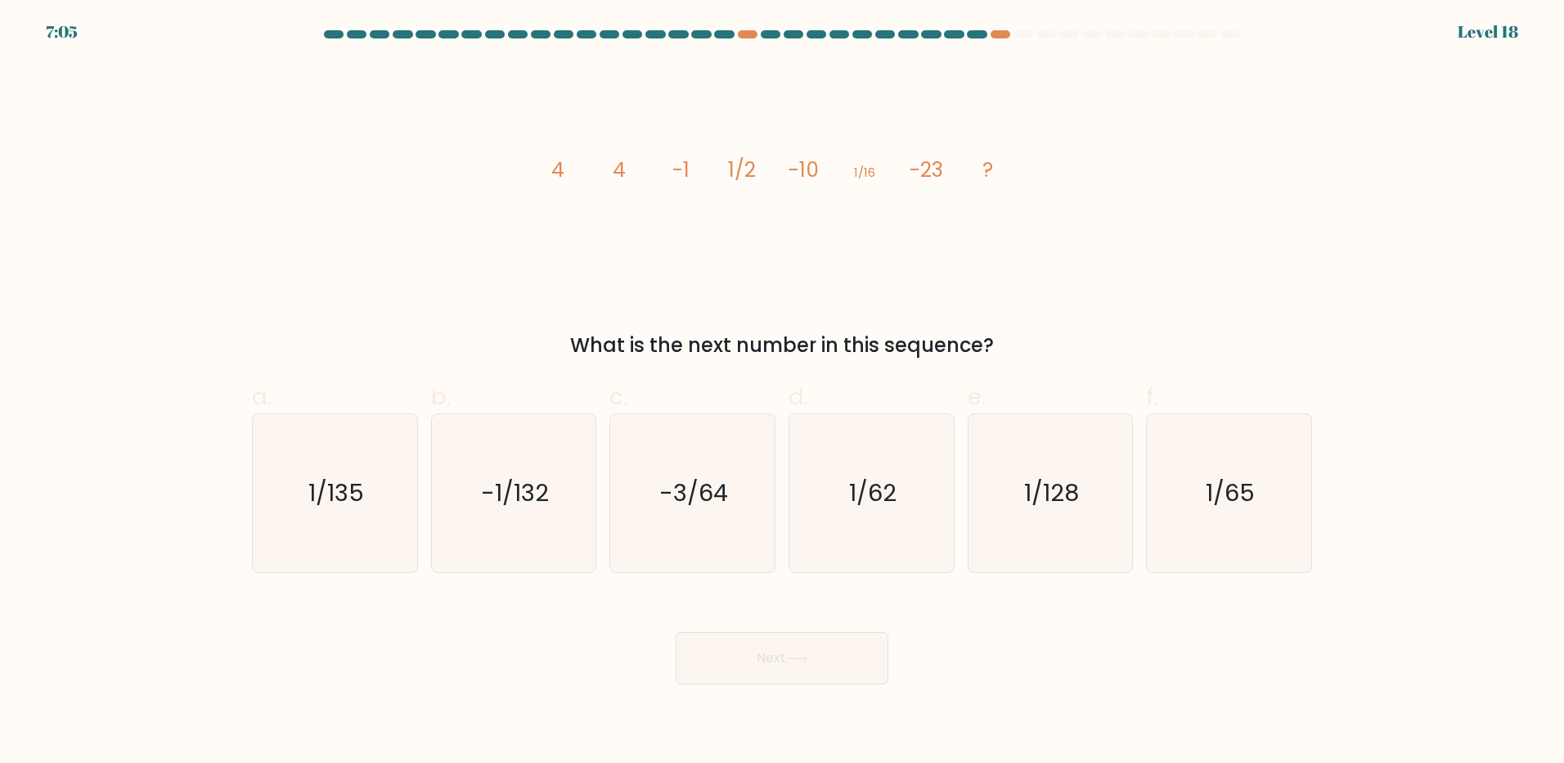
drag, startPoint x: 883, startPoint y: 162, endPoint x: 866, endPoint y: 123, distance: 42.9
click at [866, 123] on icon "image/svg+xml 4 4 -1 1/2 -10 1/16 -23 ?" at bounding box center [782, 176] width 491 height 229
click at [1086, 491] on icon "1/128" at bounding box center [1050, 493] width 158 height 158
click at [783, 392] on input "e. 1/128" at bounding box center [782, 386] width 1 height 11
radio input "true"
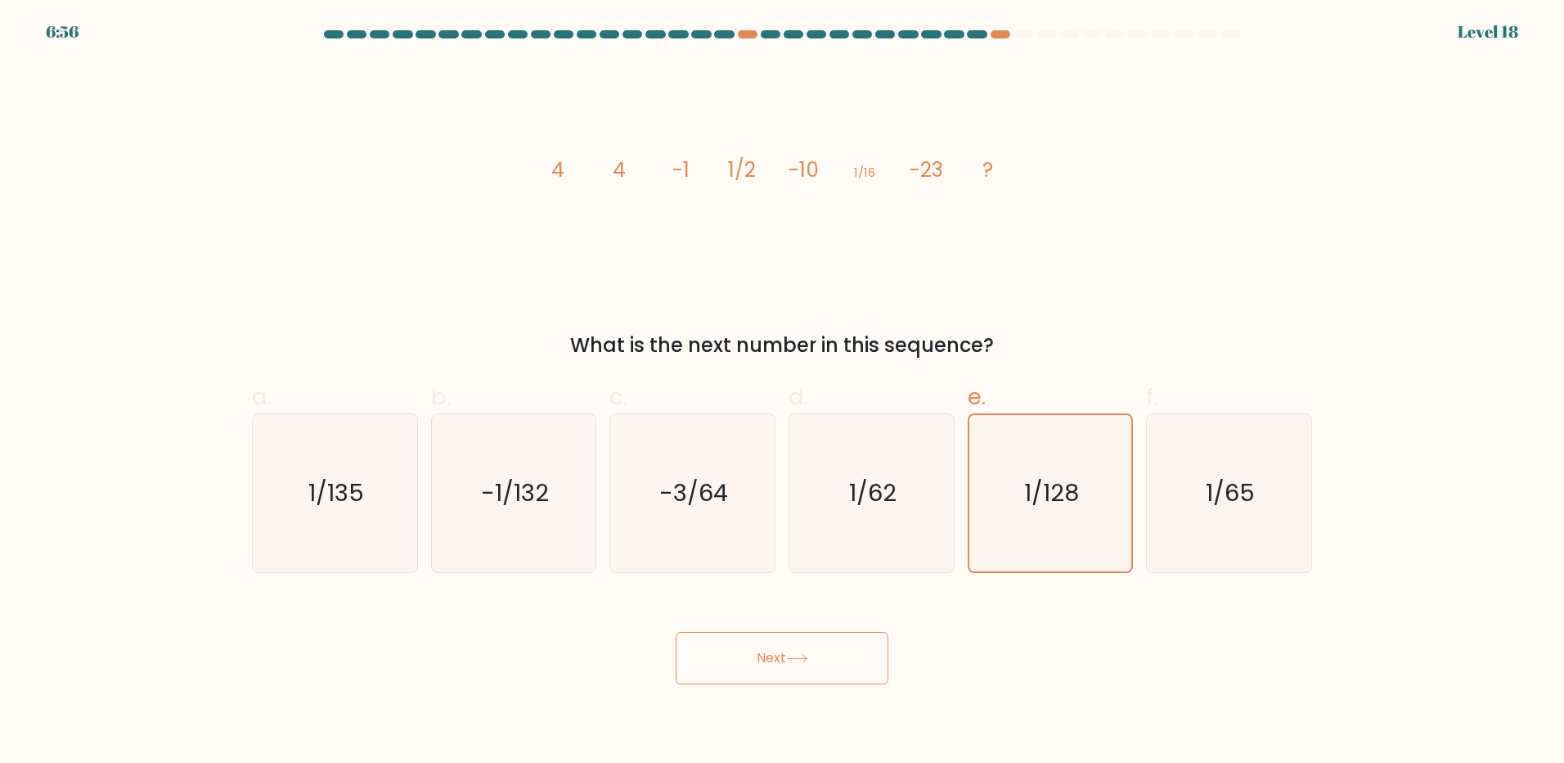
click at [771, 664] on button "Next" at bounding box center [782, 658] width 213 height 52
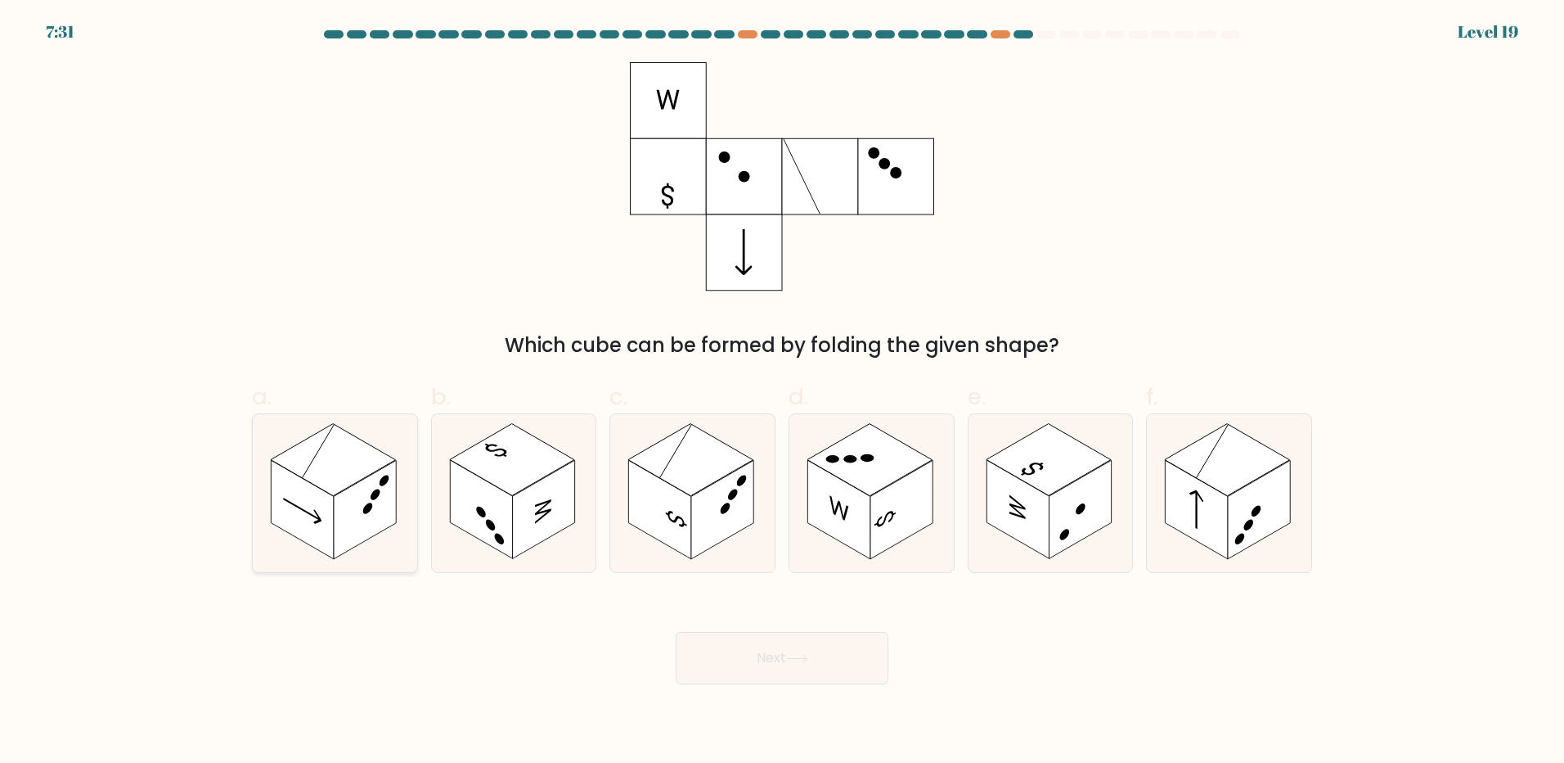
drag, startPoint x: 331, startPoint y: 523, endPoint x: 338, endPoint y: 531, distance: 11.0
click at [327, 523] on rect at bounding box center [302, 509] width 62 height 99
click at [782, 392] on input "a." at bounding box center [782, 386] width 1 height 11
radio input "true"
click at [697, 641] on button "Next" at bounding box center [782, 658] width 213 height 52
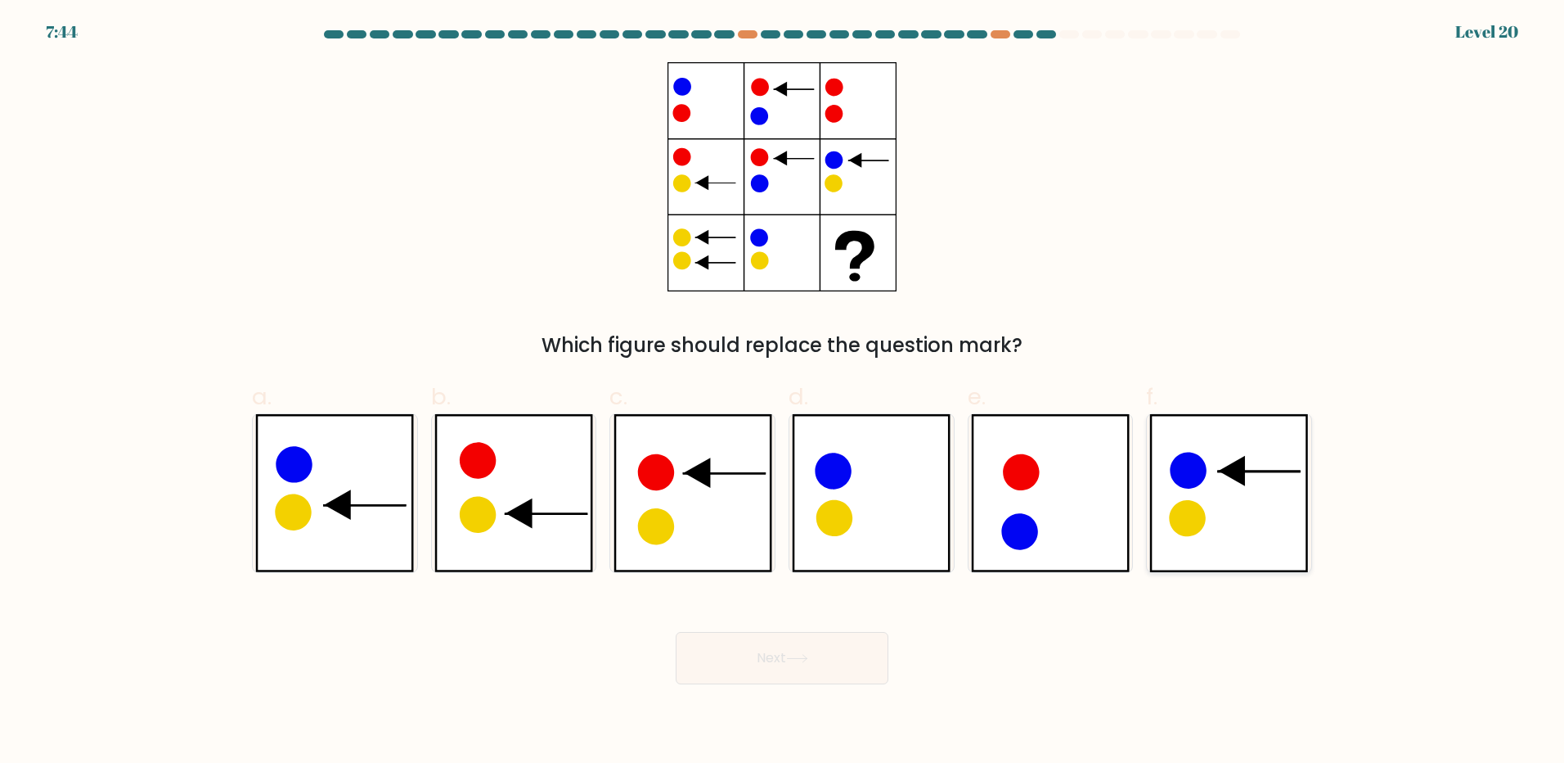
click at [1187, 514] on icon at bounding box center [1188, 518] width 36 height 36
click at [783, 392] on input "f." at bounding box center [782, 386] width 1 height 11
radio input "true"
click at [805, 648] on button "Next" at bounding box center [782, 658] width 213 height 52
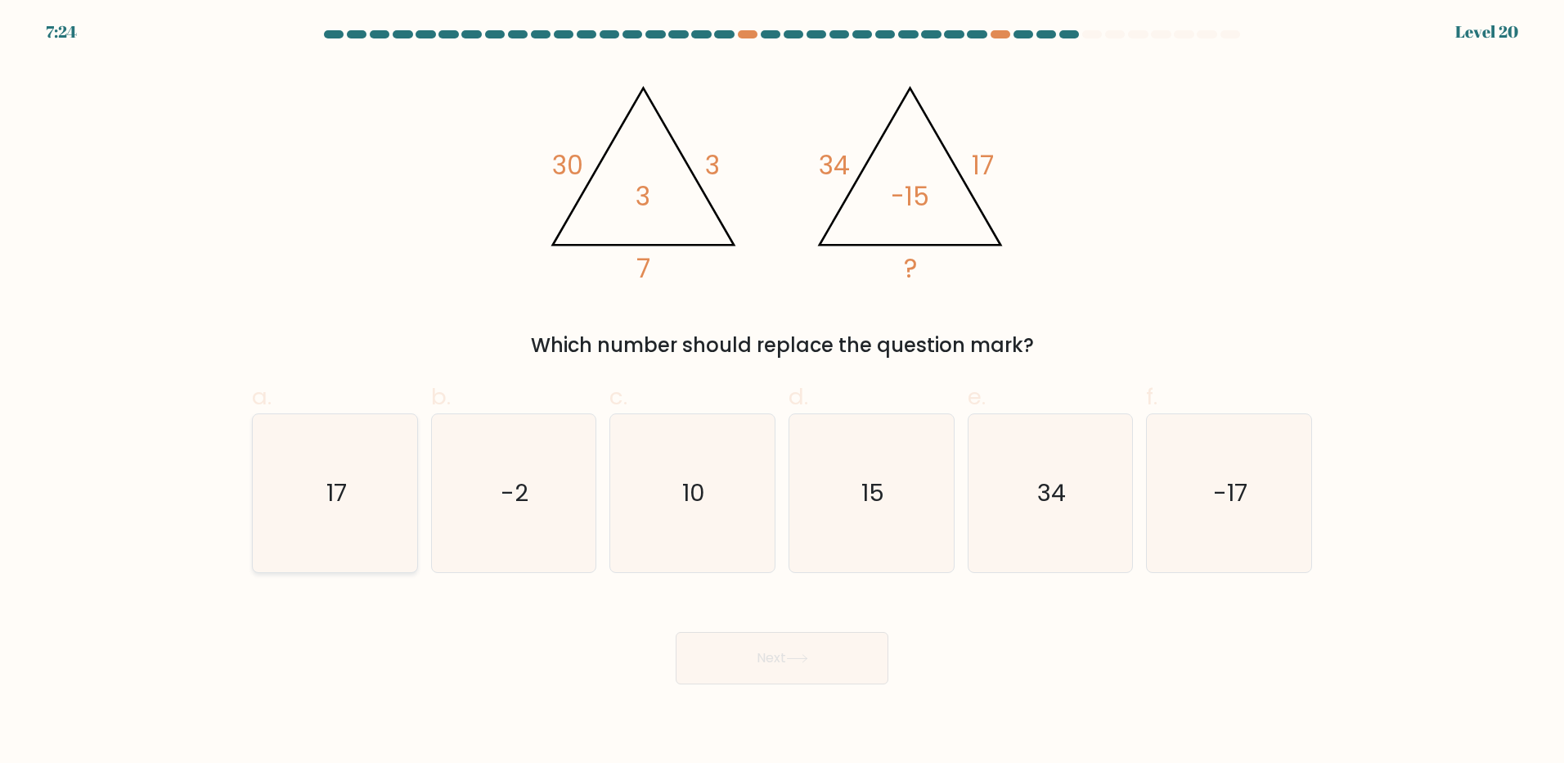
click at [322, 534] on icon "17" at bounding box center [335, 493] width 158 height 158
click at [782, 392] on input "a. 17" at bounding box center [782, 386] width 1 height 11
radio input "true"
click at [735, 666] on button "Next" at bounding box center [782, 658] width 213 height 52
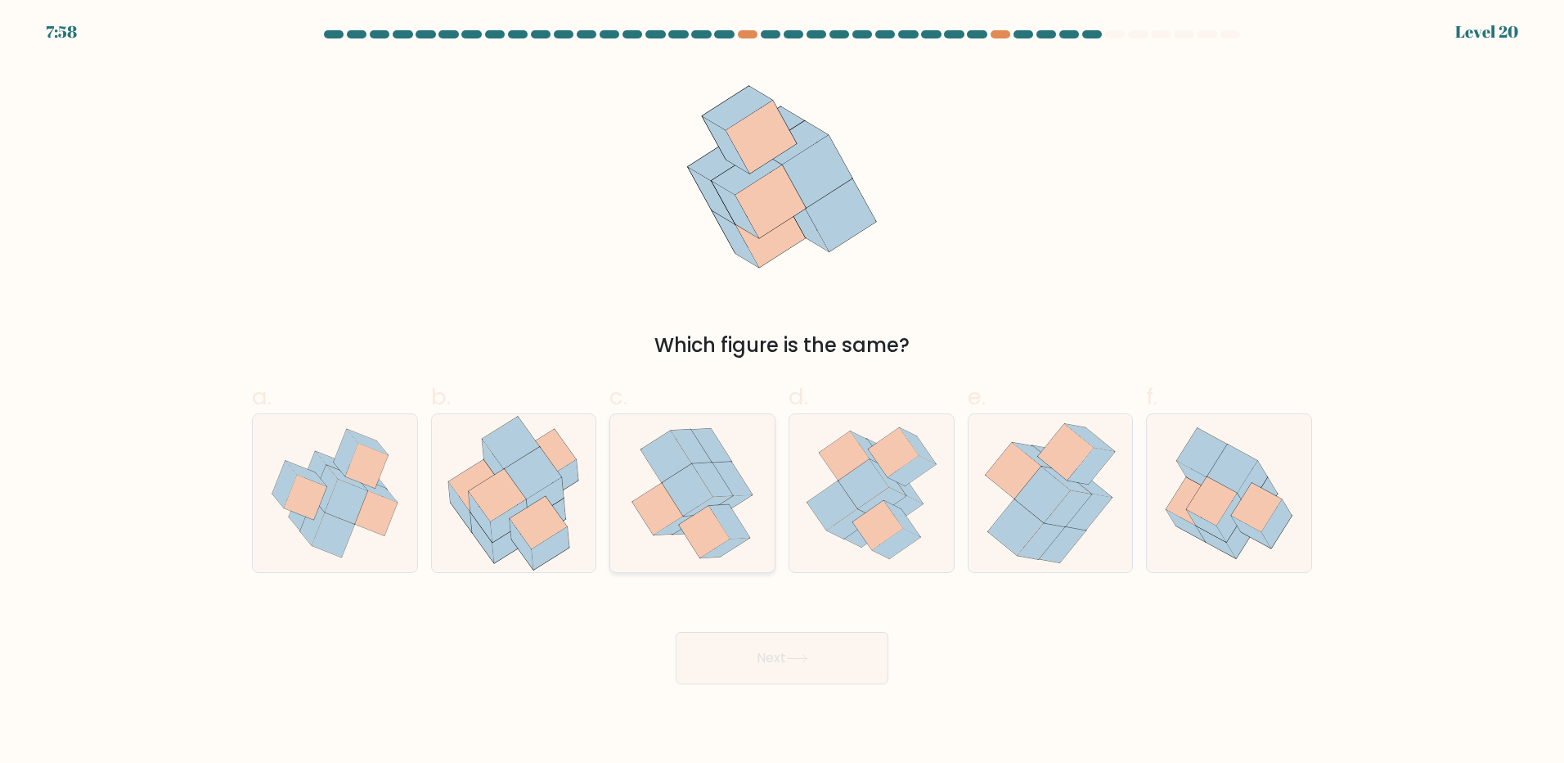
click at [696, 525] on icon at bounding box center [704, 532] width 51 height 52
click at [782, 392] on input "c." at bounding box center [782, 386] width 1 height 11
radio input "true"
click at [1245, 507] on icon at bounding box center [1257, 507] width 51 height 49
click at [783, 392] on input "f." at bounding box center [782, 386] width 1 height 11
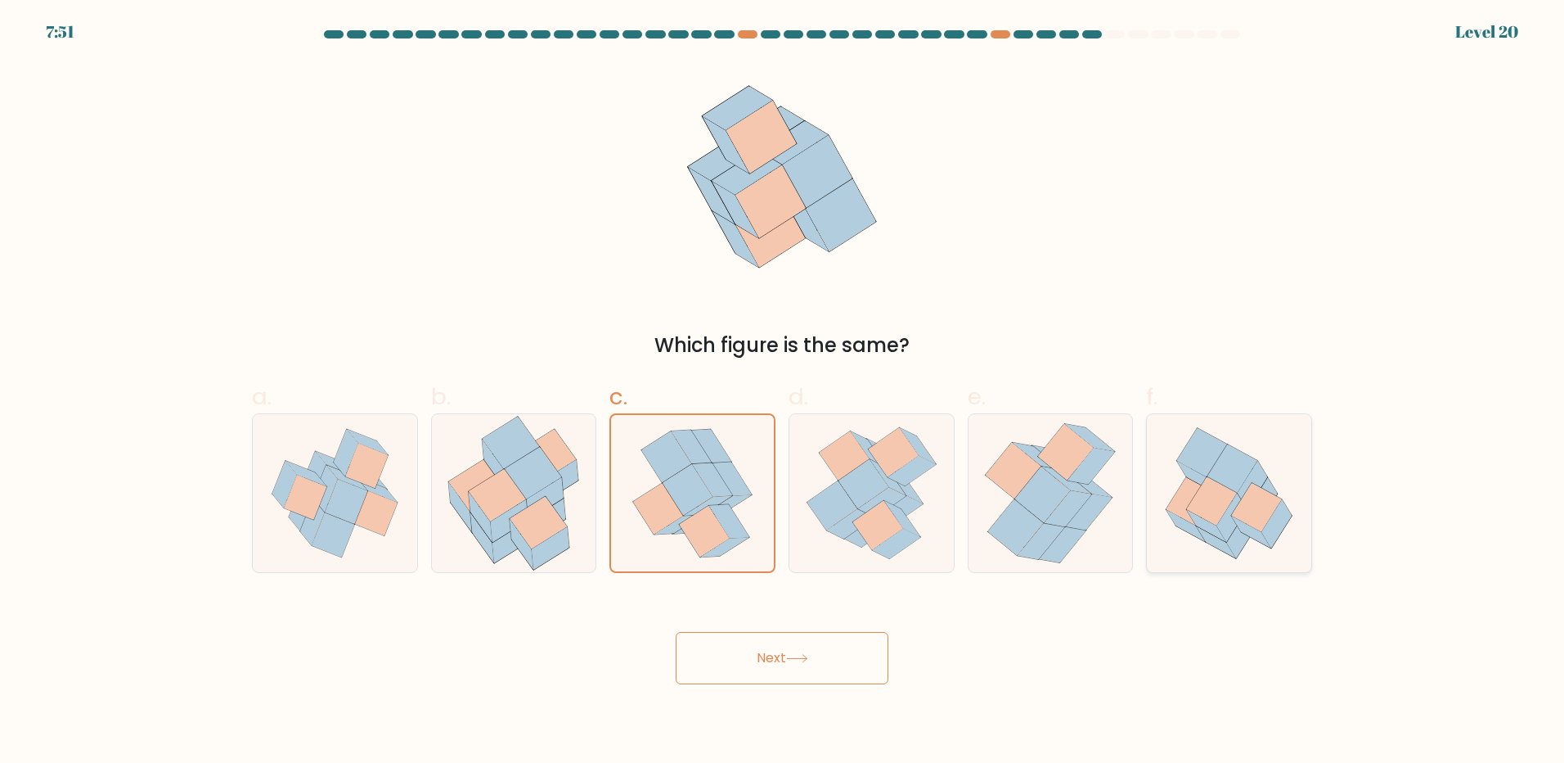
radio input "true"
click at [714, 504] on icon at bounding box center [708, 506] width 49 height 20
click at [782, 392] on input "c." at bounding box center [782, 386] width 1 height 11
radio input "true"
click at [1113, 511] on icon at bounding box center [1050, 493] width 133 height 158
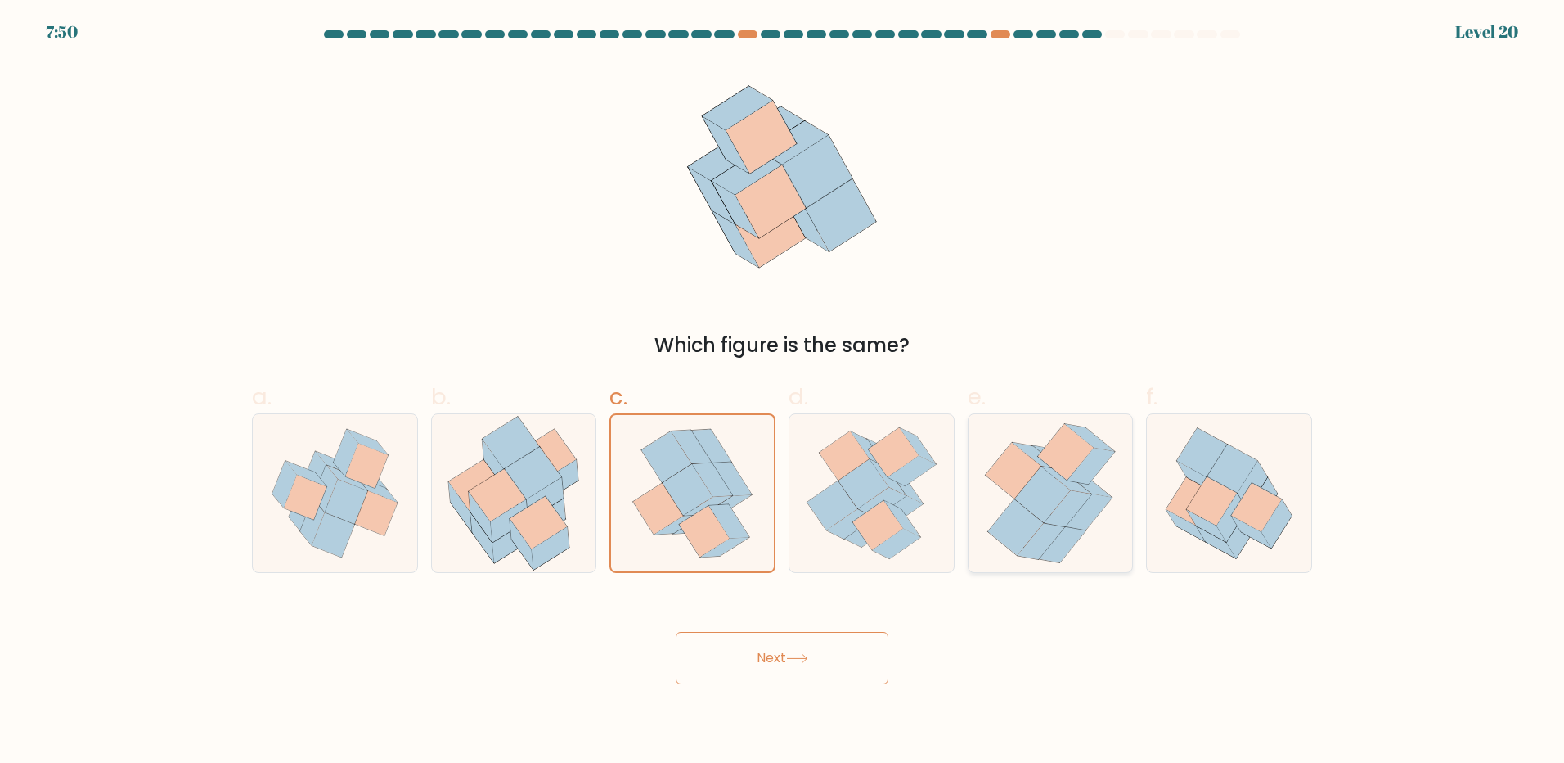
click at [783, 392] on input "e." at bounding box center [782, 386] width 1 height 11
radio input "true"
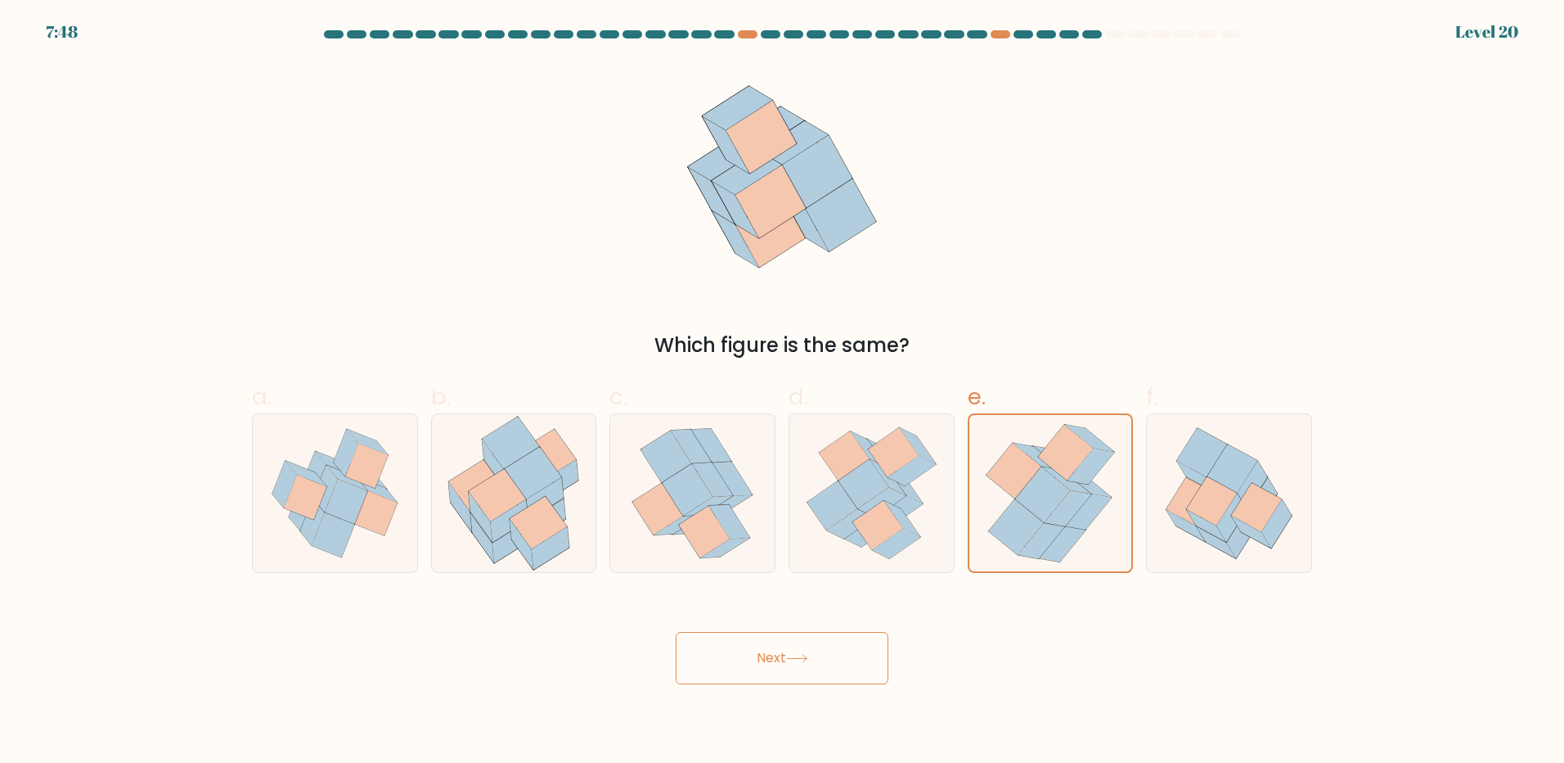
click at [785, 659] on button "Next" at bounding box center [782, 658] width 213 height 52
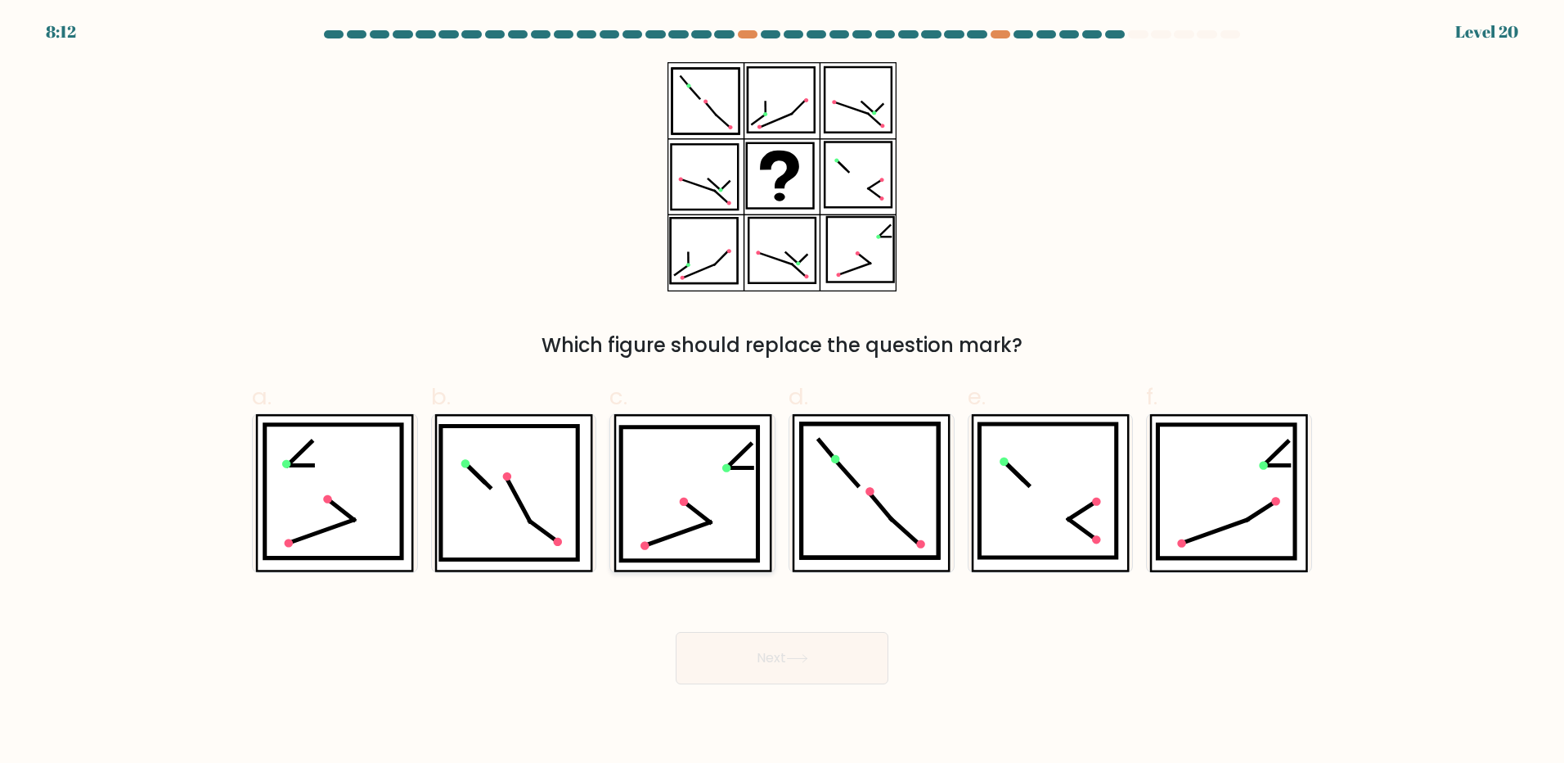
click at [691, 528] on icon at bounding box center [677, 533] width 65 height 23
click at [782, 392] on input "c." at bounding box center [782, 386] width 1 height 11
radio input "true"
click at [750, 662] on button "Next" at bounding box center [782, 658] width 213 height 52
click at [762, 645] on button "Next" at bounding box center [782, 658] width 213 height 52
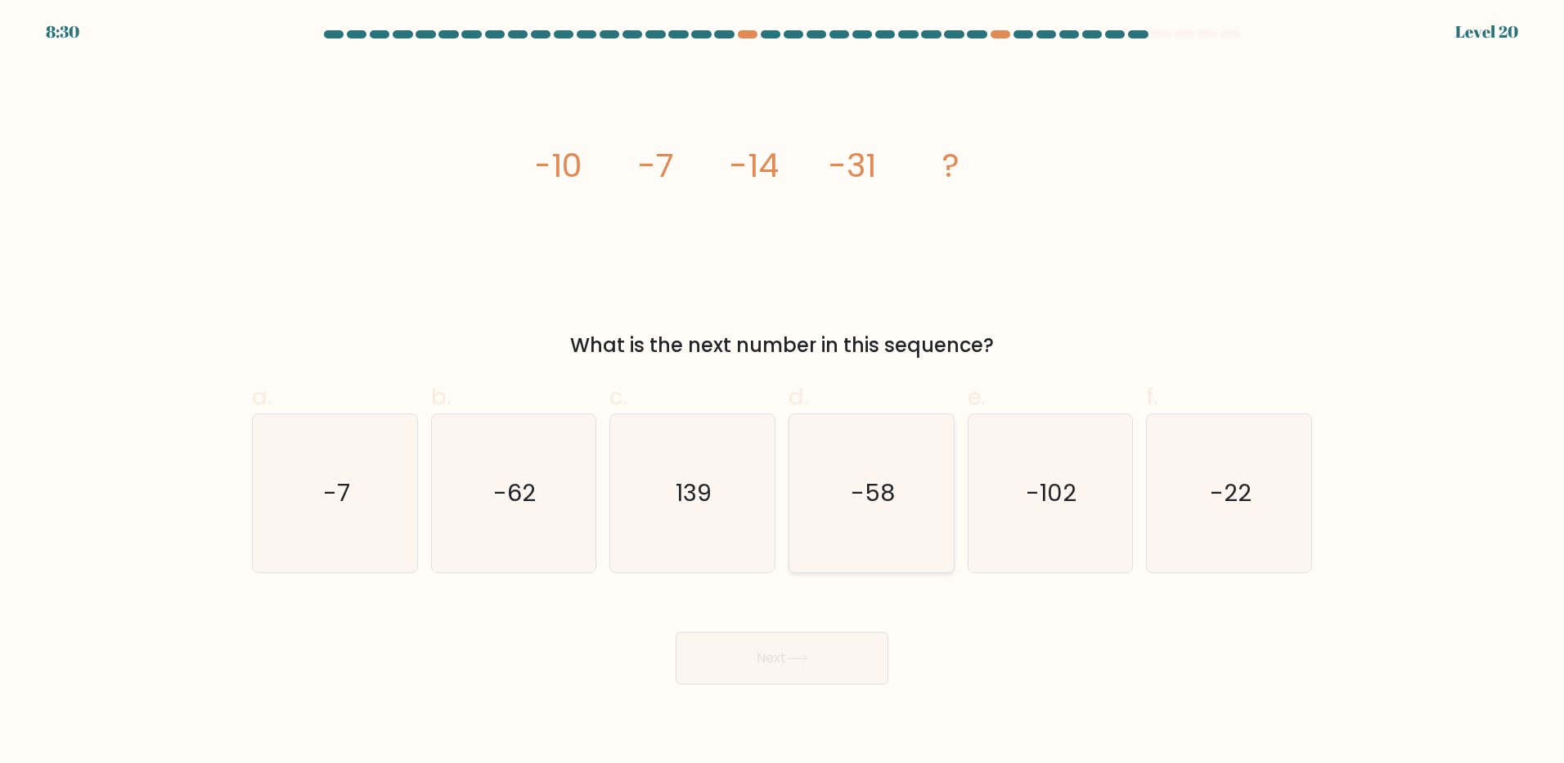
click at [871, 472] on icon "-58" at bounding box center [872, 493] width 158 height 158
click at [783, 392] on input "d. -58" at bounding box center [782, 386] width 1 height 11
radio input "true"
click at [816, 646] on button "Next" at bounding box center [782, 658] width 213 height 52
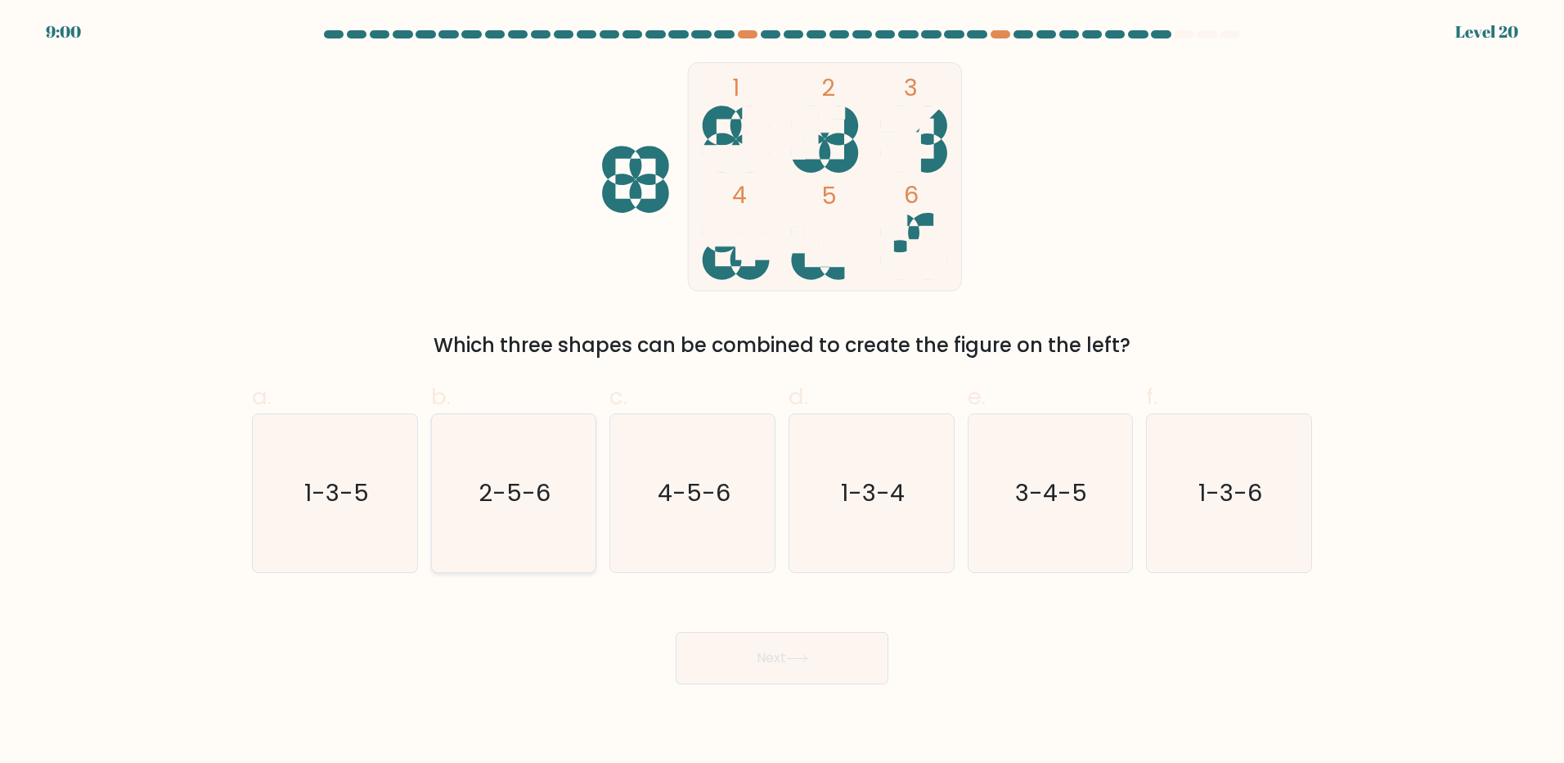
click at [511, 529] on icon "2-5-6" at bounding box center [513, 493] width 158 height 158
click at [782, 392] on input "b. 2-5-6" at bounding box center [782, 386] width 1 height 11
radio input "true"
click at [801, 652] on button "Next" at bounding box center [782, 658] width 213 height 52
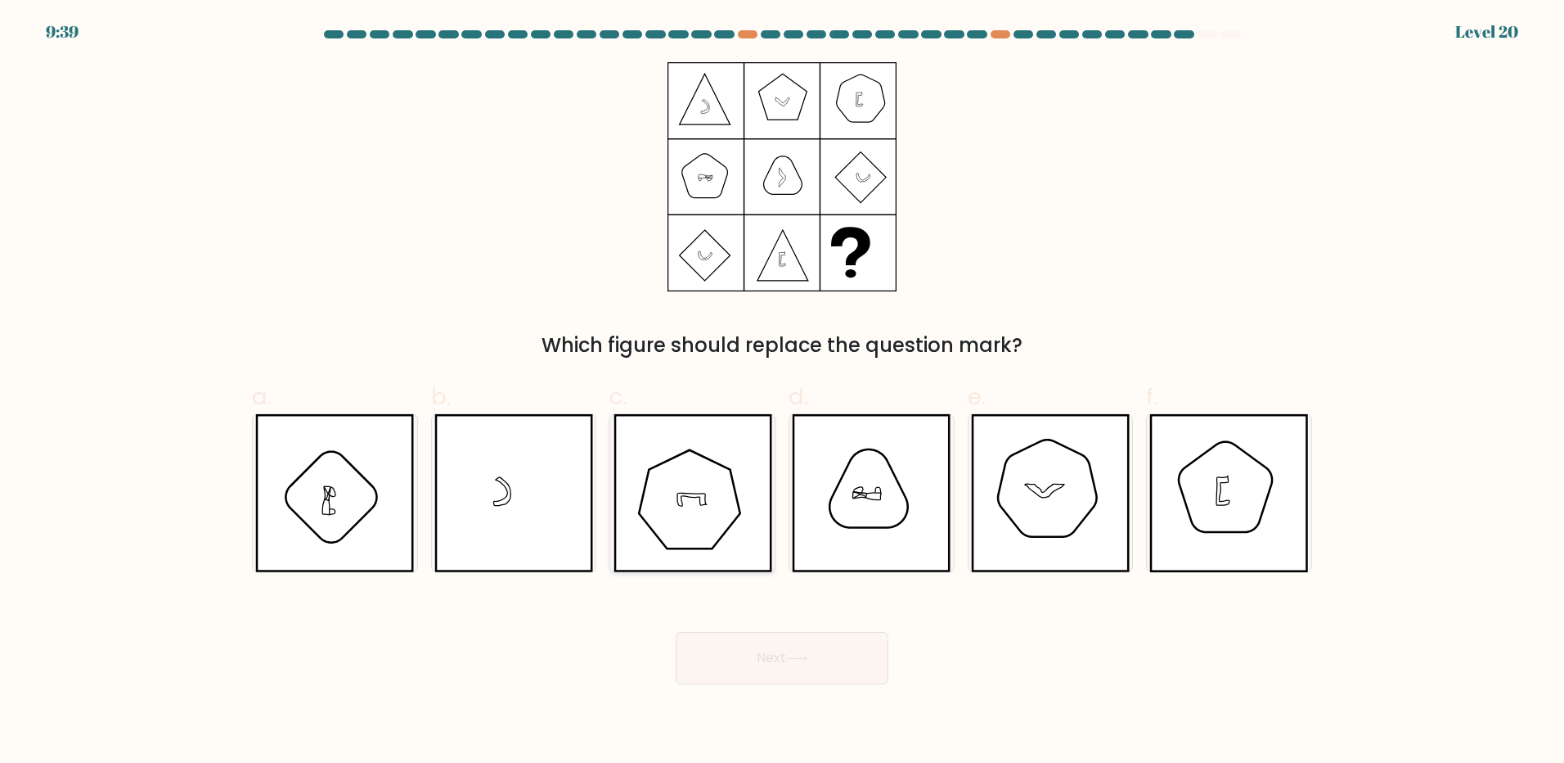
click at [676, 506] on icon at bounding box center [693, 493] width 159 height 158
click at [782, 392] on input "c." at bounding box center [782, 386] width 1 height 11
radio input "true"
click at [746, 666] on button "Next" at bounding box center [782, 658] width 213 height 52
click at [834, 662] on button "Next" at bounding box center [782, 658] width 213 height 52
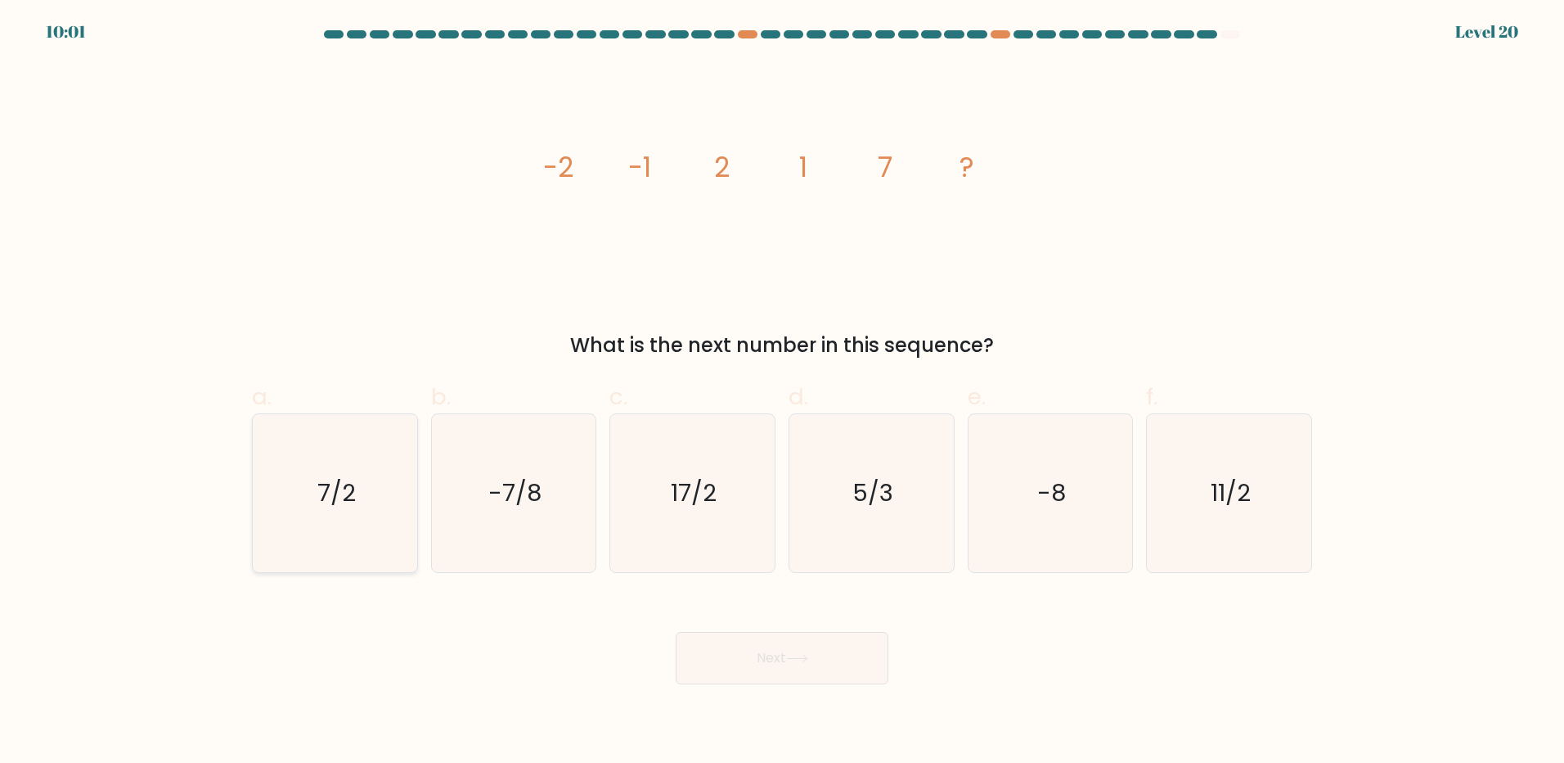
click at [332, 537] on icon "7/2" at bounding box center [335, 493] width 158 height 158
click at [782, 392] on input "a. 7/2" at bounding box center [782, 386] width 1 height 11
radio input "true"
click at [801, 661] on icon at bounding box center [797, 658] width 22 height 9
click at [765, 646] on button "Next" at bounding box center [782, 658] width 213 height 52
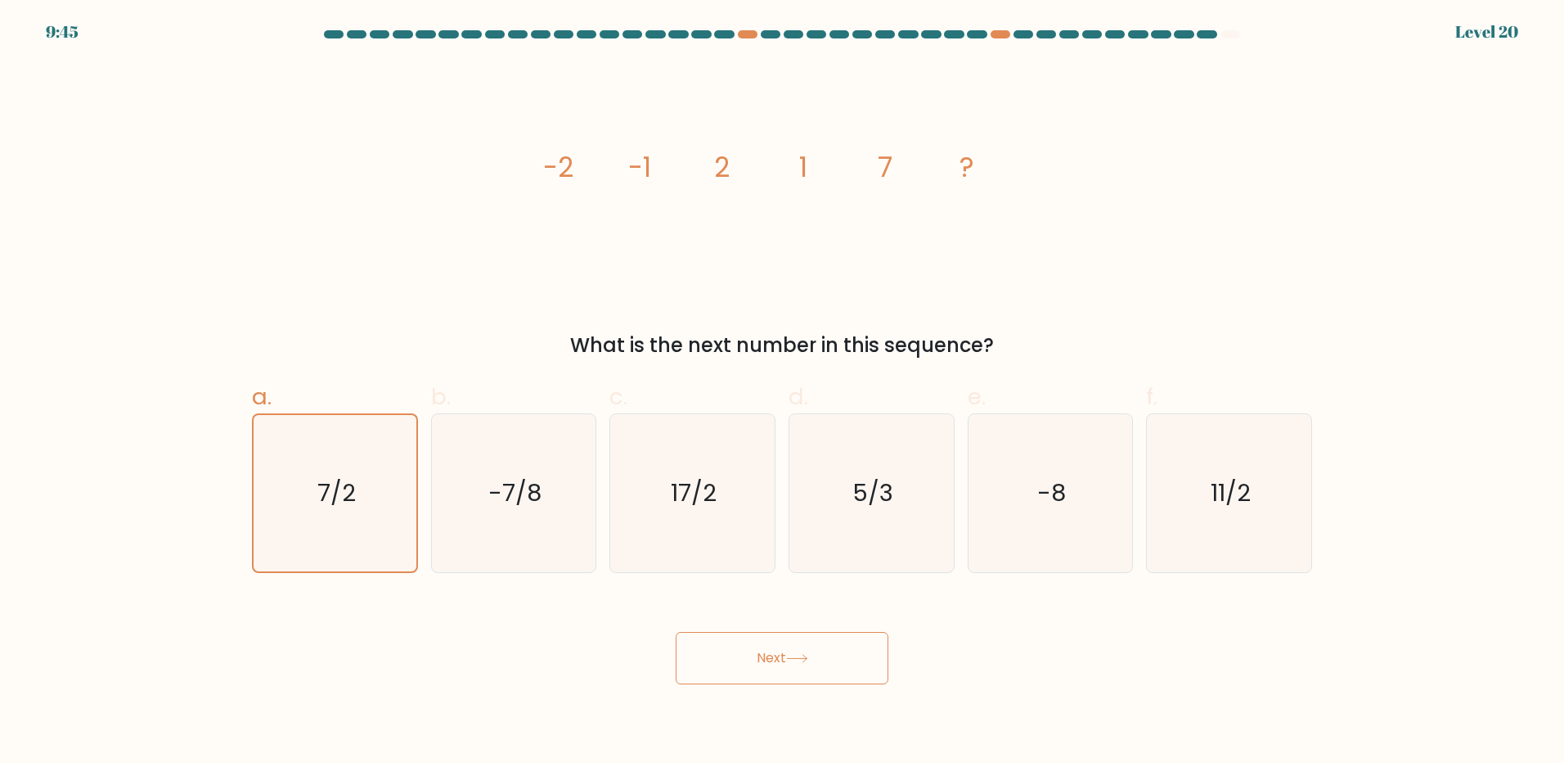
click at [750, 665] on button "Next" at bounding box center [782, 658] width 213 height 52
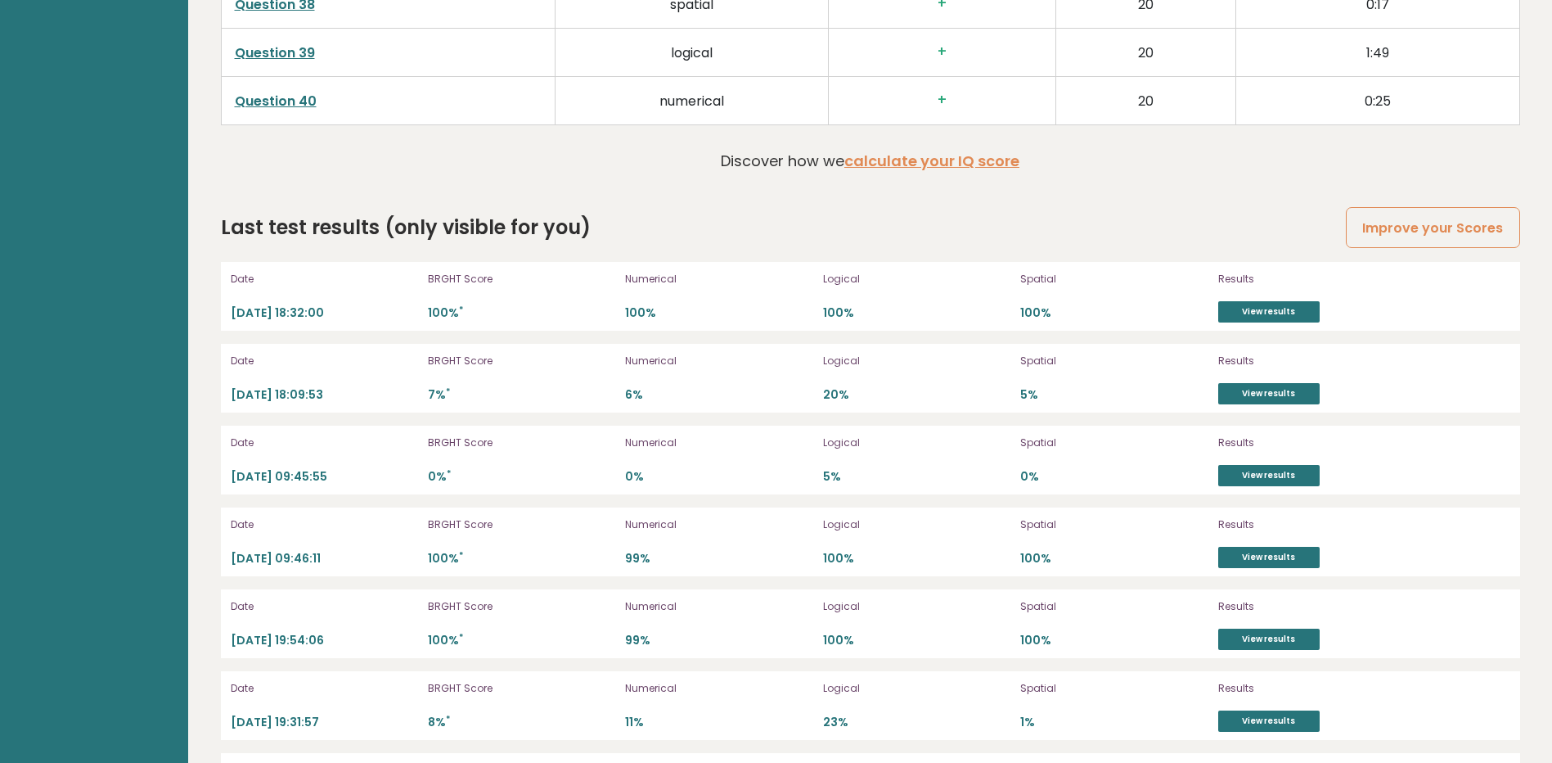
scroll to position [4582, 0]
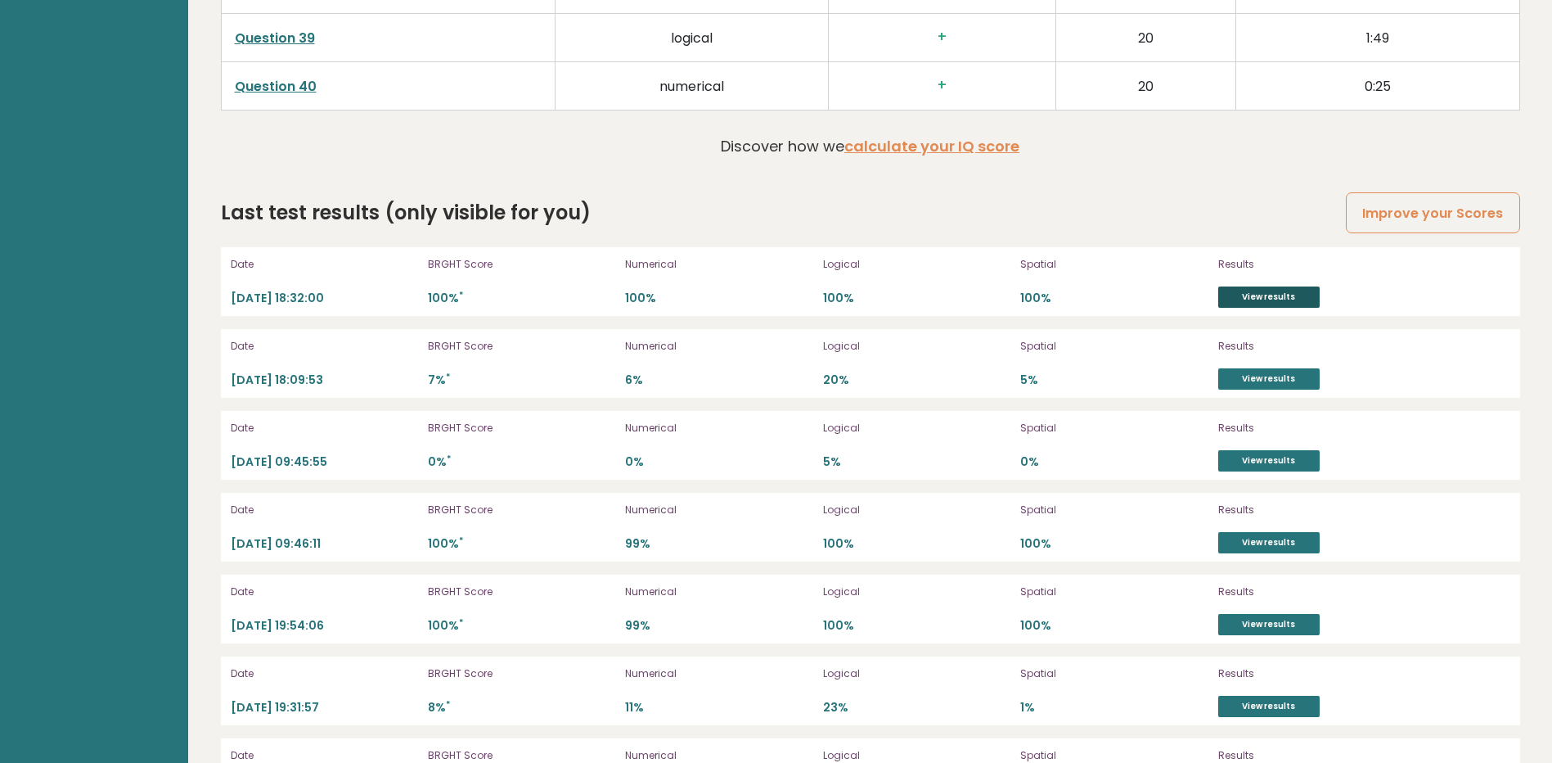
click at [1262, 290] on link "View results" at bounding box center [1268, 296] width 101 height 21
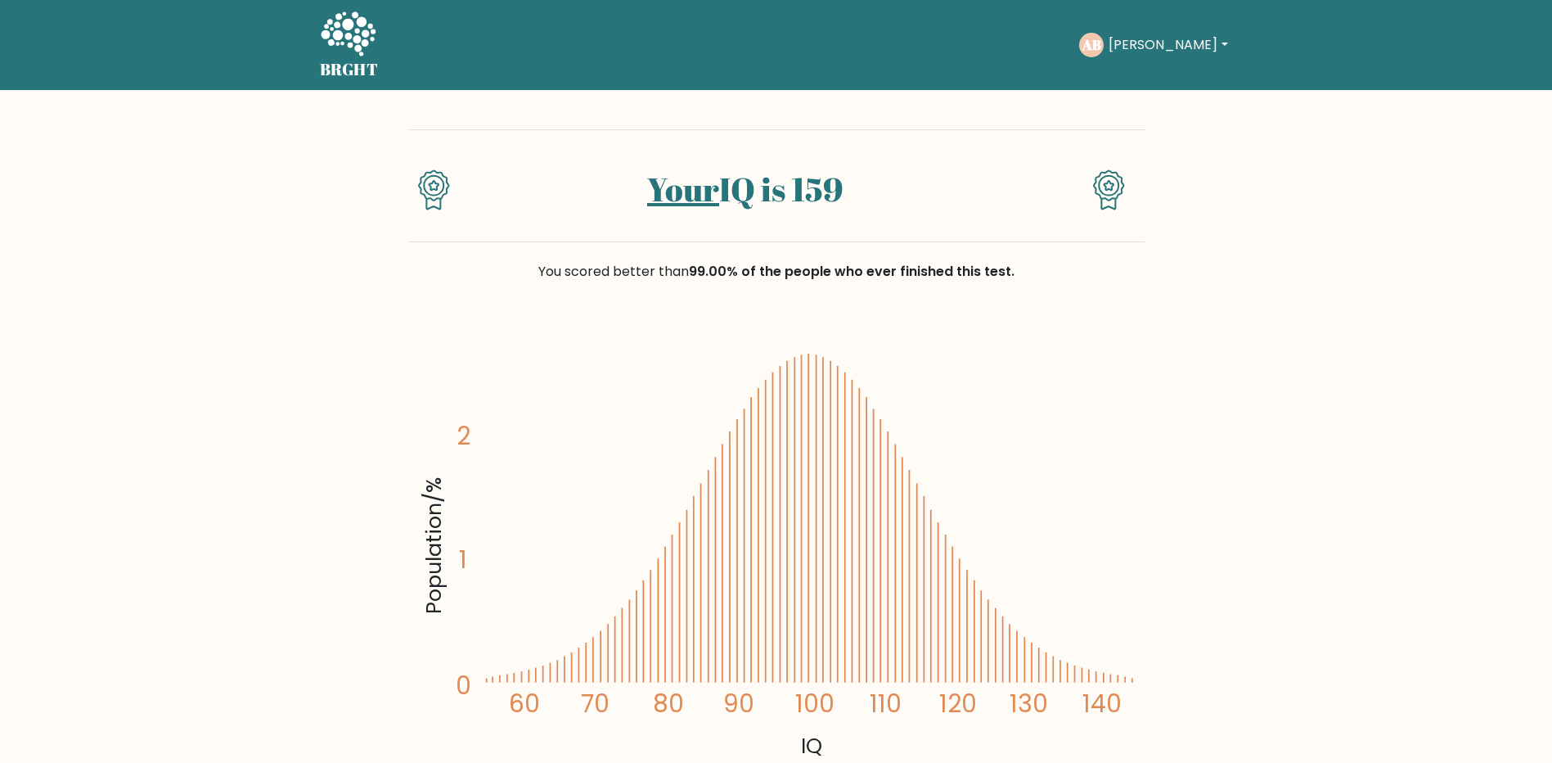
click at [1140, 44] on button "[PERSON_NAME]" at bounding box center [1168, 44] width 128 height 21
click at [1138, 106] on link "Profile" at bounding box center [1144, 105] width 129 height 26
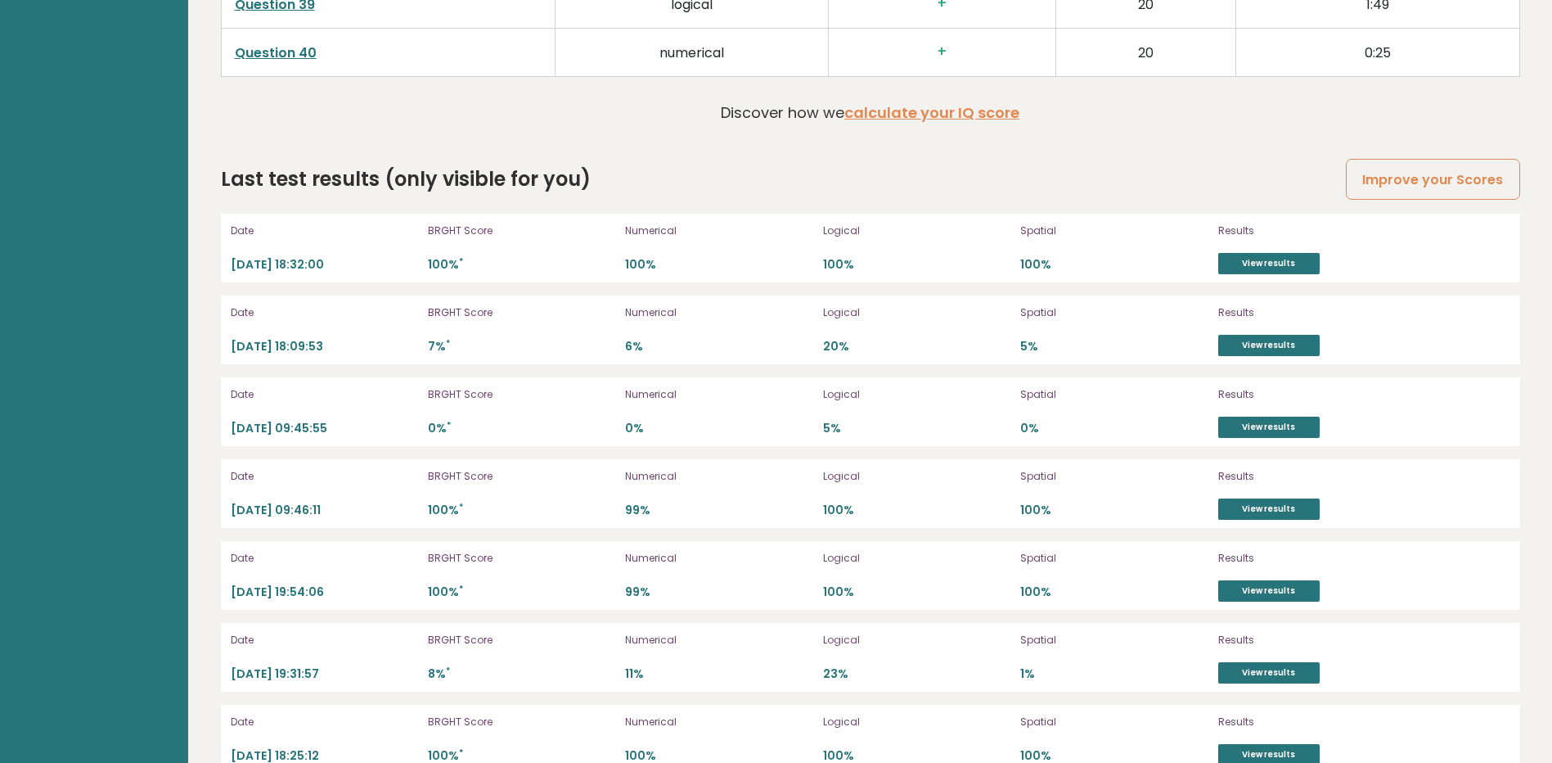
scroll to position [4582, 0]
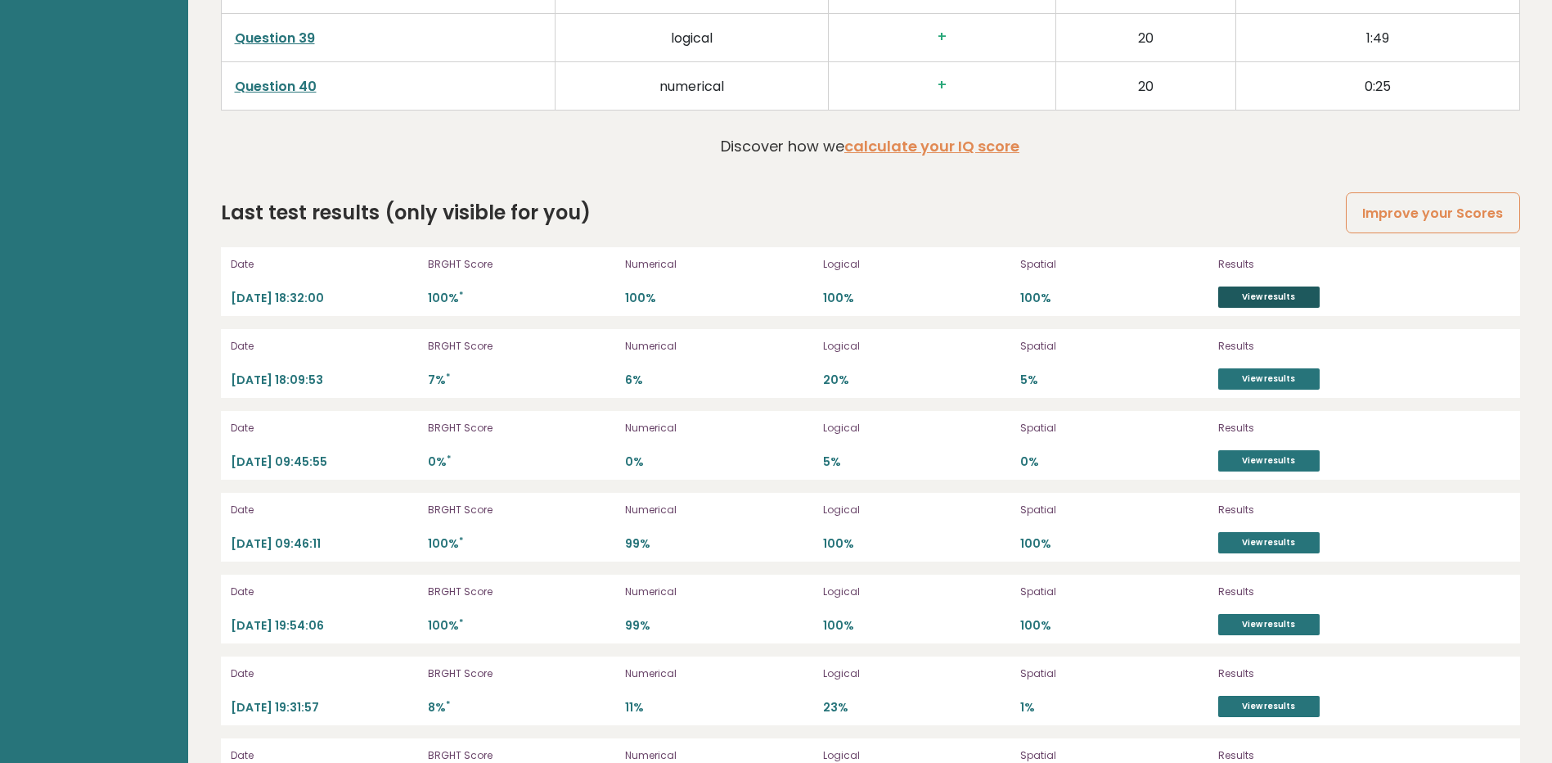
click at [1231, 298] on link "View results" at bounding box center [1268, 296] width 101 height 21
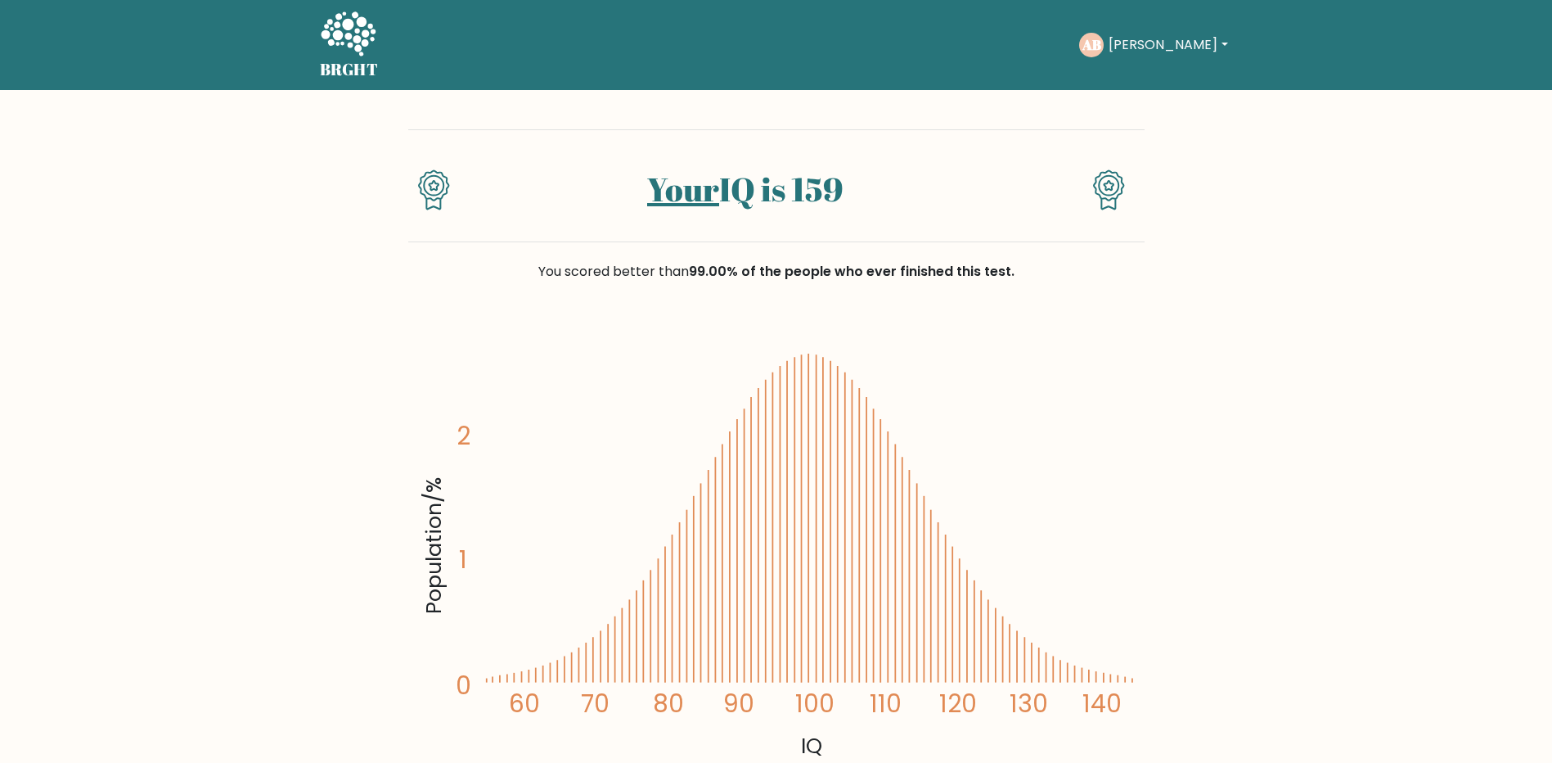
click at [1148, 40] on button "[PERSON_NAME]" at bounding box center [1168, 44] width 128 height 21
click at [1132, 98] on link "Profile" at bounding box center [1144, 105] width 129 height 26
drag, startPoint x: 1132, startPoint y: 98, endPoint x: 1101, endPoint y: 96, distance: 31.2
click at [1101, 96] on div "Your IQ is 159 You scored better than 99.00% of the people who ever finished th…" at bounding box center [776, 493] width 736 height 807
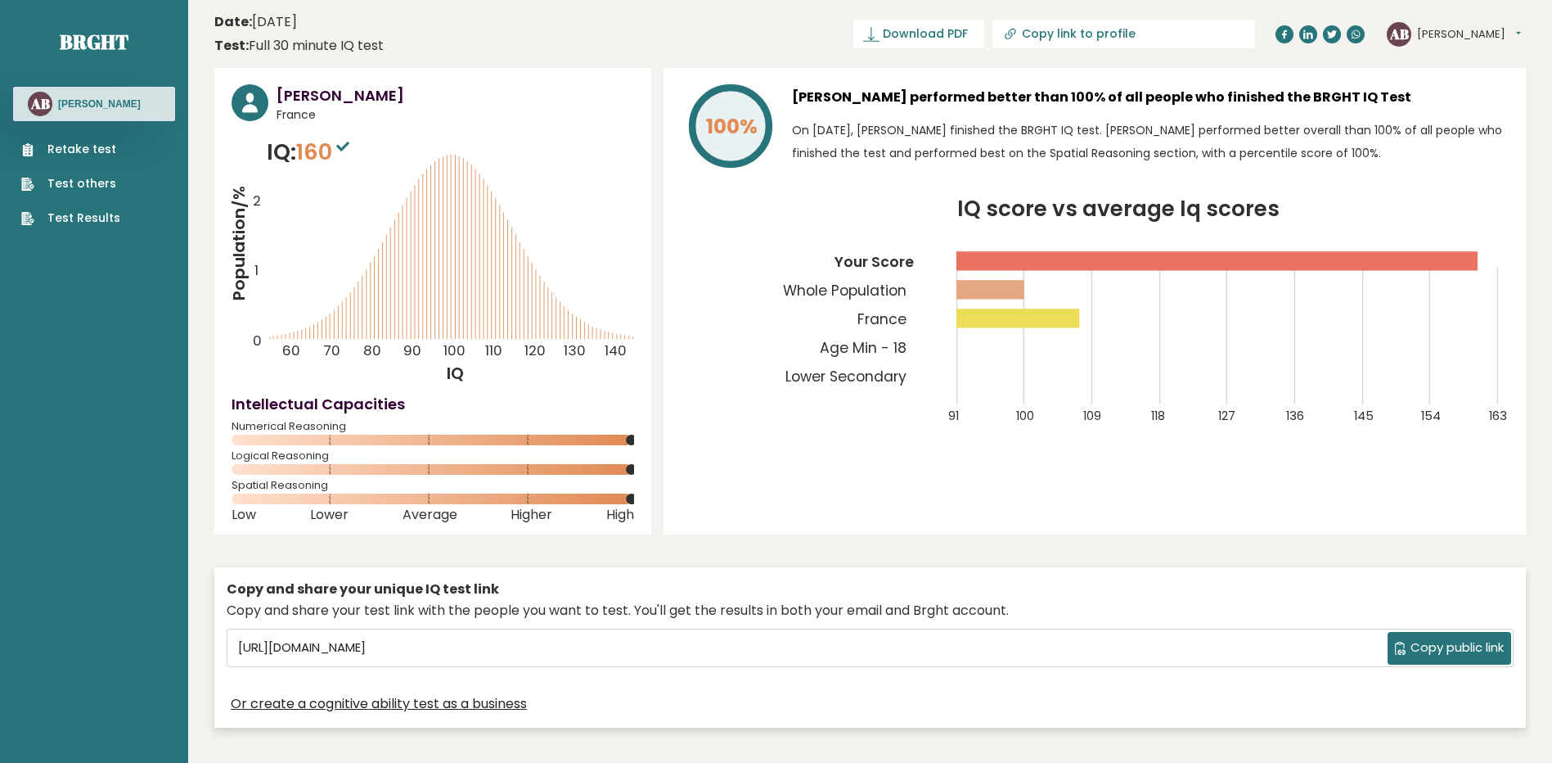
click at [855, 376] on tspan "Lower Secondary" at bounding box center [845, 377] width 121 height 20
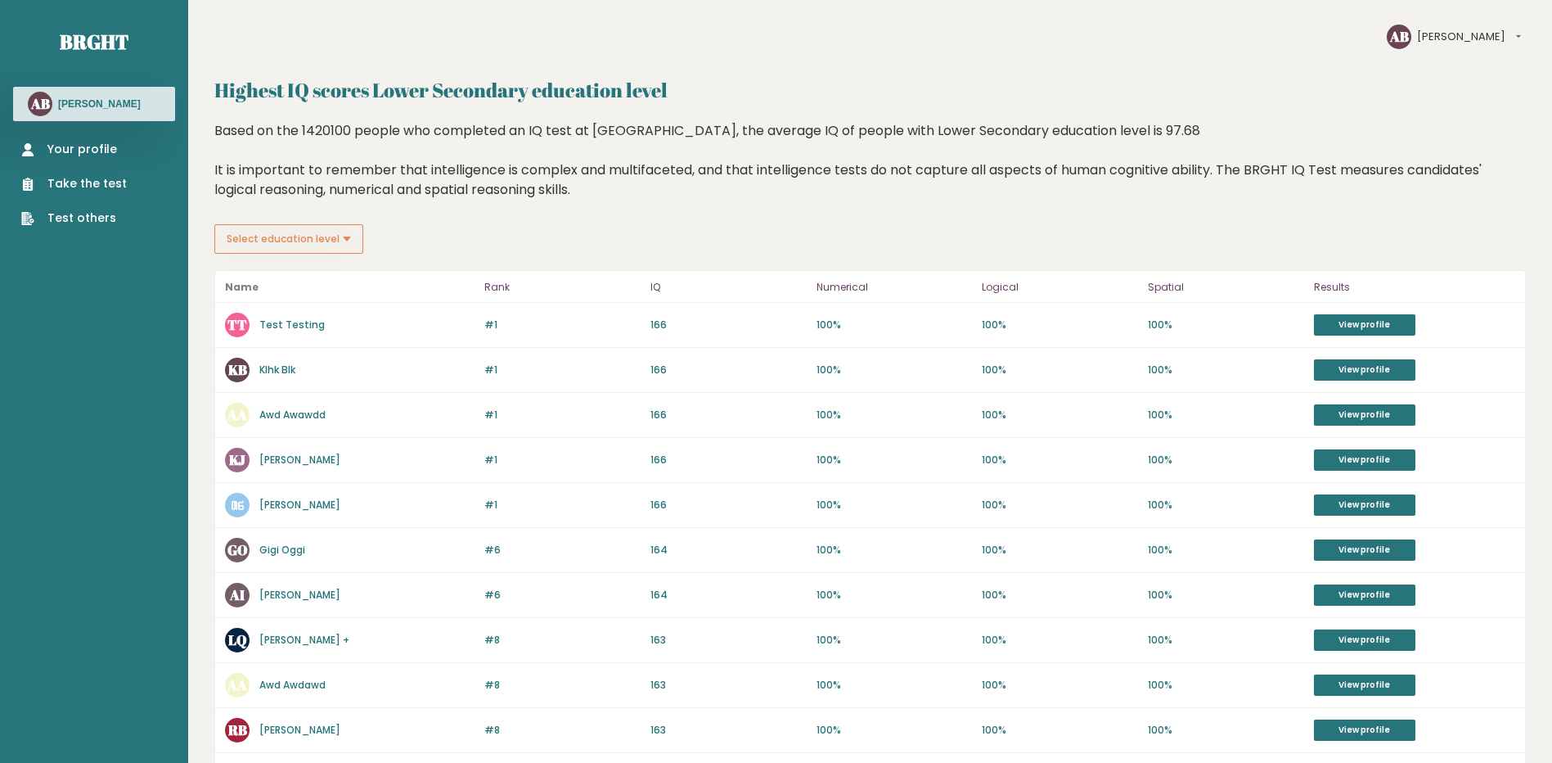
drag, startPoint x: 1030, startPoint y: 223, endPoint x: 1033, endPoint y: 212, distance: 11.1
drag, startPoint x: 1033, startPoint y: 212, endPoint x: 875, endPoint y: 218, distance: 158.8
click at [875, 218] on div "Based on the 1420100 people who completed an IQ test at [GEOGRAPHIC_DATA], the …" at bounding box center [870, 172] width 1312 height 103
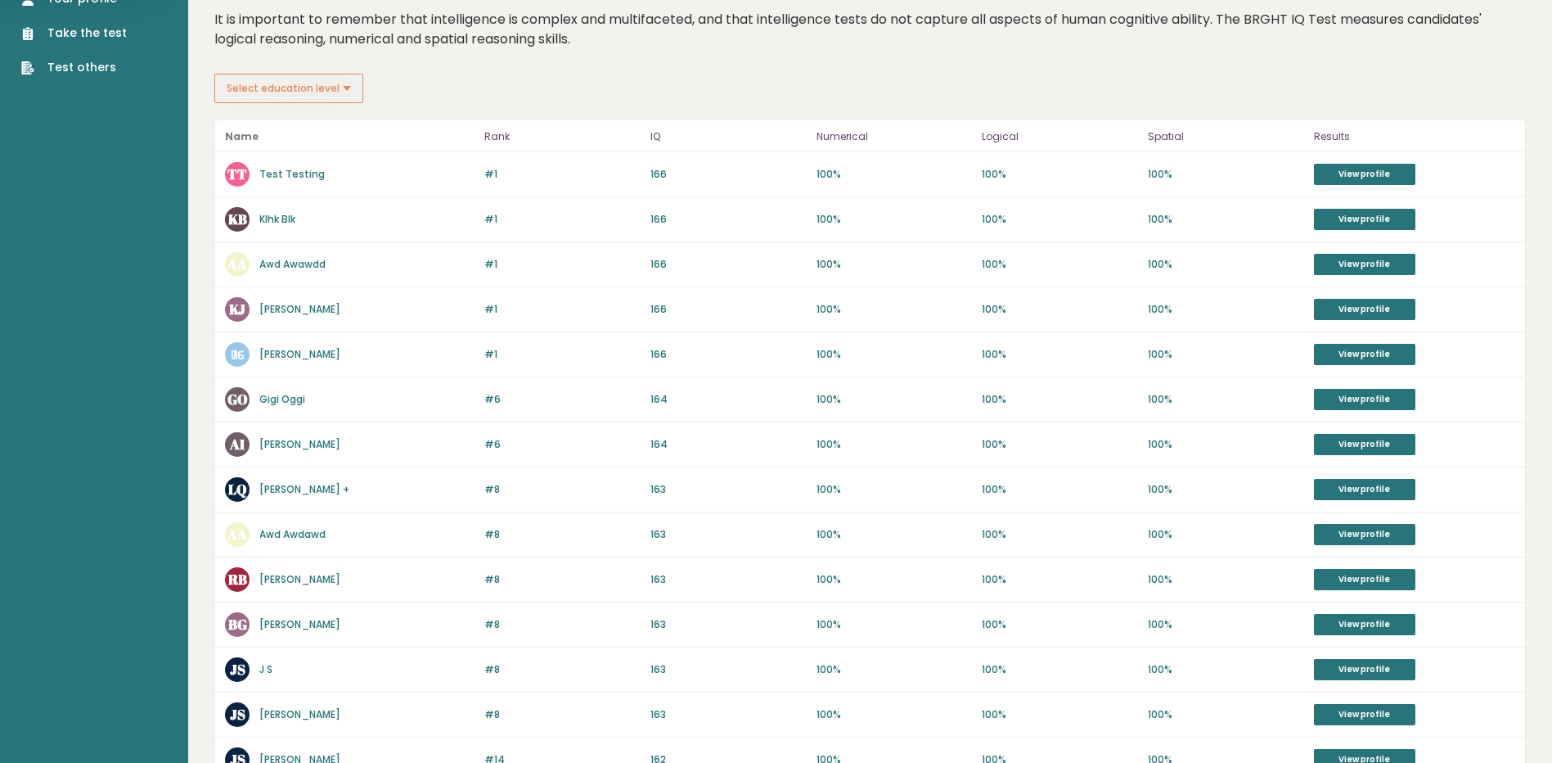
scroll to position [164, 0]
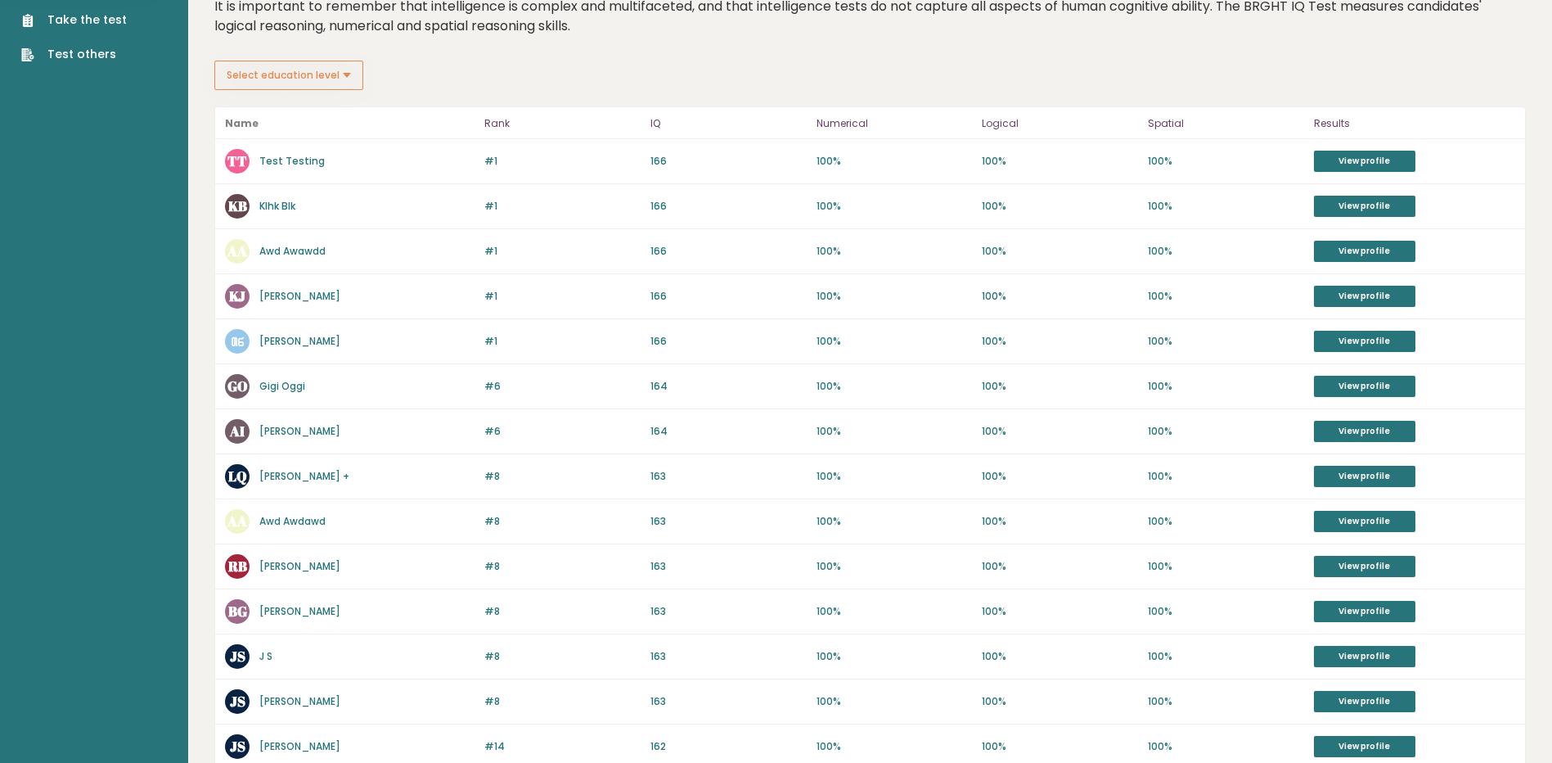
drag, startPoint x: 888, startPoint y: 178, endPoint x: 810, endPoint y: 209, distance: 84.0
click at [810, 209] on div "#1 KB Klhk Blk 166 #1 166 100% 100% 100% View profile" at bounding box center [870, 206] width 1310 height 45
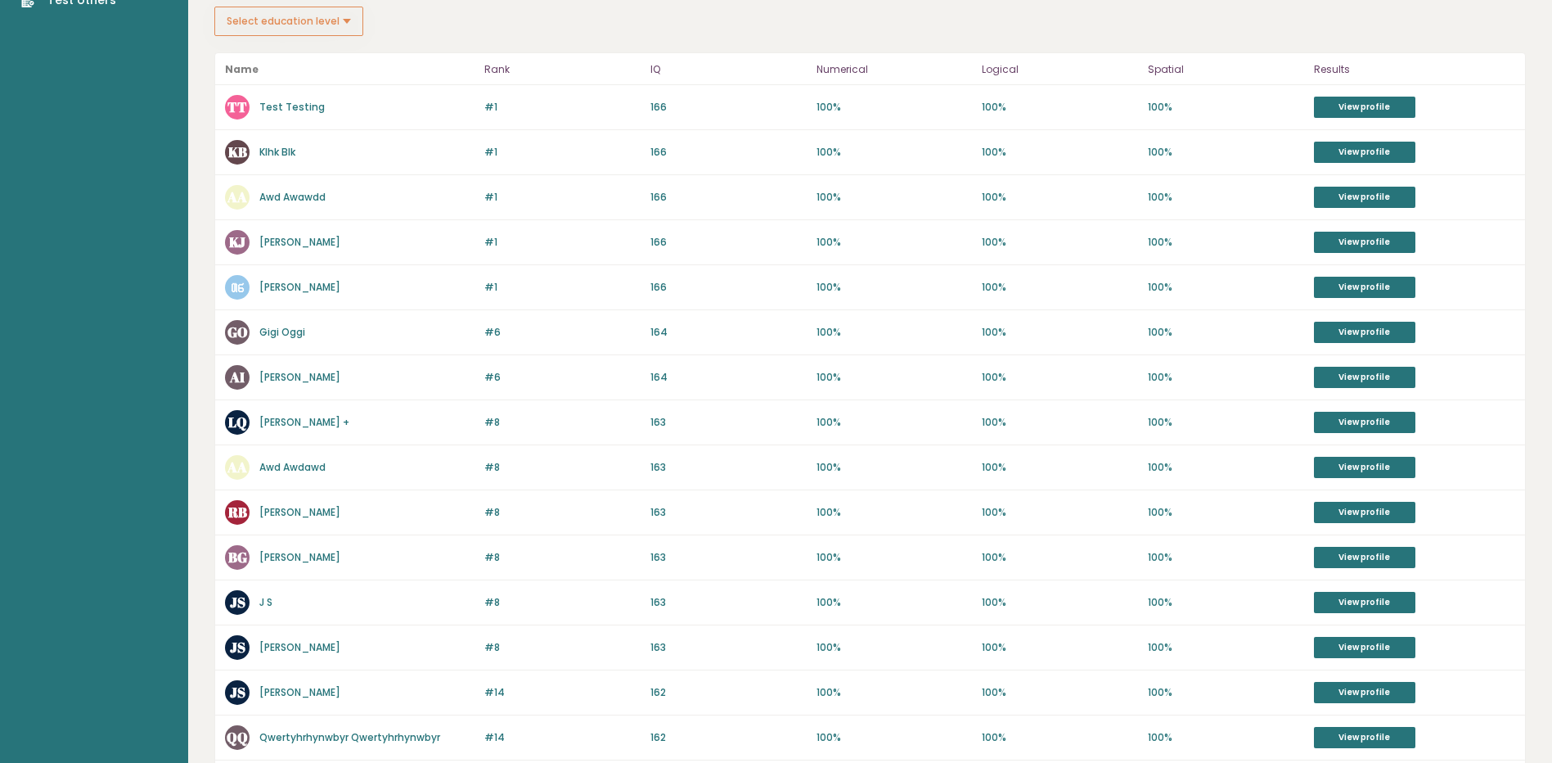
scroll to position [54, 0]
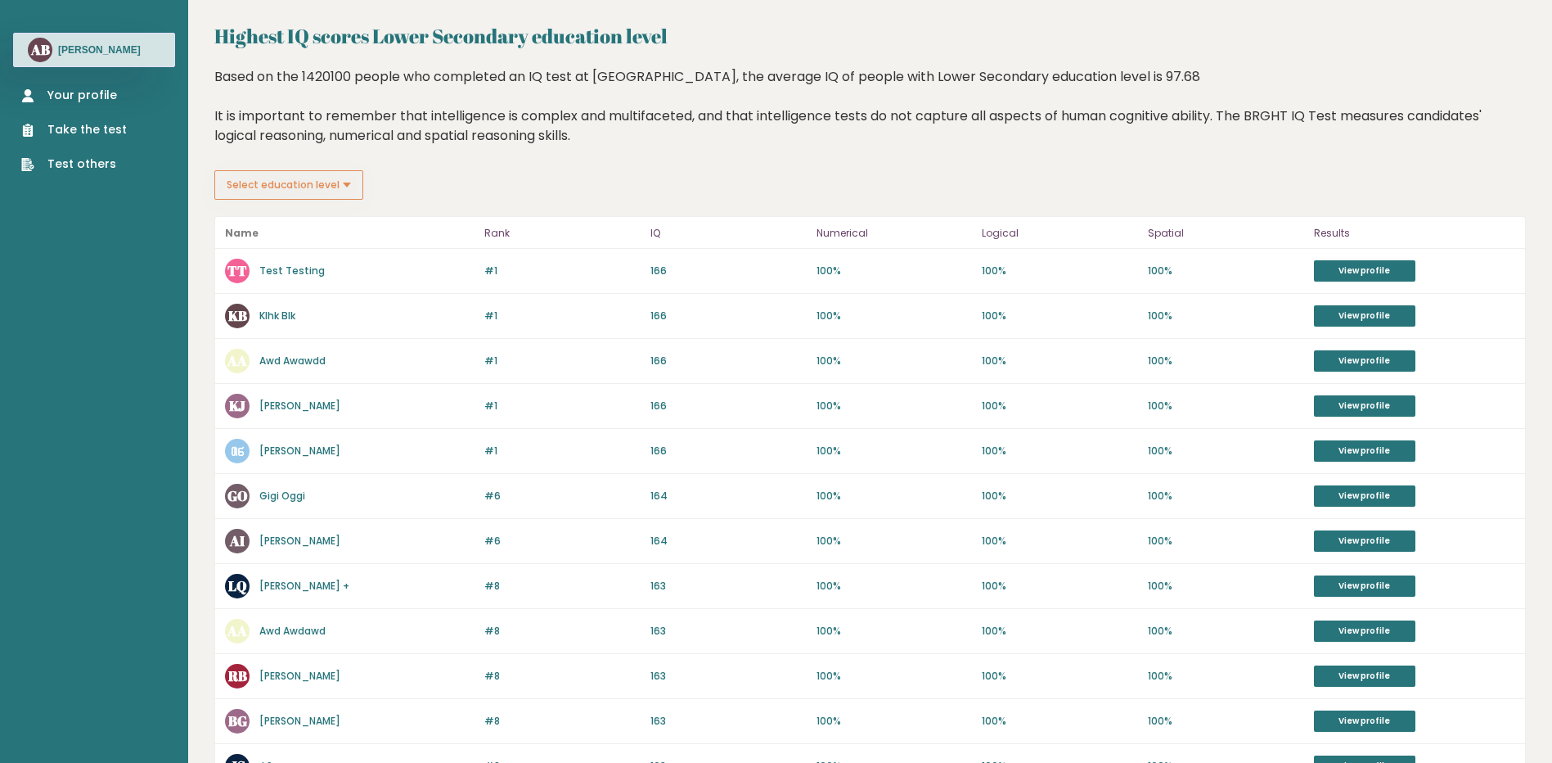
click at [333, 176] on button "Select education level" at bounding box center [288, 184] width 149 height 29
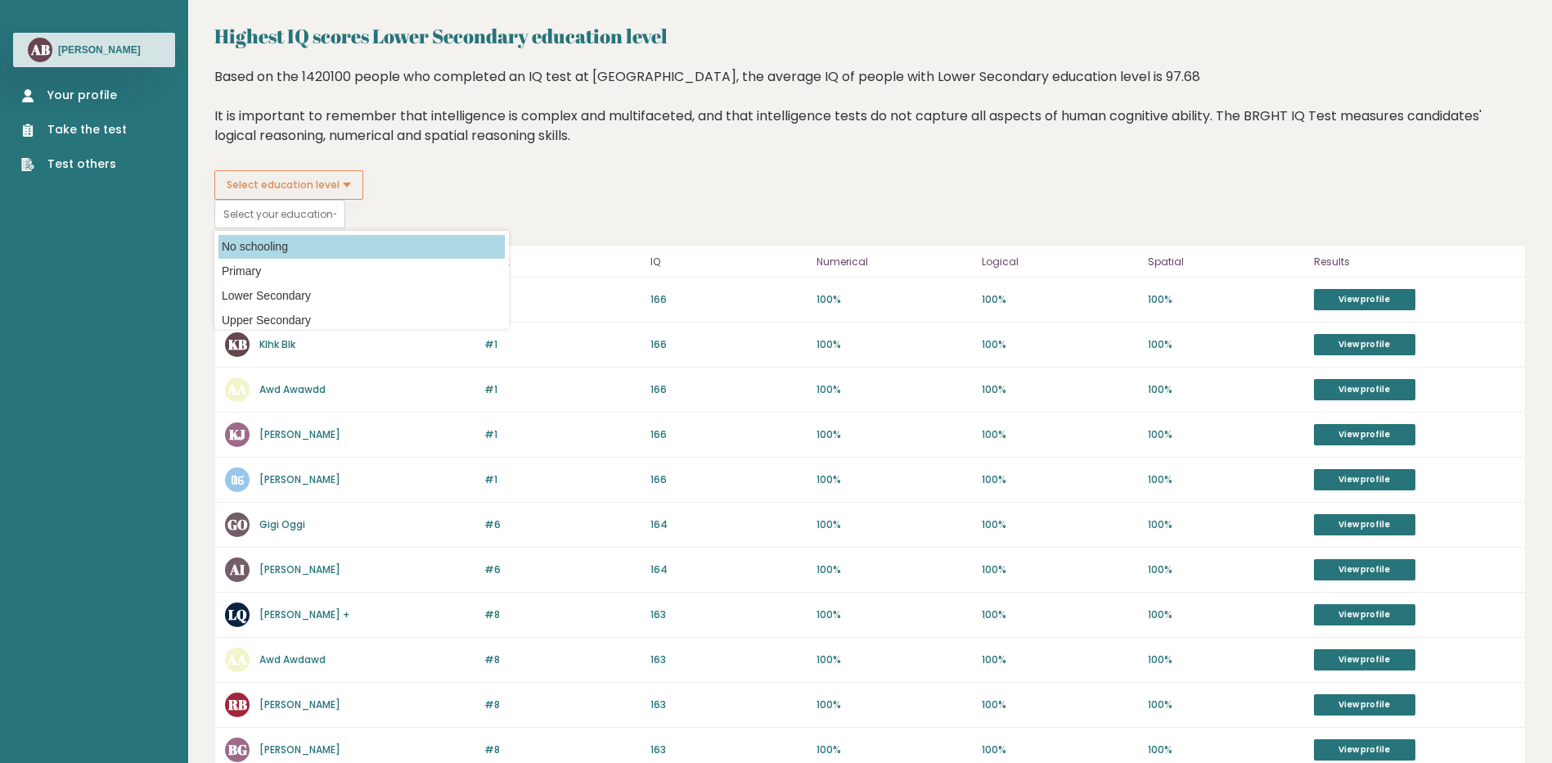
click at [322, 248] on option "No schooling" at bounding box center [361, 247] width 286 height 24
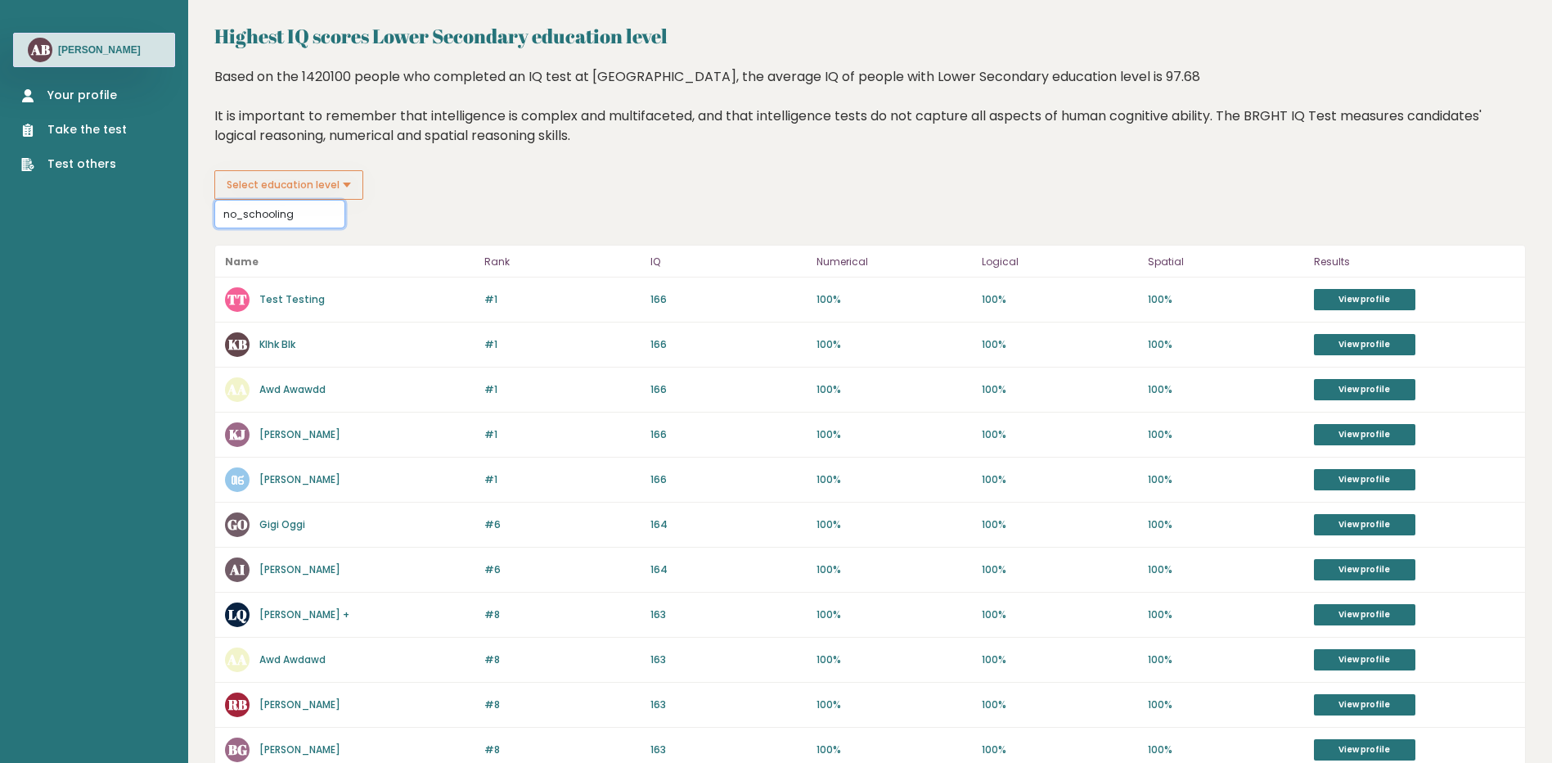
click at [306, 214] on input "no_schooling" at bounding box center [279, 214] width 131 height 29
click at [441, 193] on fieldset "Select education level no_schooling No schooling Primary Lower Secondary Upper …" at bounding box center [361, 199] width 295 height 58
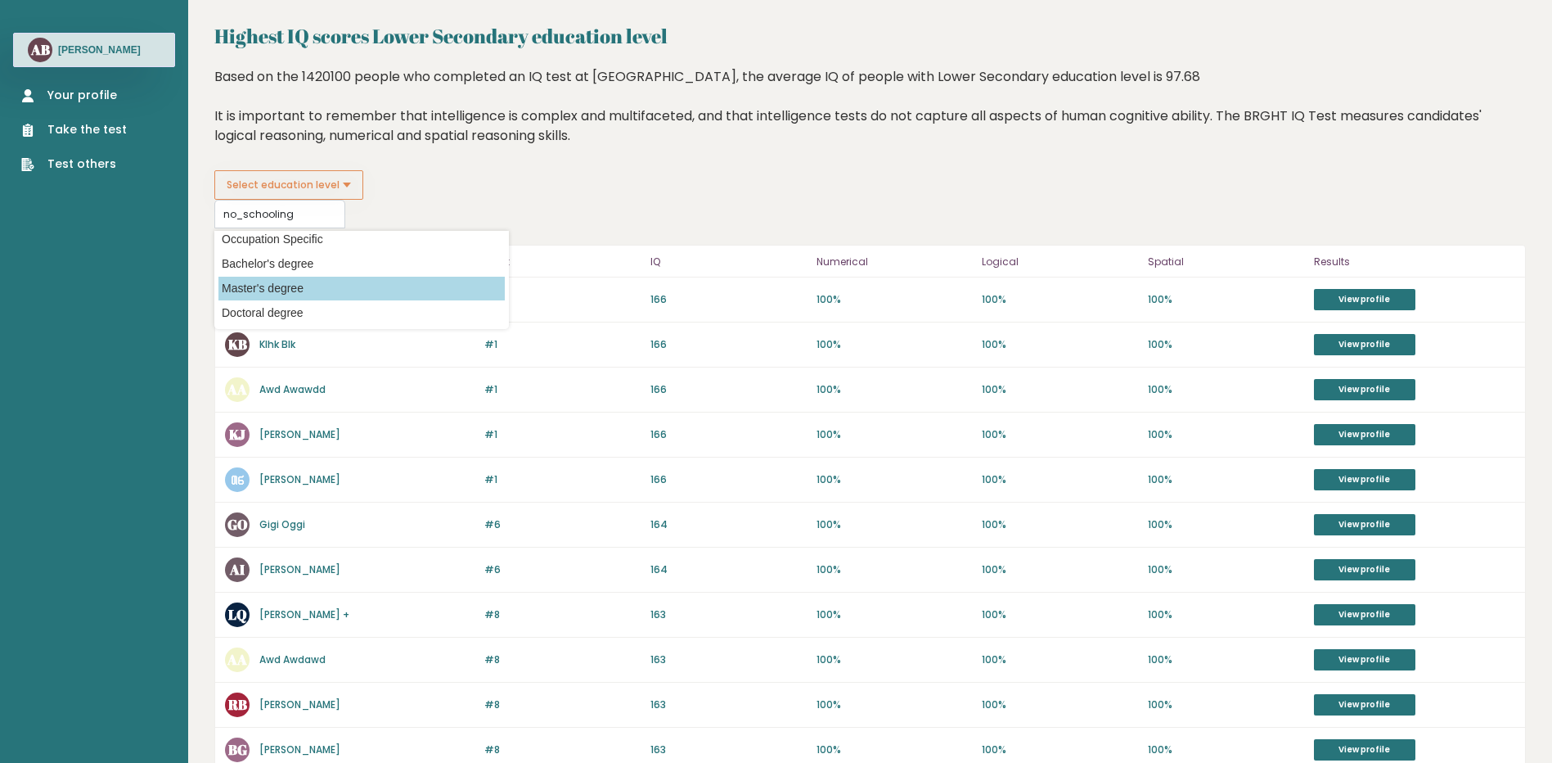
scroll to position [106, 0]
click at [291, 284] on option "Master's degree" at bounding box center [361, 288] width 286 height 24
type input "masters_degree"
